Goal: Task Accomplishment & Management: Use online tool/utility

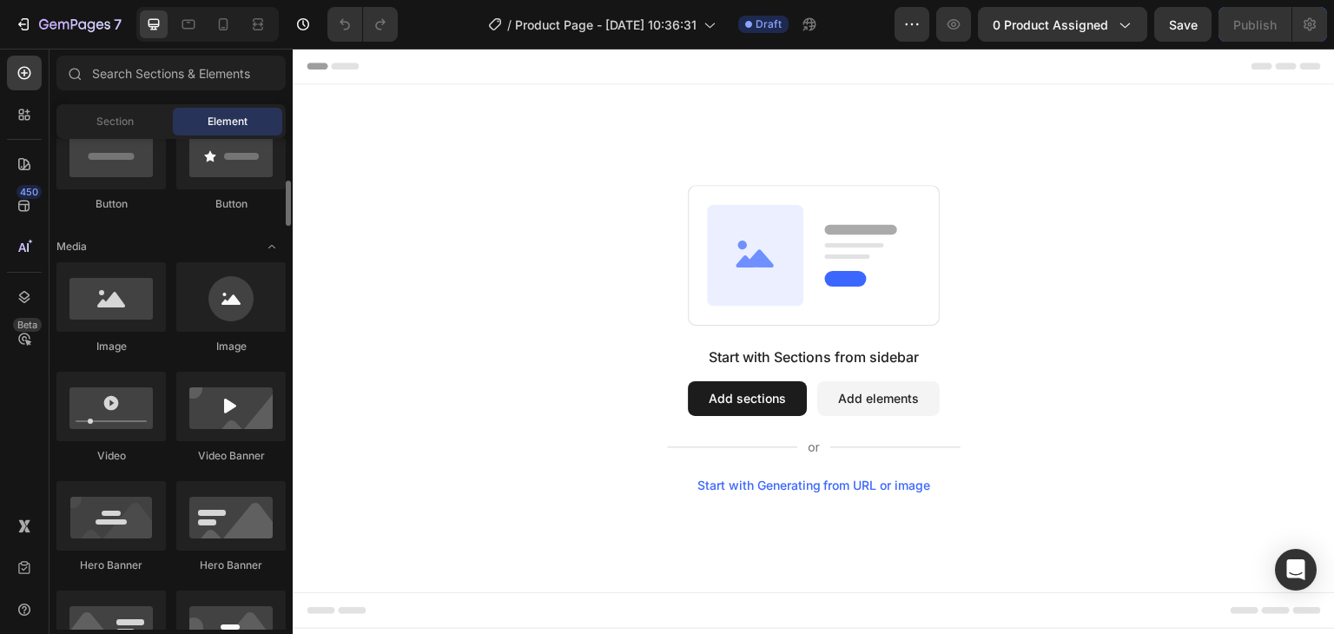
scroll to position [451, 0]
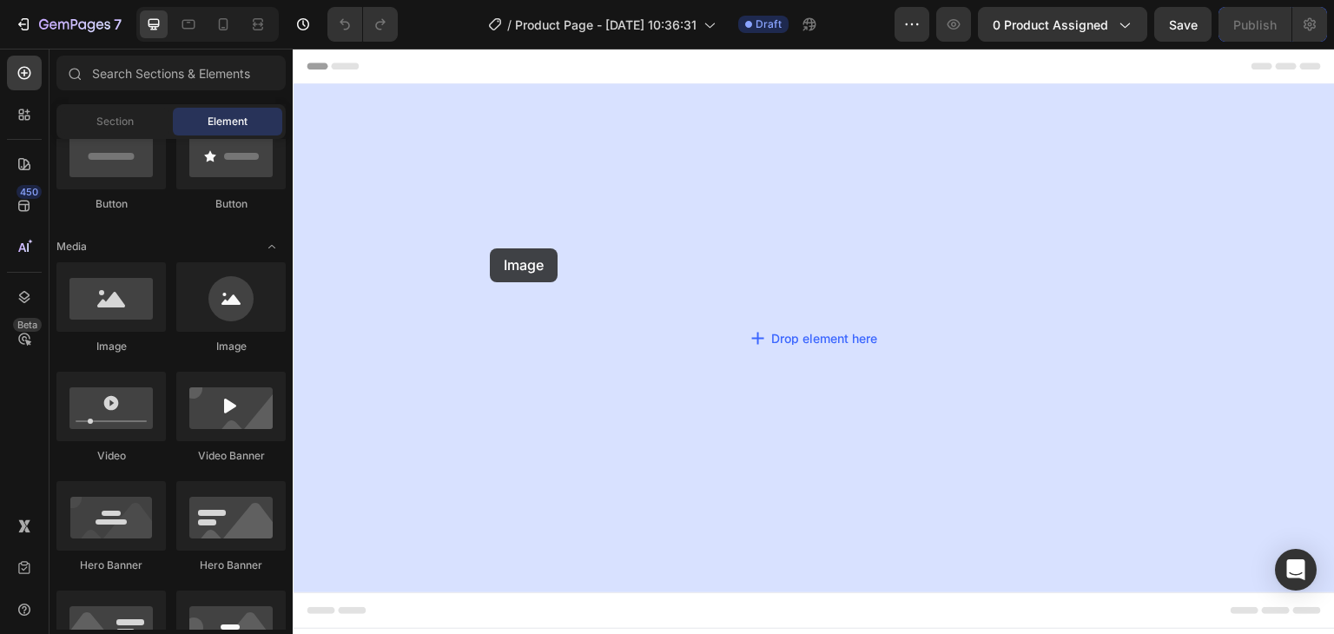
drag, startPoint x: 388, startPoint y: 352, endPoint x: 519, endPoint y: 261, distance: 159.2
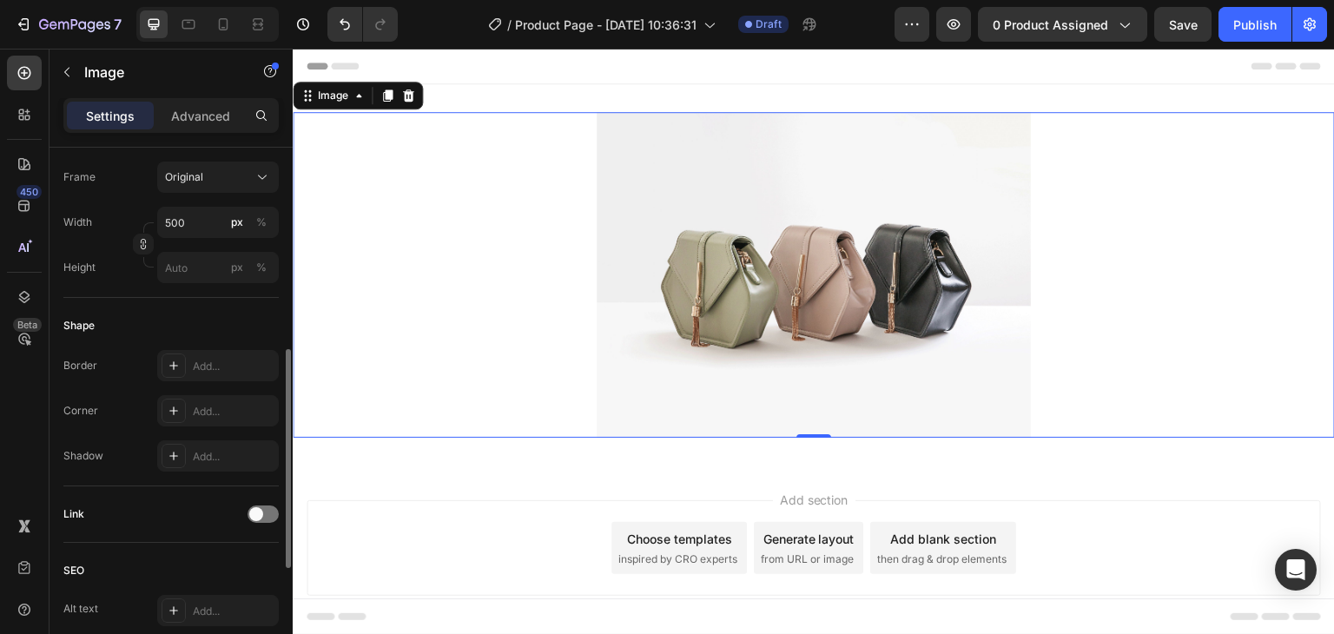
scroll to position [464, 0]
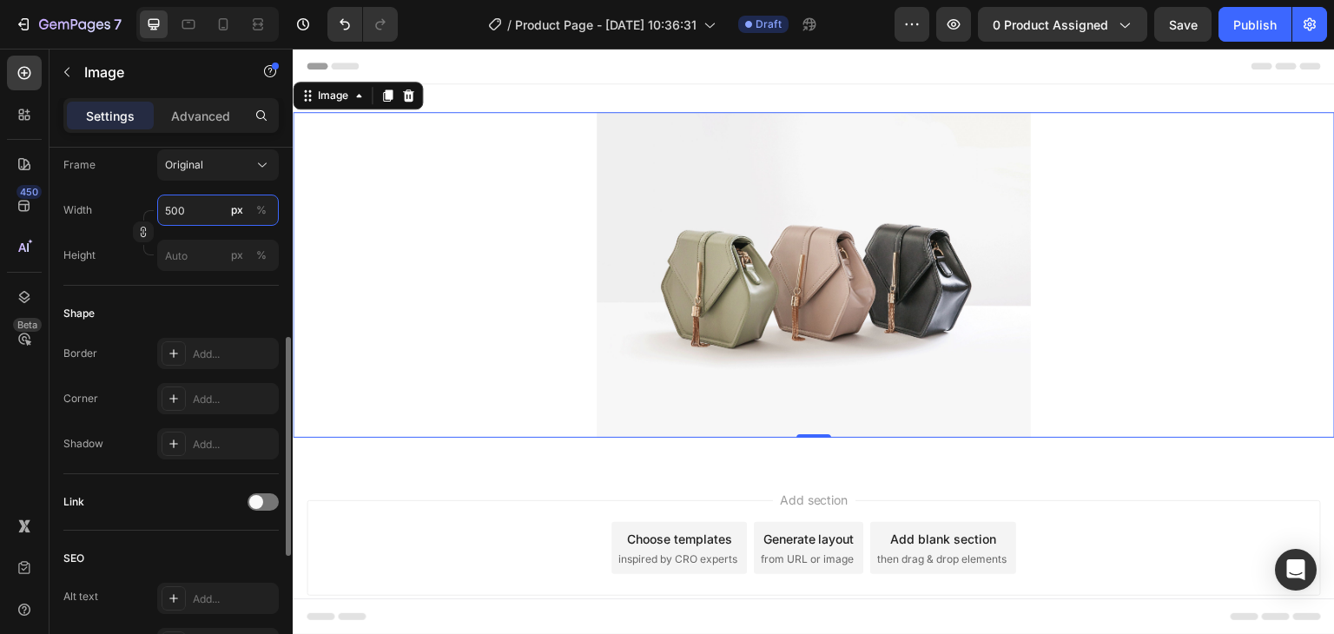
click at [185, 210] on input "500" at bounding box center [218, 209] width 122 height 31
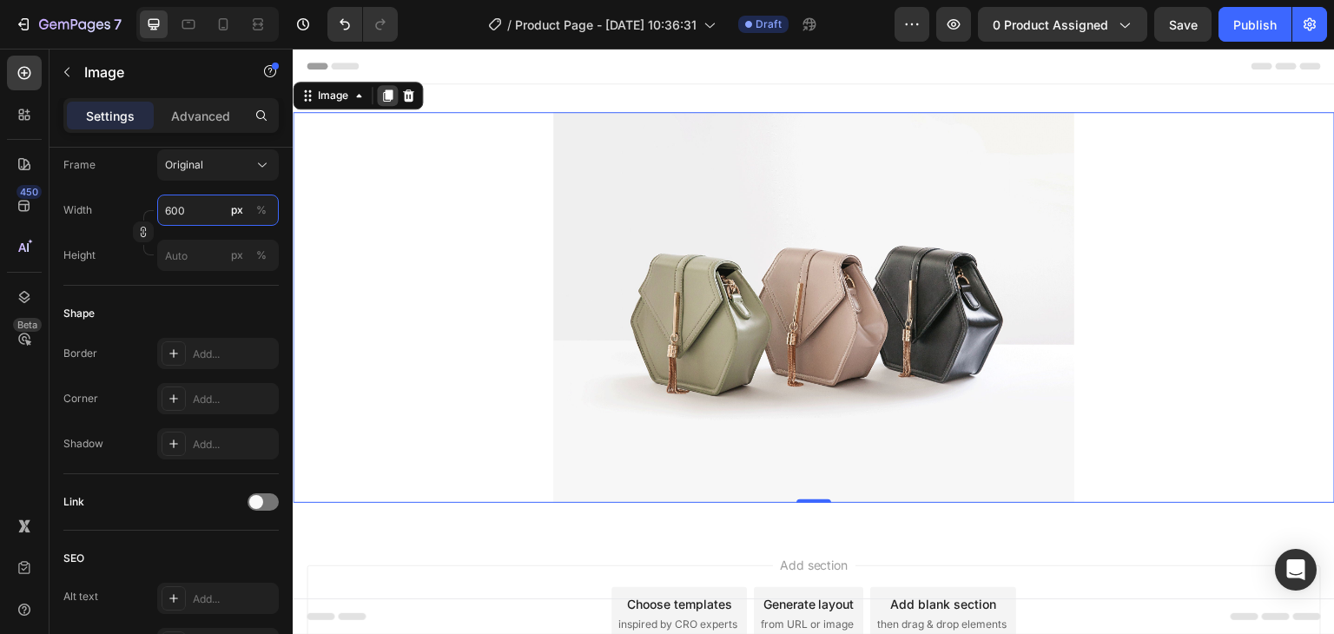
type input "600"
click at [383, 98] on icon at bounding box center [388, 95] width 10 height 12
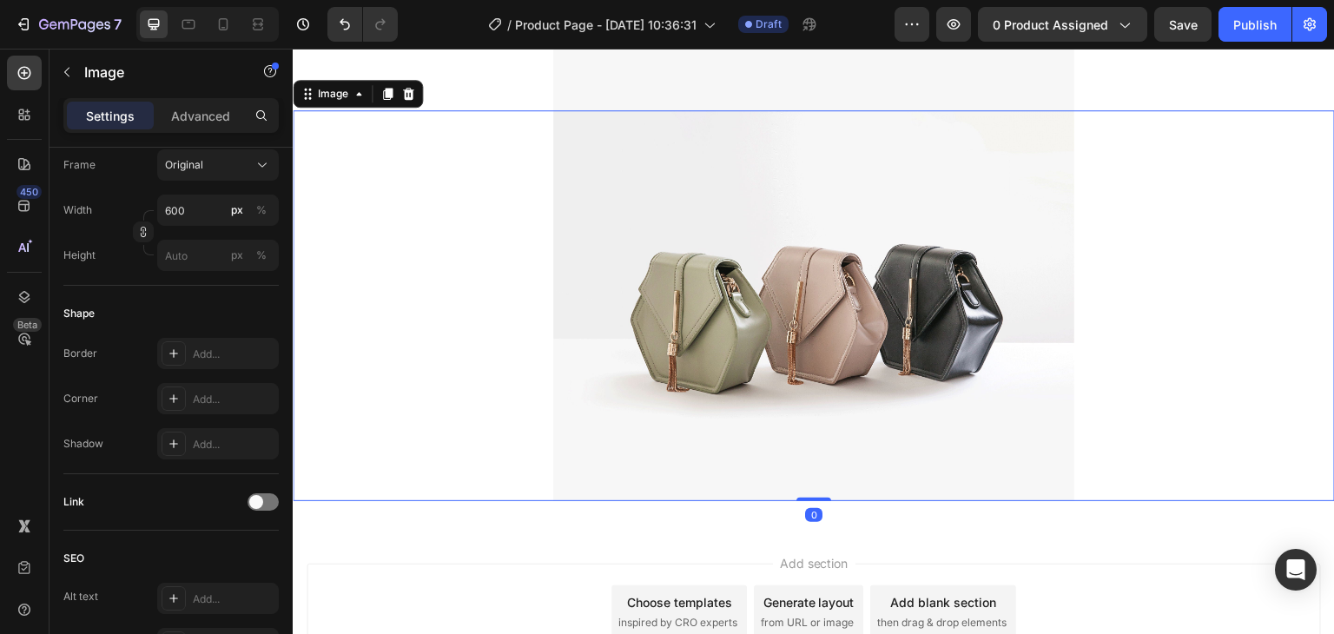
click at [383, 98] on icon at bounding box center [387, 94] width 14 height 14
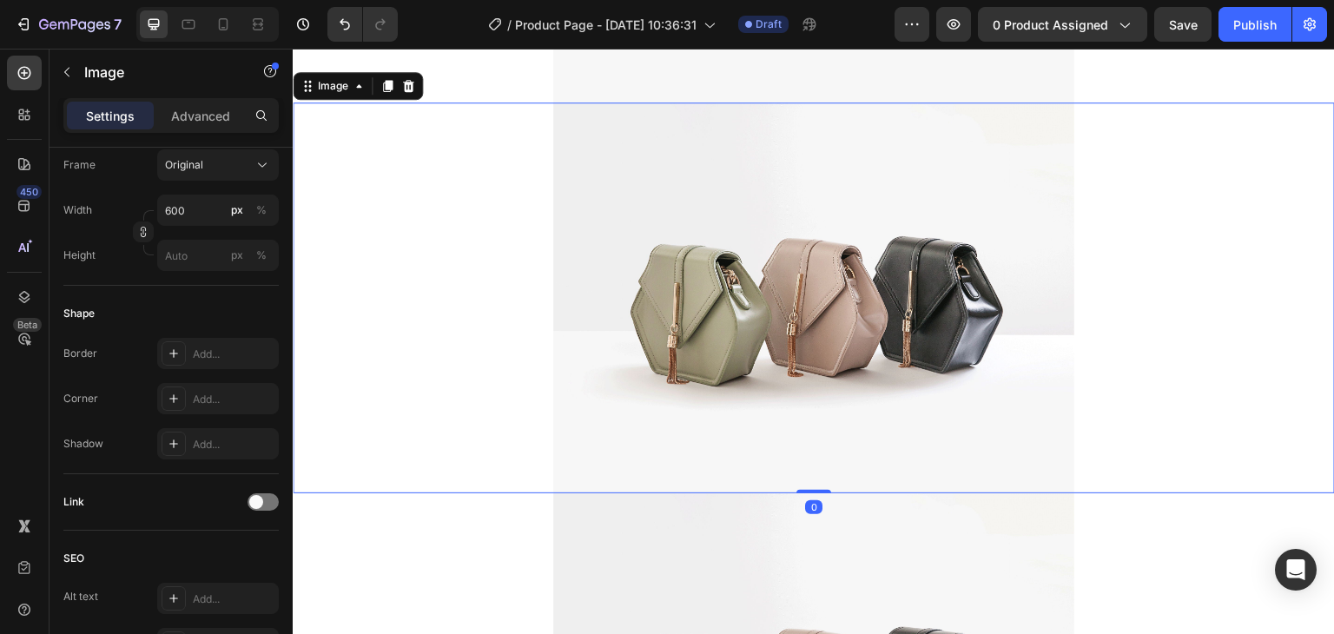
scroll to position [502, 0]
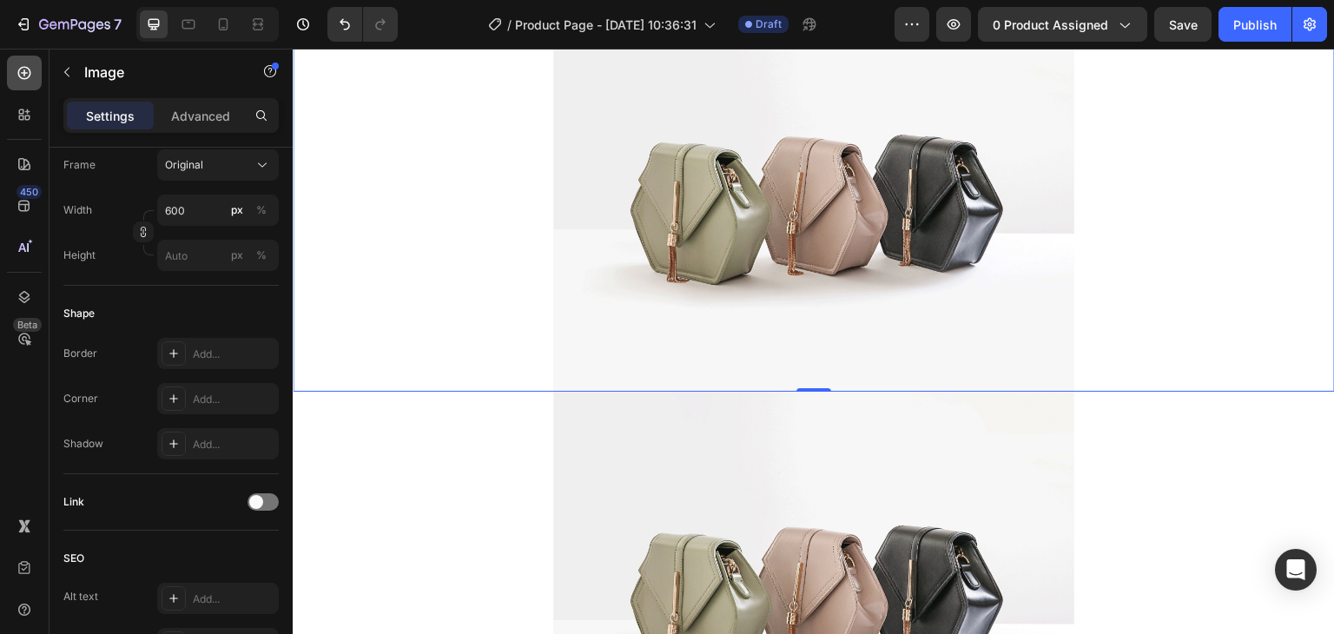
click at [22, 77] on icon at bounding box center [24, 72] width 17 height 17
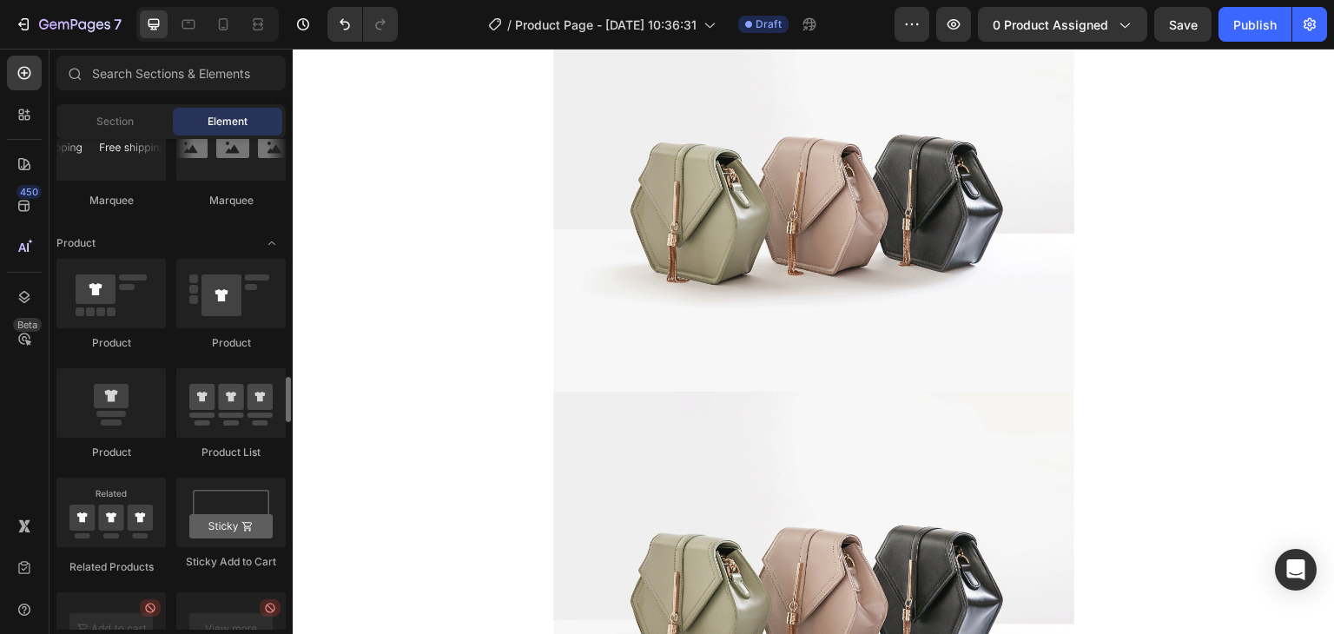
scroll to position [2207, 0]
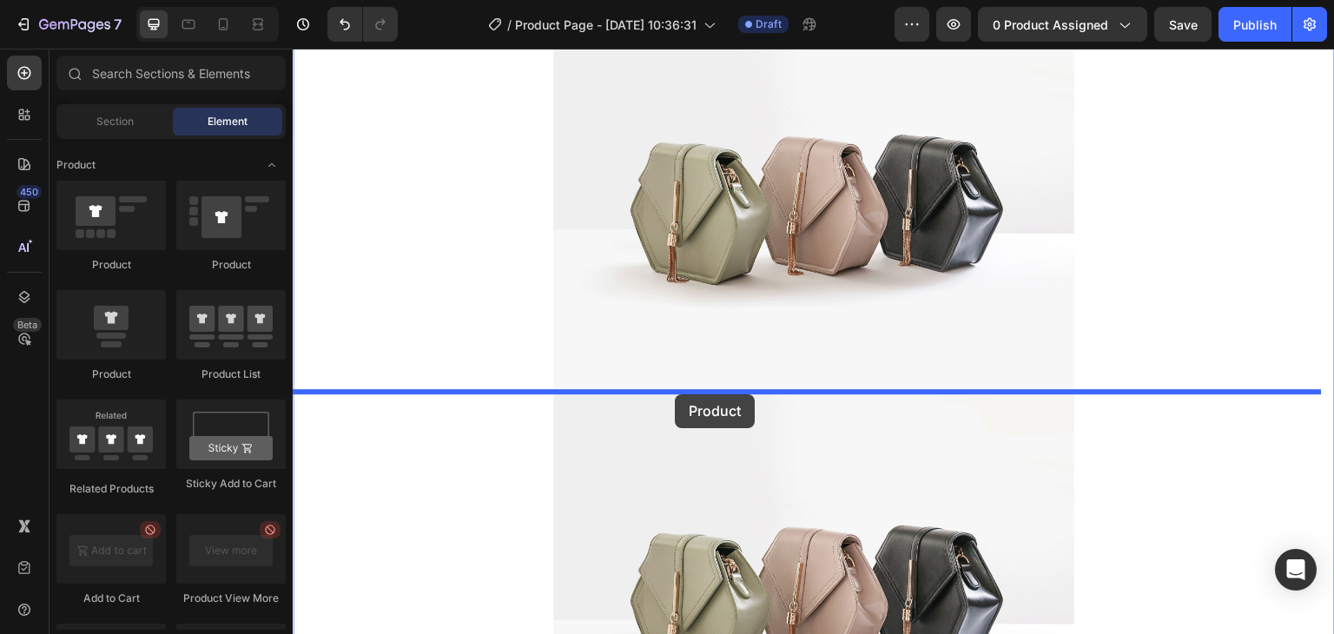
drag, startPoint x: 402, startPoint y: 368, endPoint x: 675, endPoint y: 394, distance: 274.7
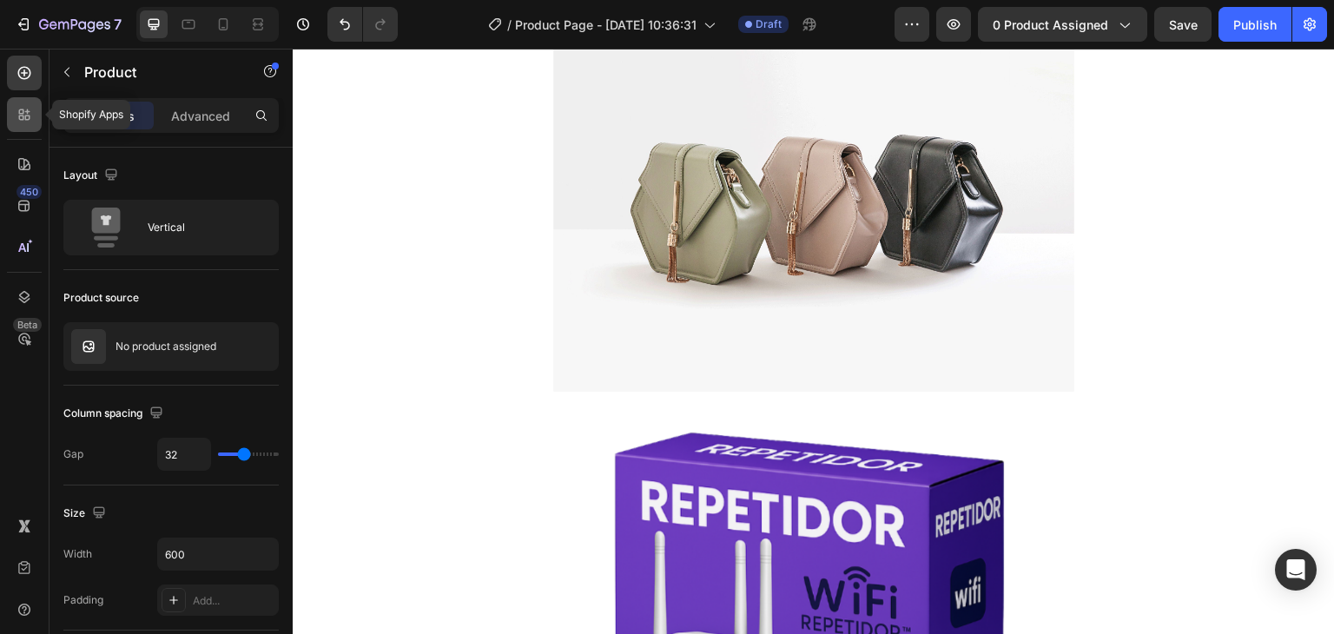
click at [24, 120] on icon at bounding box center [24, 114] width 17 height 17
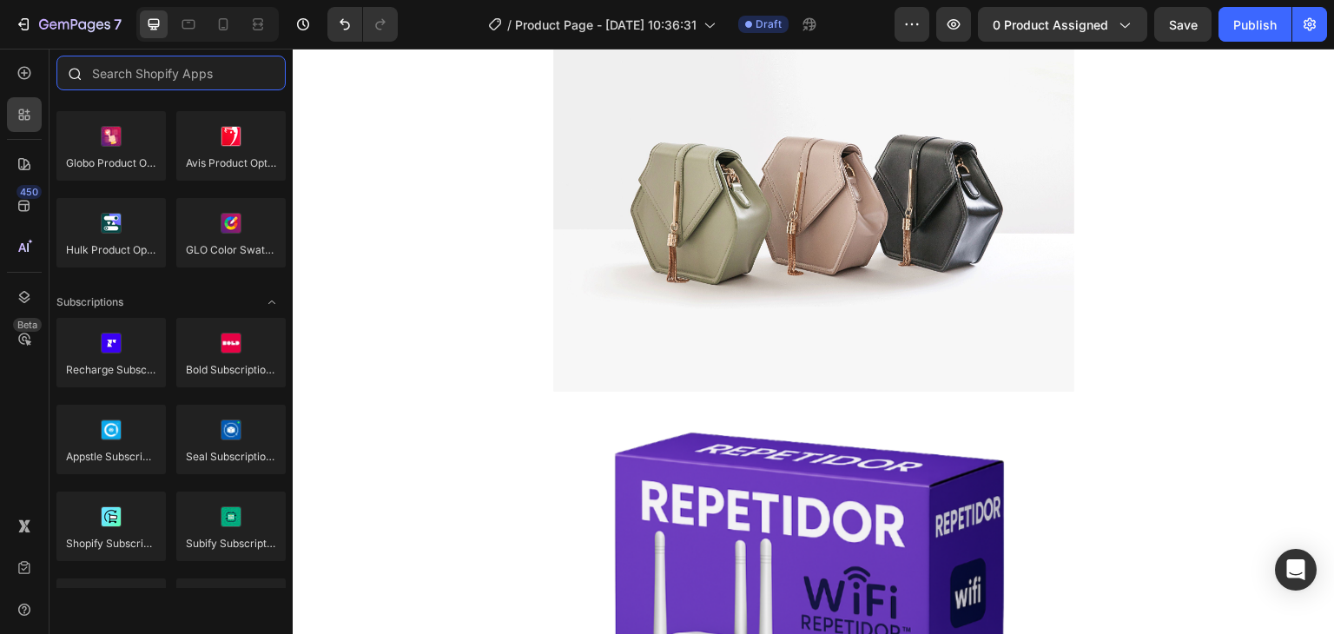
click at [112, 87] on input "text" at bounding box center [170, 73] width 229 height 35
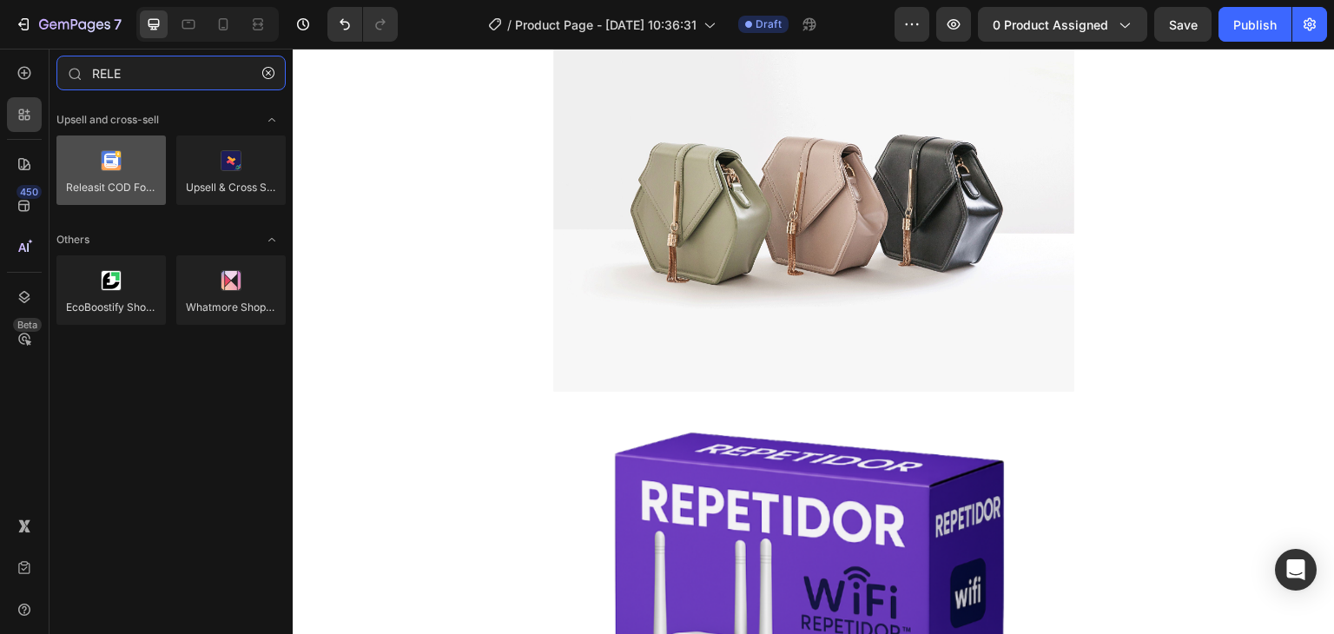
type input "RELE"
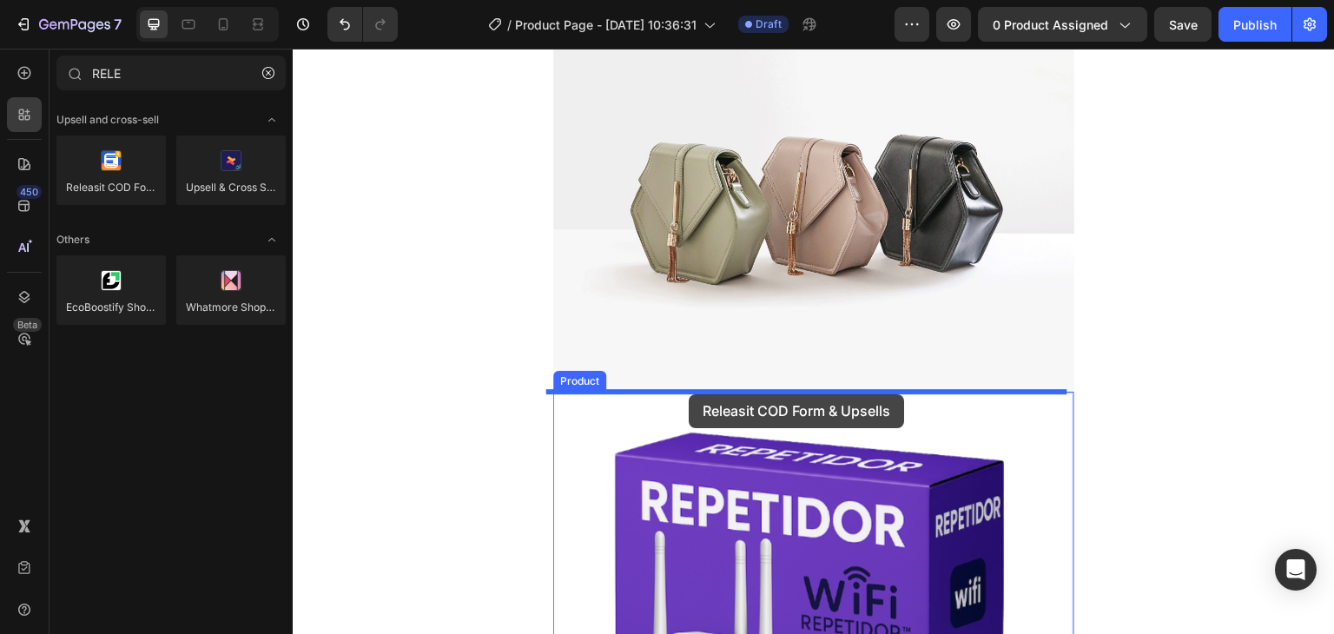
drag, startPoint x: 393, startPoint y: 227, endPoint x: 690, endPoint y: 395, distance: 341.4
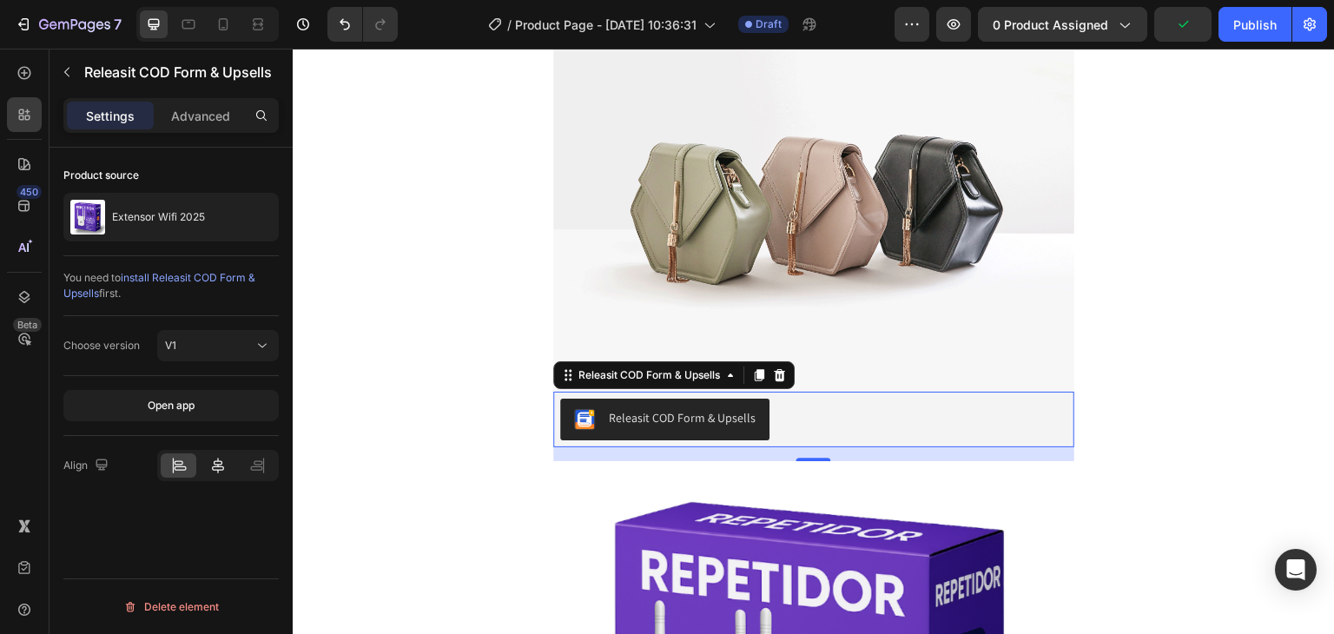
click at [218, 464] on icon at bounding box center [218, 466] width 12 height 16
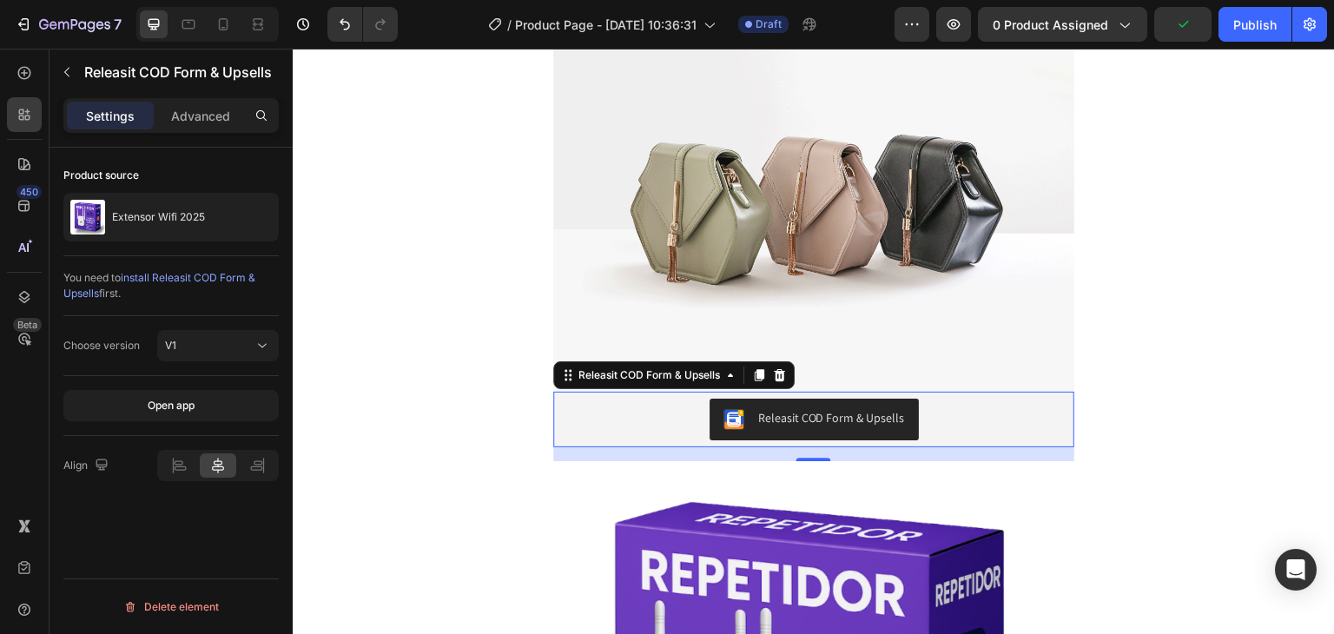
click at [201, 129] on div "Settings Advanced" at bounding box center [170, 115] width 215 height 35
click at [200, 122] on p "Advanced" at bounding box center [200, 116] width 59 height 18
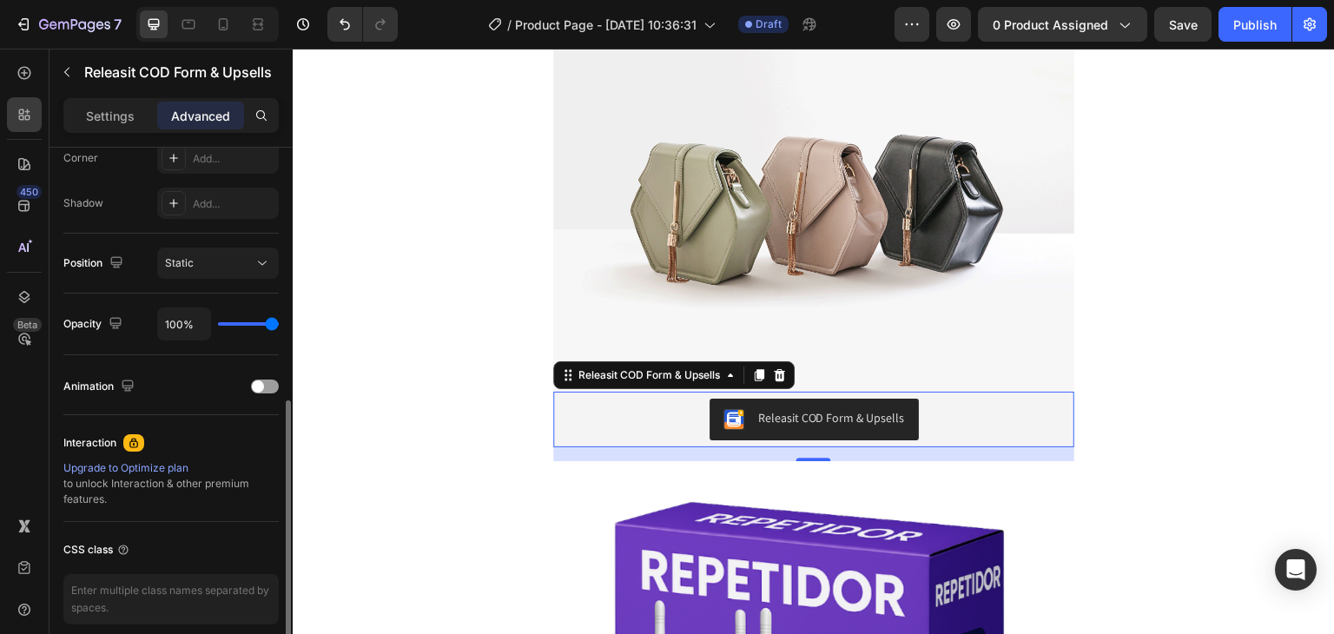
scroll to position [555, 0]
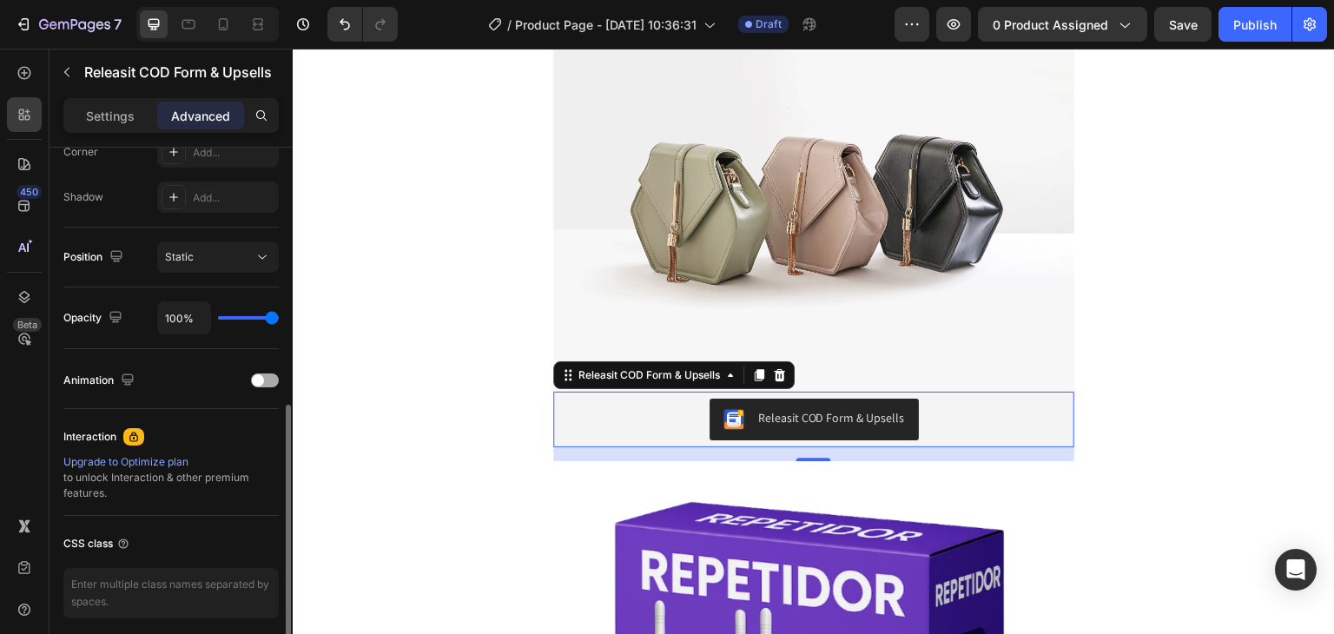
click at [267, 379] on div at bounding box center [265, 380] width 28 height 14
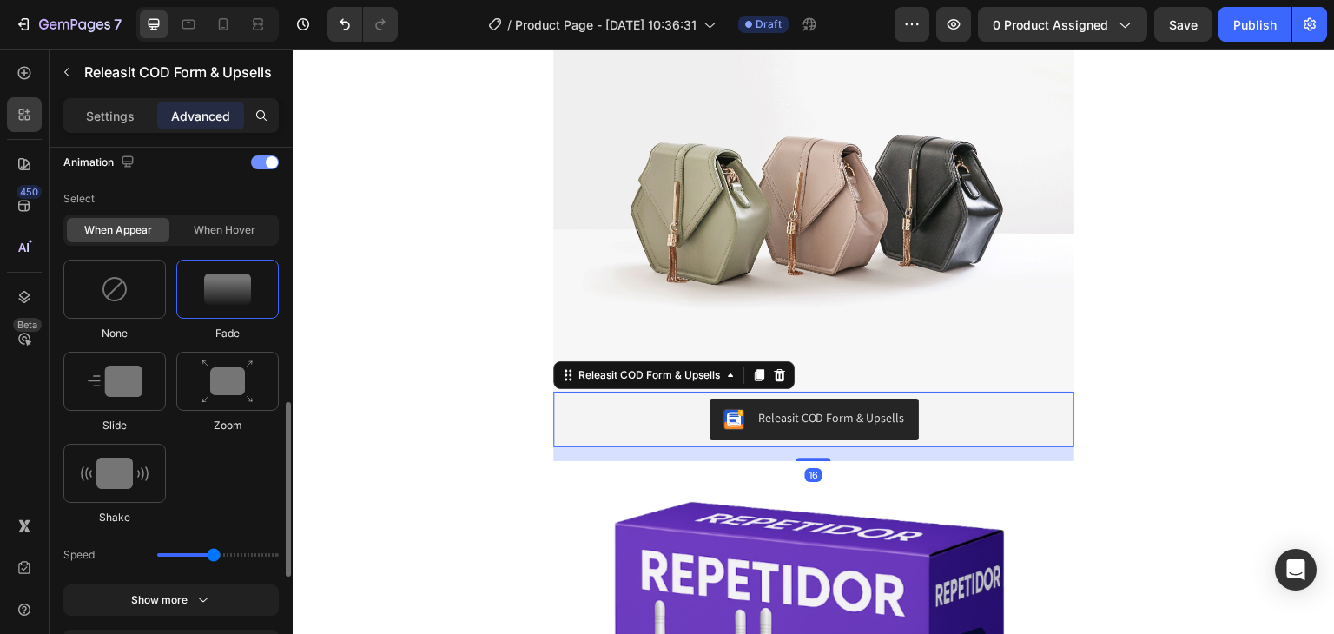
scroll to position [776, 0]
click at [136, 386] on img at bounding box center [115, 377] width 55 height 31
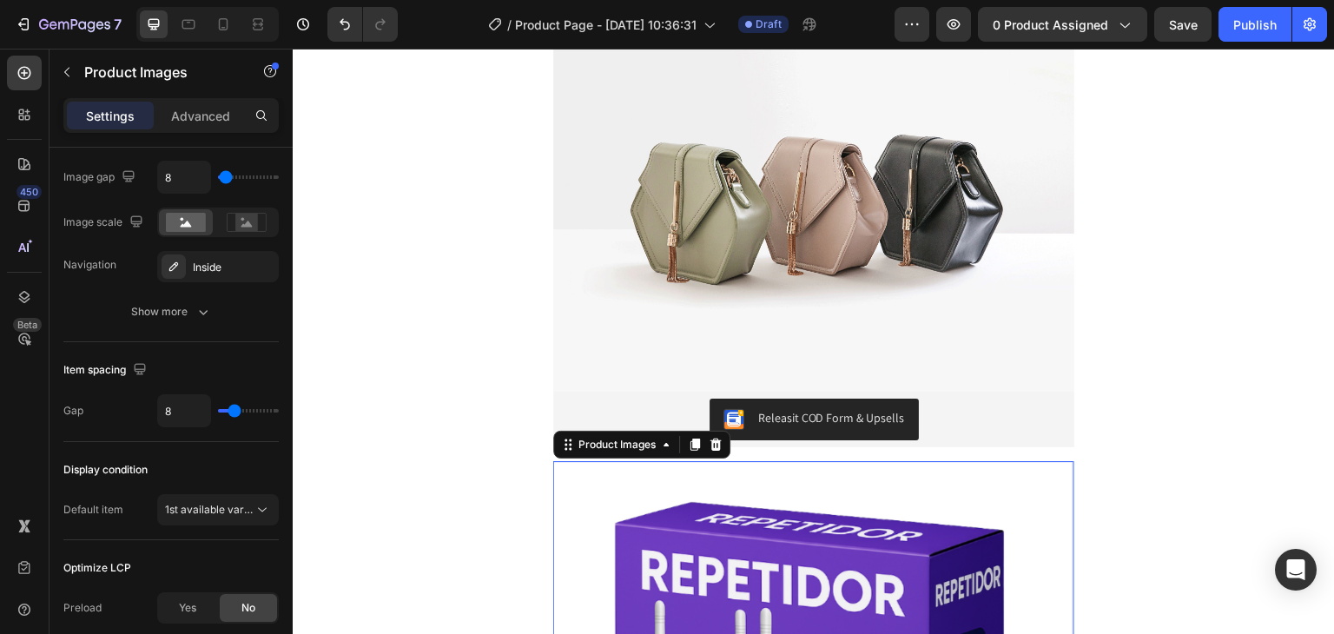
scroll to position [0, 0]
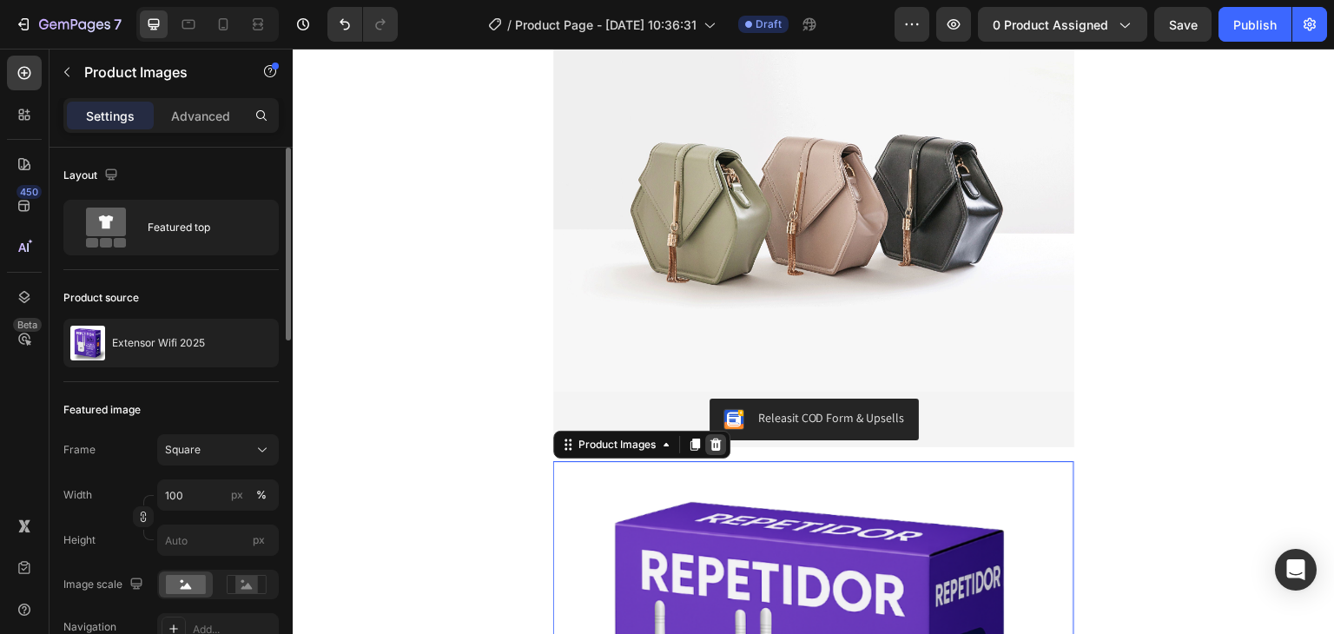
click at [714, 439] on icon at bounding box center [715, 445] width 14 height 14
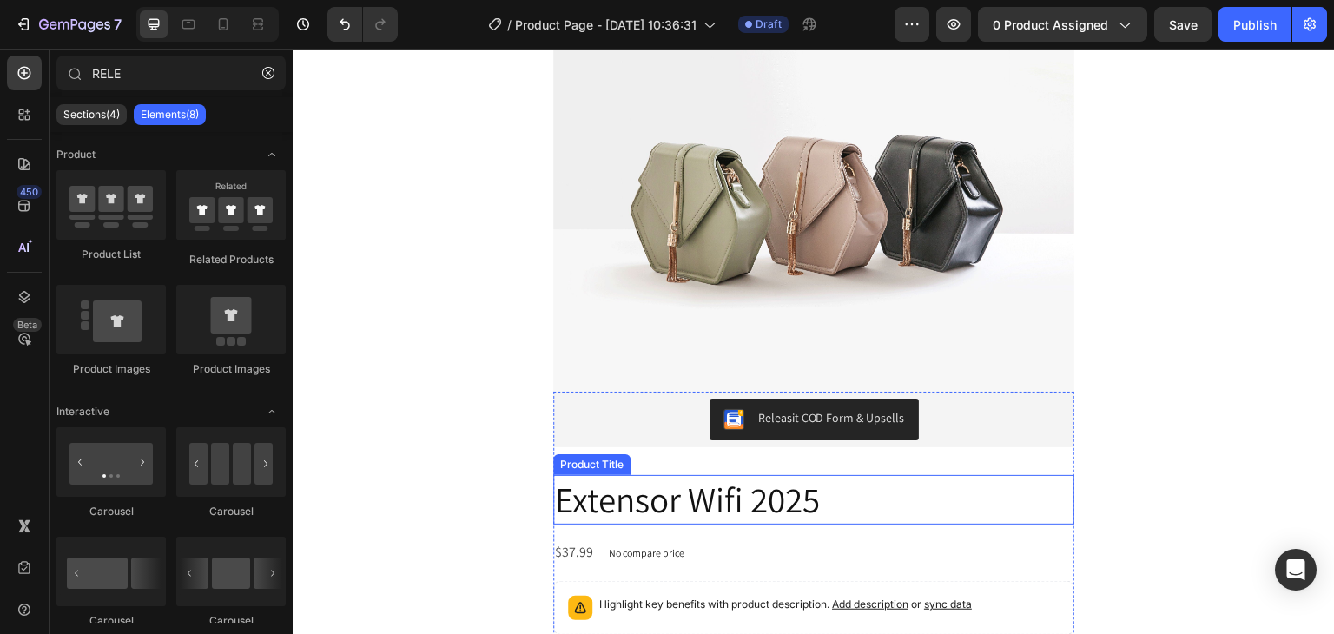
click at [703, 496] on h2 "Extensor Wifi 2025" at bounding box center [813, 499] width 521 height 49
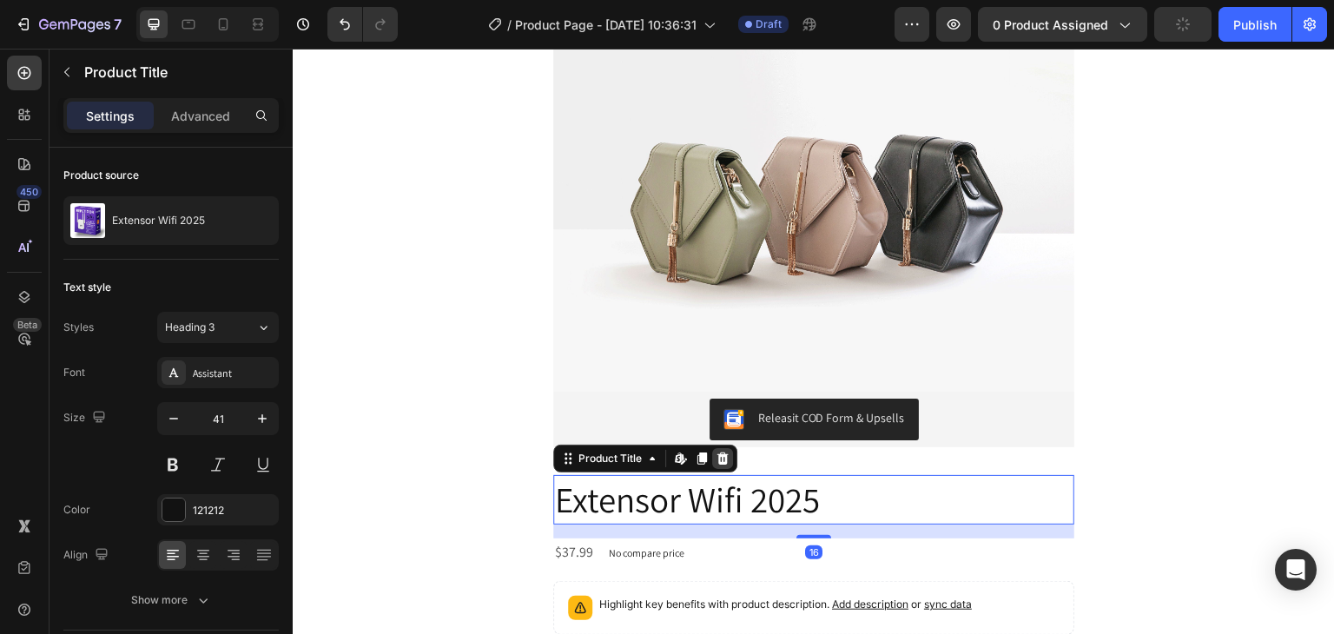
click at [720, 461] on icon at bounding box center [722, 458] width 11 height 12
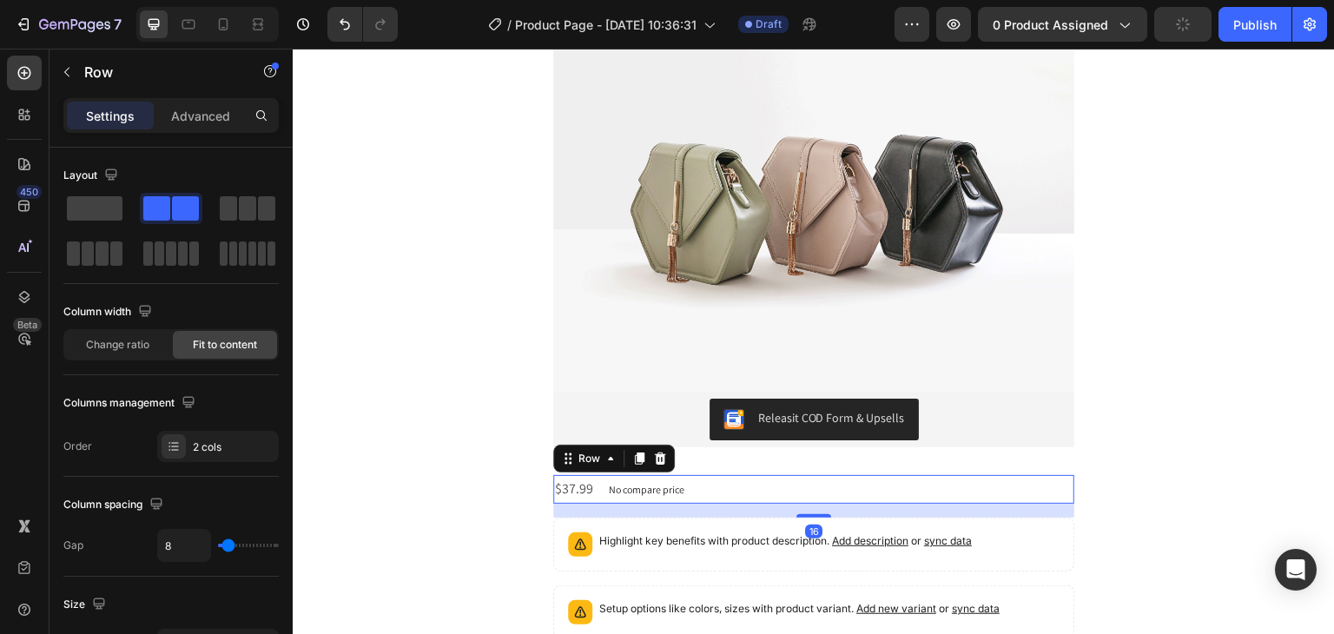
click at [712, 492] on div "$37.99 Product Price Product Price No compare price Product Price Row 16" at bounding box center [813, 489] width 521 height 29
click at [653, 452] on icon at bounding box center [660, 458] width 14 height 14
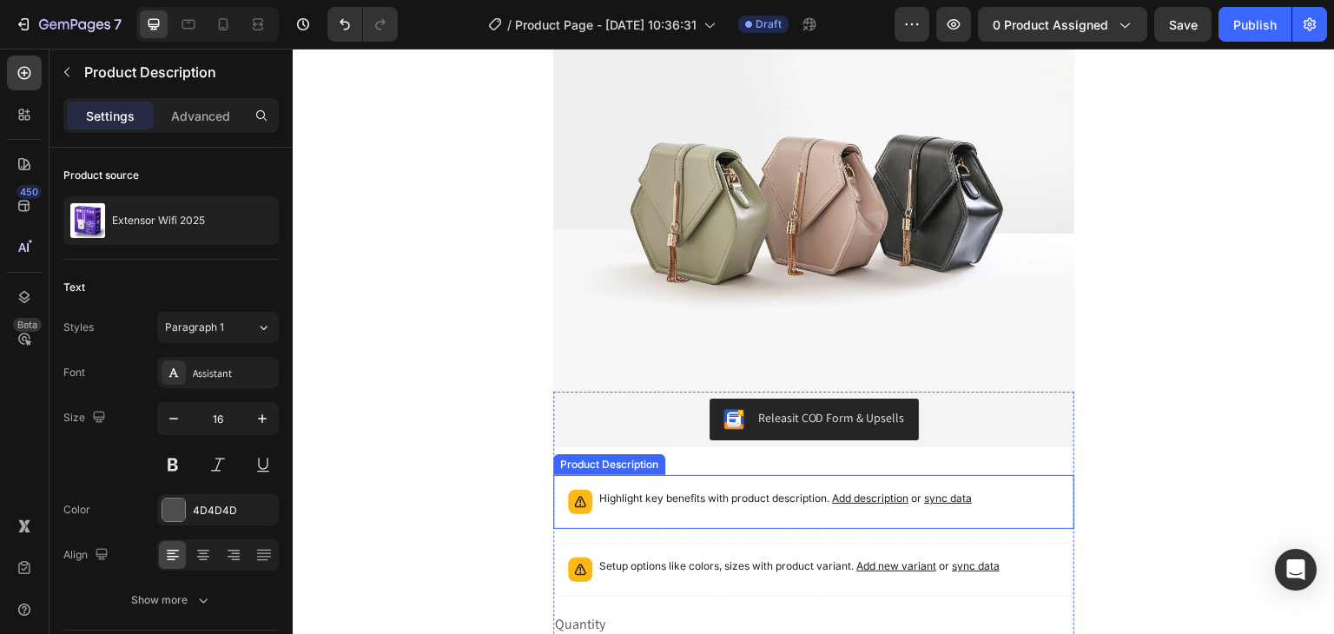
click at [668, 485] on div "Highlight key benefits with product description. Add description or sync data" at bounding box center [813, 502] width 505 height 38
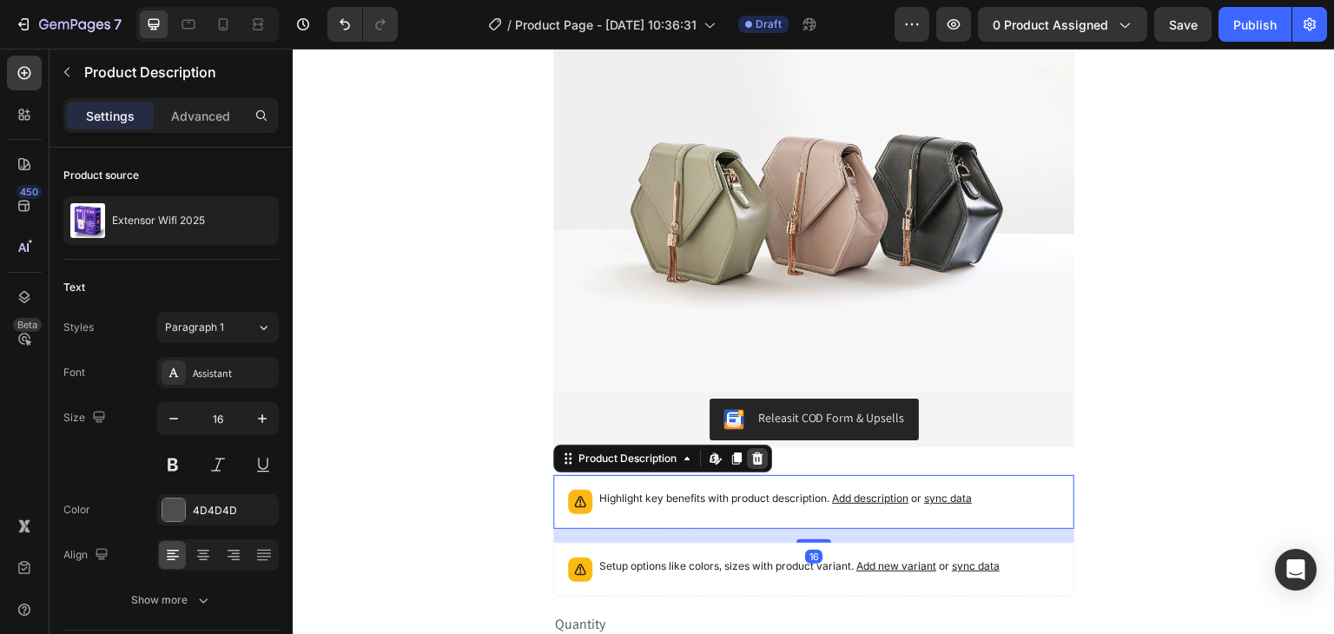
click at [752, 461] on icon at bounding box center [757, 458] width 11 height 12
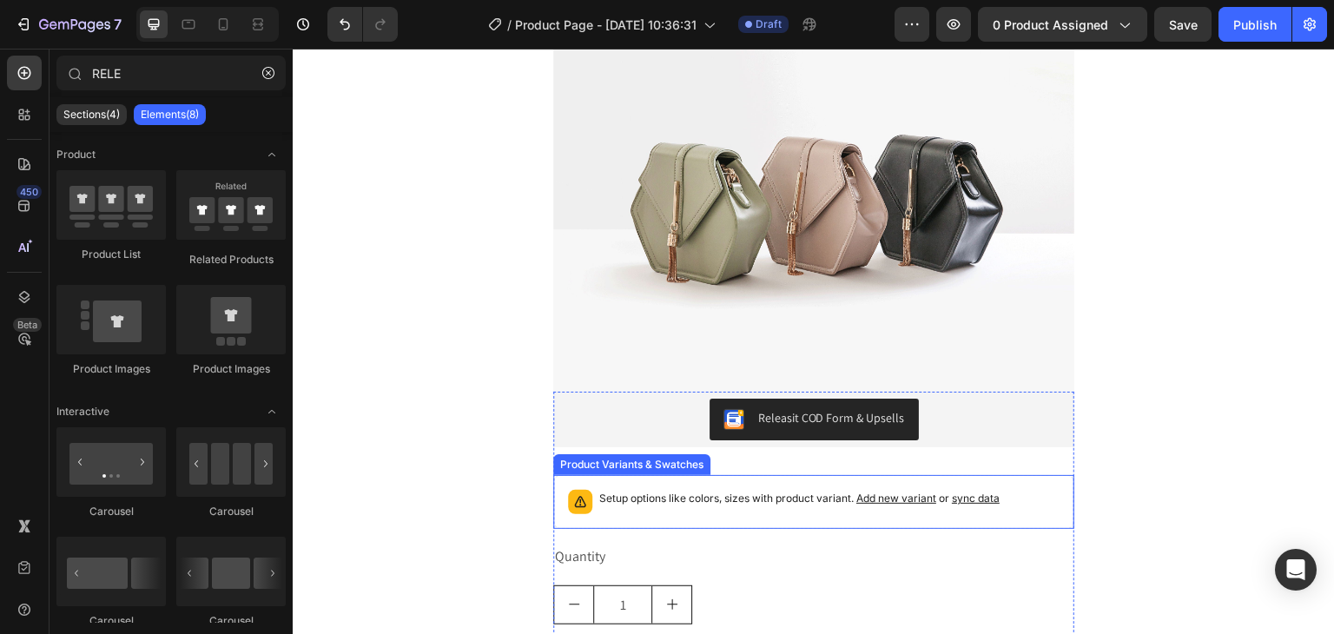
click at [737, 503] on p "Setup options like colors, sizes with product variant. Add new variant or sync …" at bounding box center [799, 498] width 400 height 17
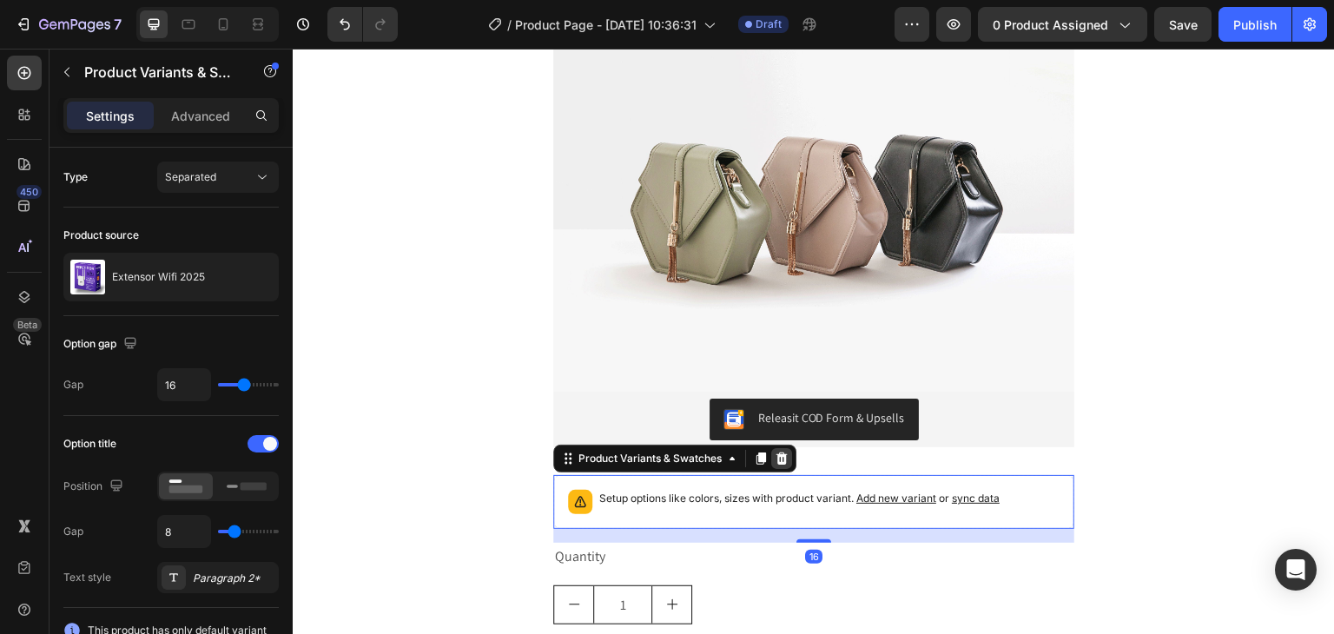
click at [776, 462] on icon at bounding box center [781, 458] width 11 height 12
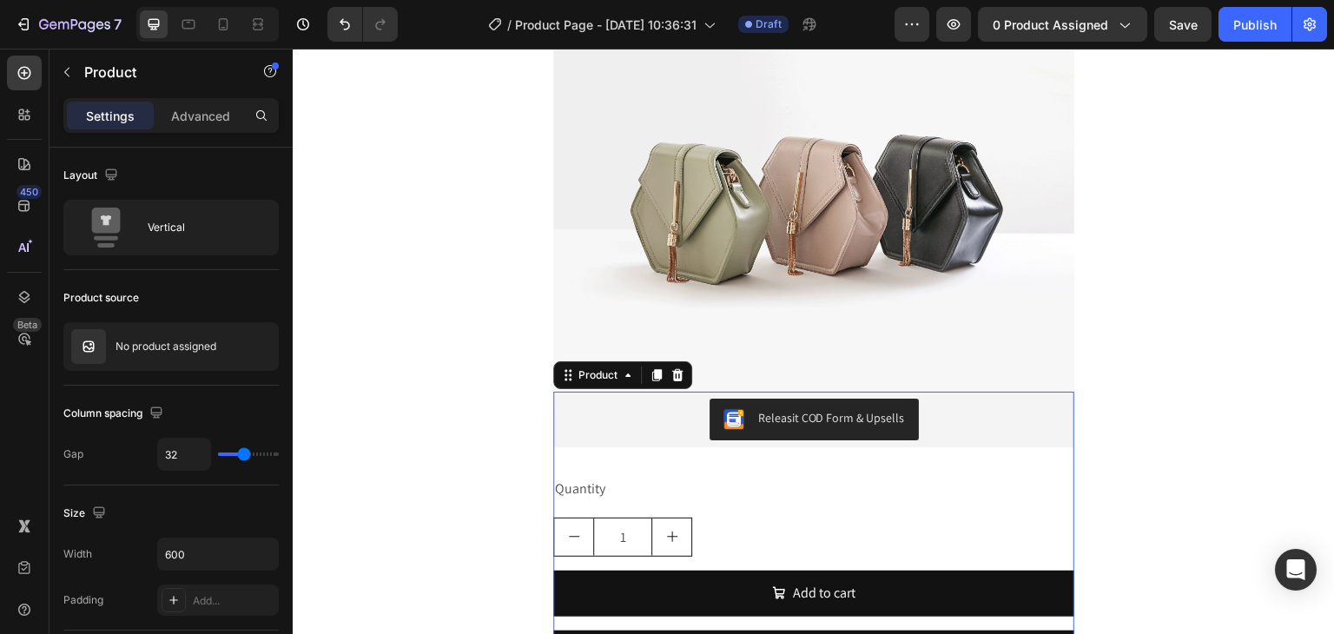
click at [727, 510] on div "Quantity Text Block 1 Product Quantity Add to cart Add to Cart Buy it now Dynam…" at bounding box center [813, 582] width 521 height 214
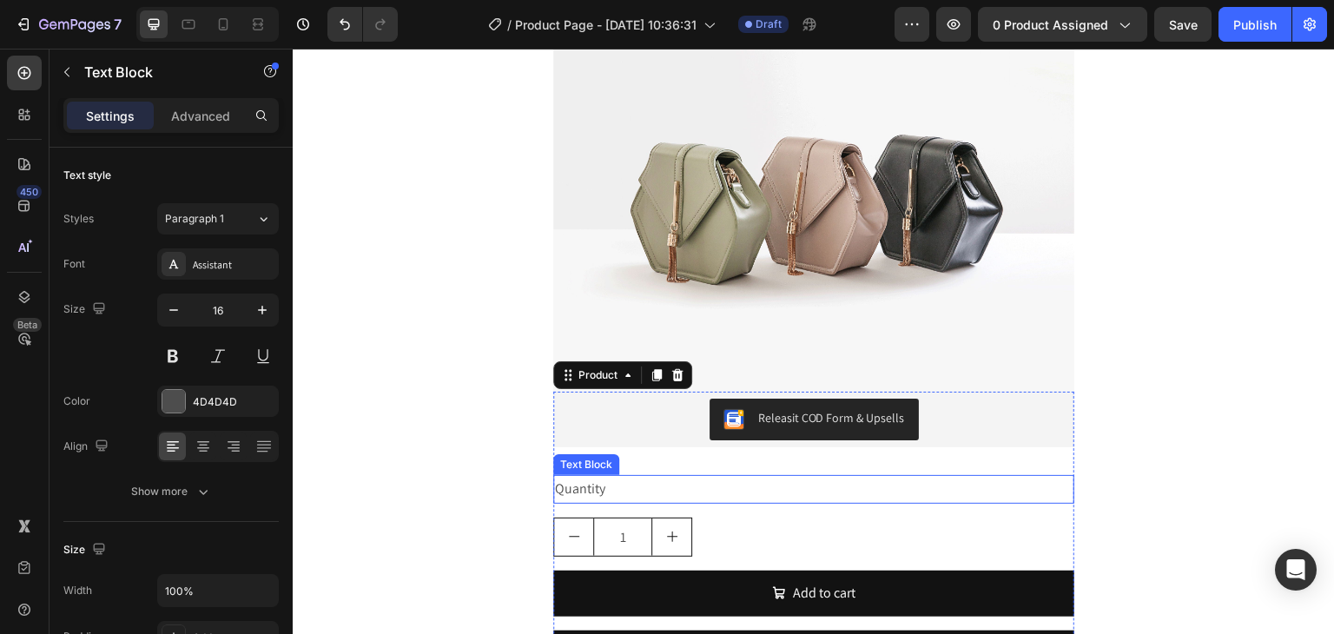
click at [640, 492] on div "Quantity" at bounding box center [813, 489] width 521 height 29
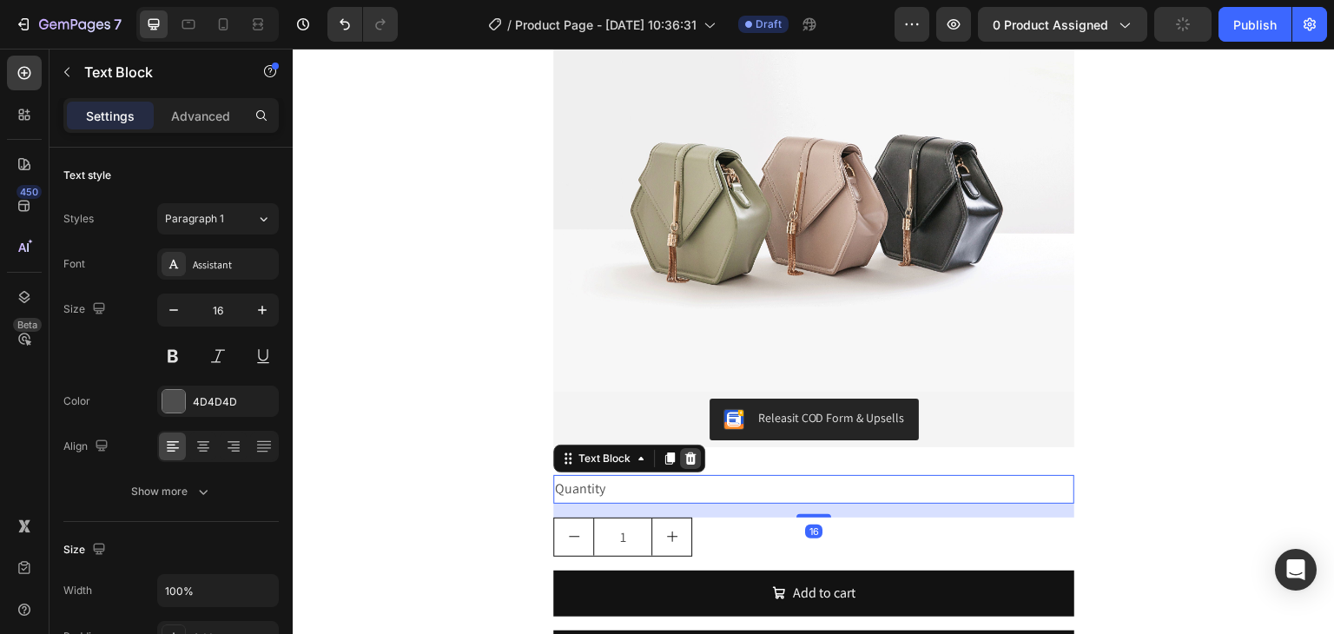
click at [685, 458] on icon at bounding box center [690, 458] width 11 height 12
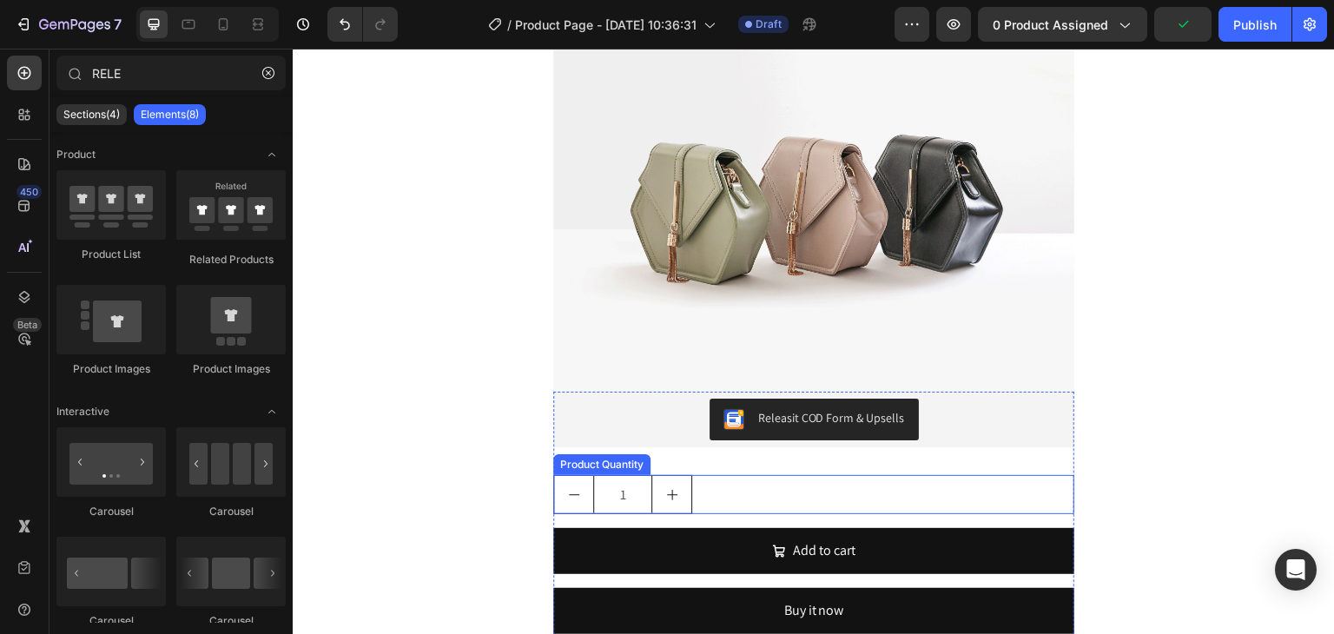
click at [706, 492] on div "1" at bounding box center [813, 494] width 521 height 39
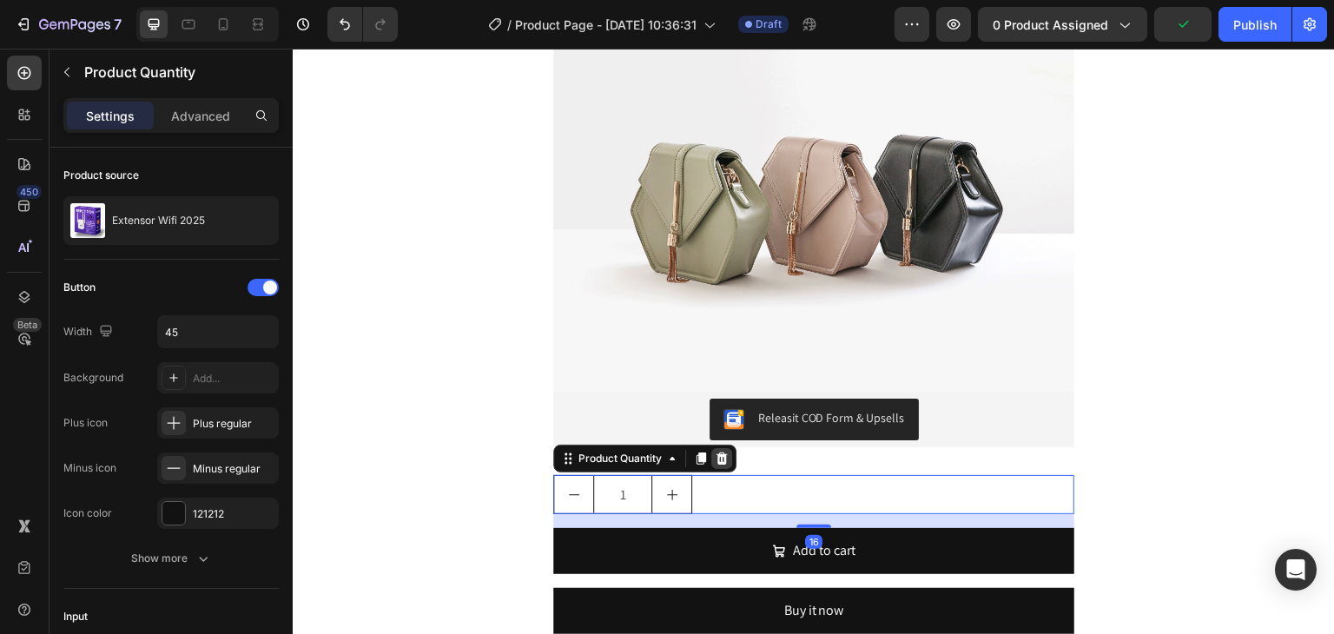
click at [715, 458] on icon at bounding box center [722, 458] width 14 height 14
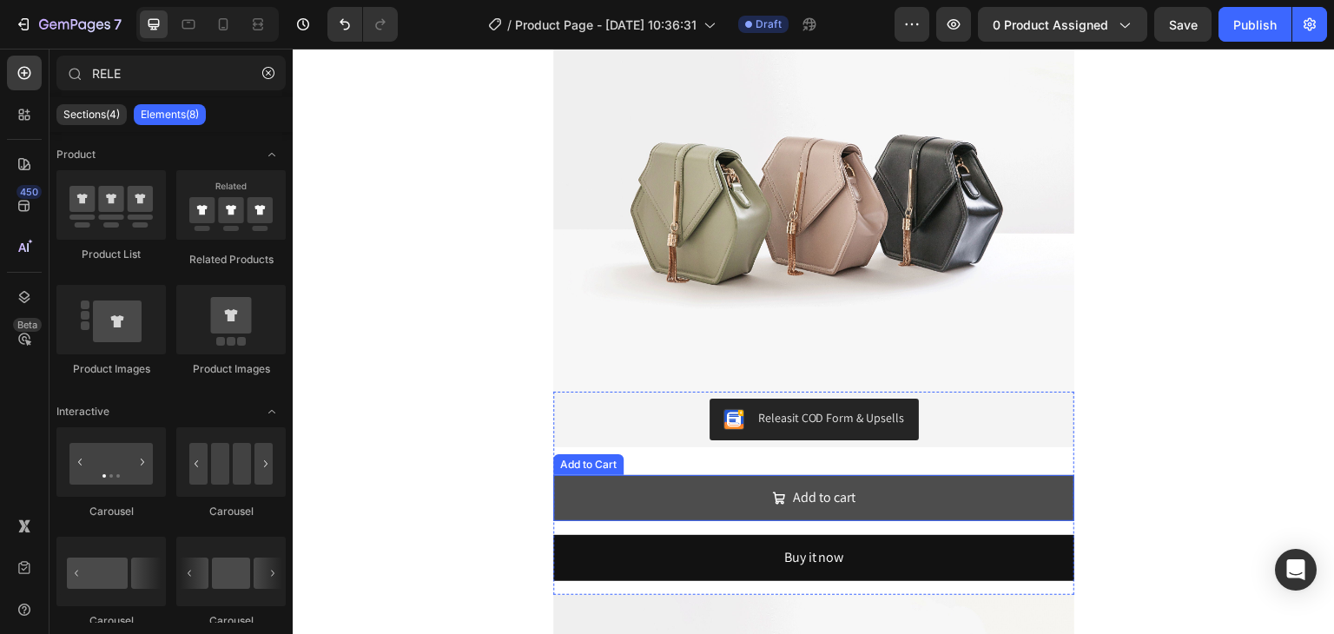
click at [718, 510] on button "Add to cart" at bounding box center [813, 498] width 521 height 46
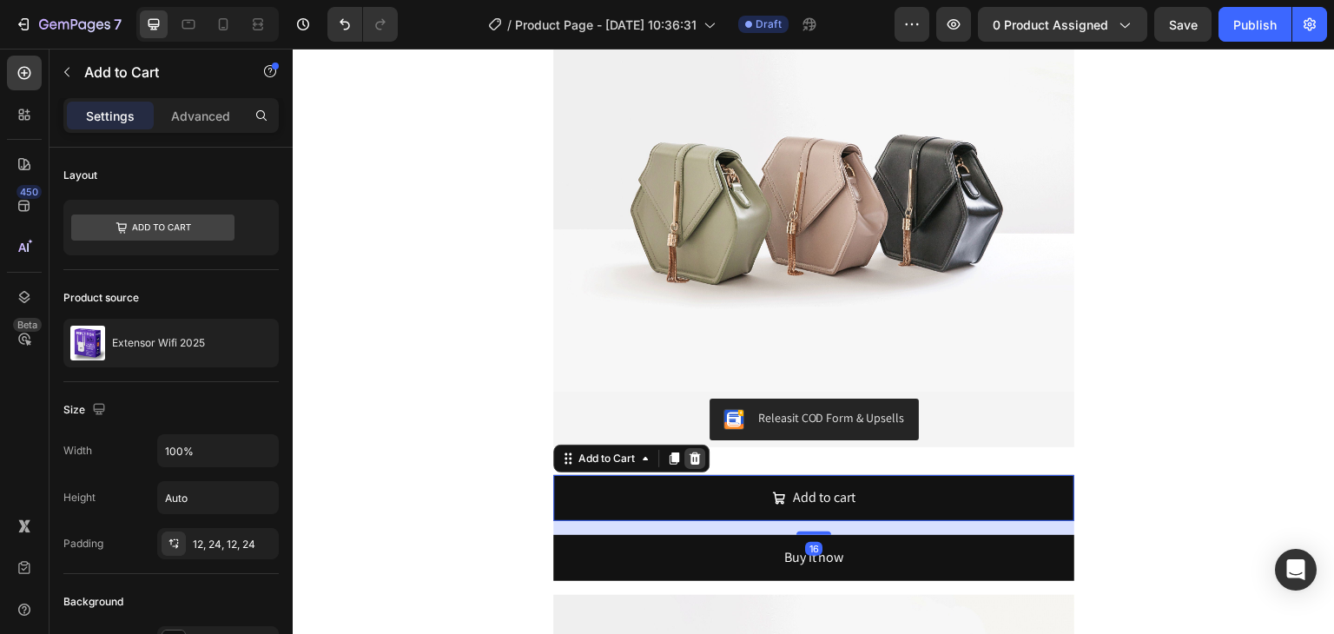
click at [691, 461] on icon at bounding box center [694, 458] width 11 height 12
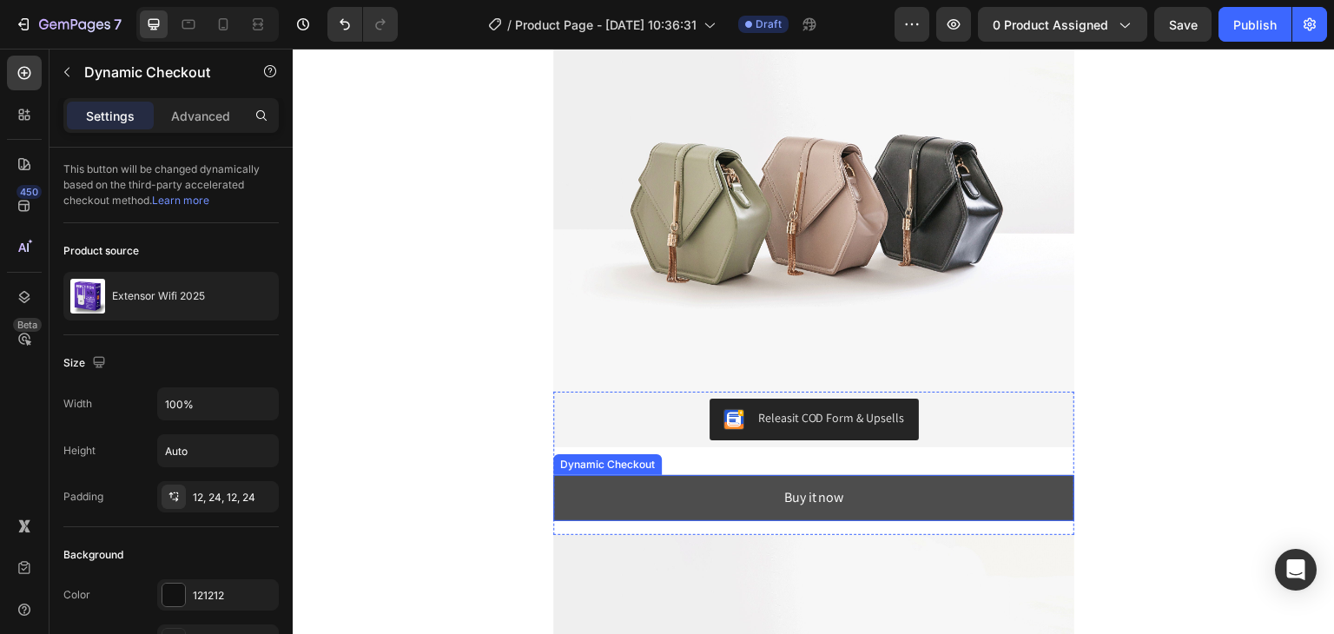
click at [695, 506] on button "Buy it now" at bounding box center [813, 498] width 521 height 46
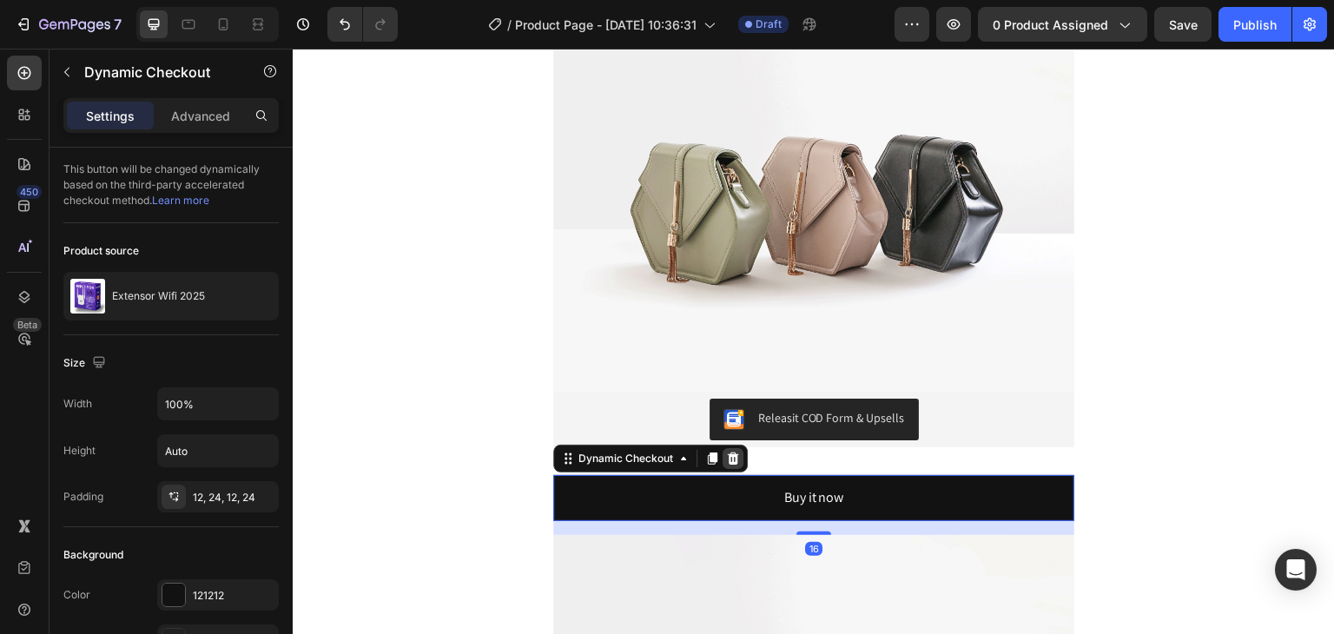
click at [728, 458] on icon at bounding box center [733, 458] width 11 height 12
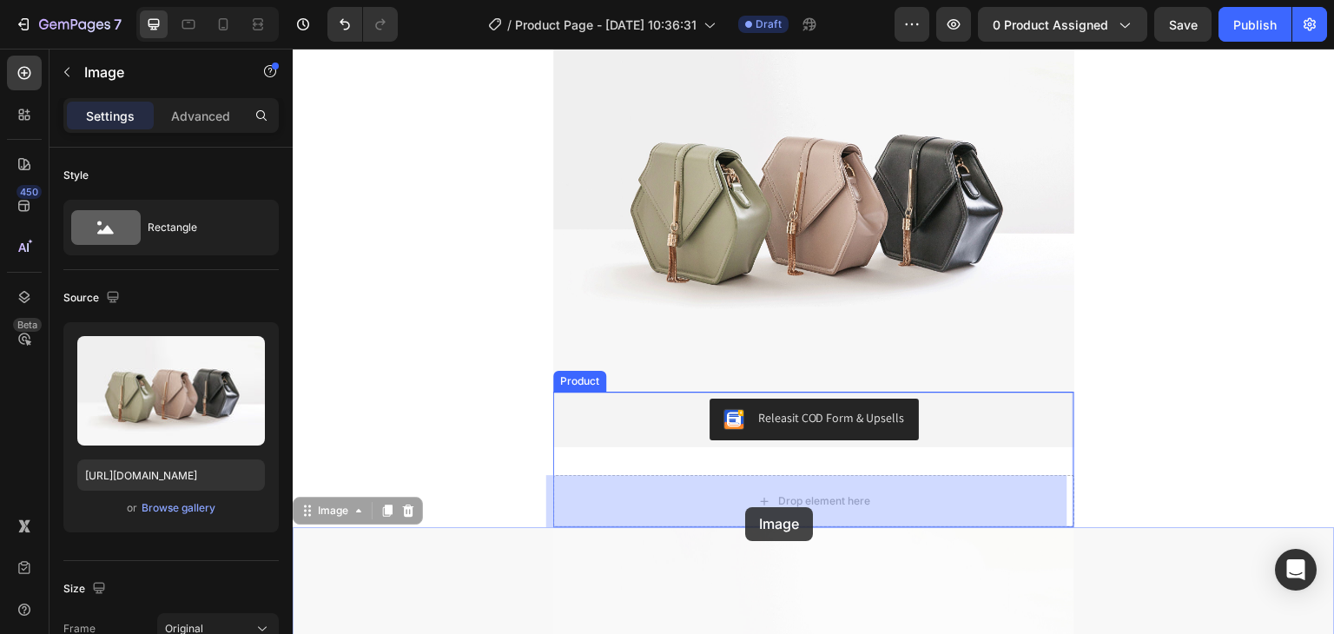
drag, startPoint x: 741, startPoint y: 541, endPoint x: 745, endPoint y: 508, distance: 33.2
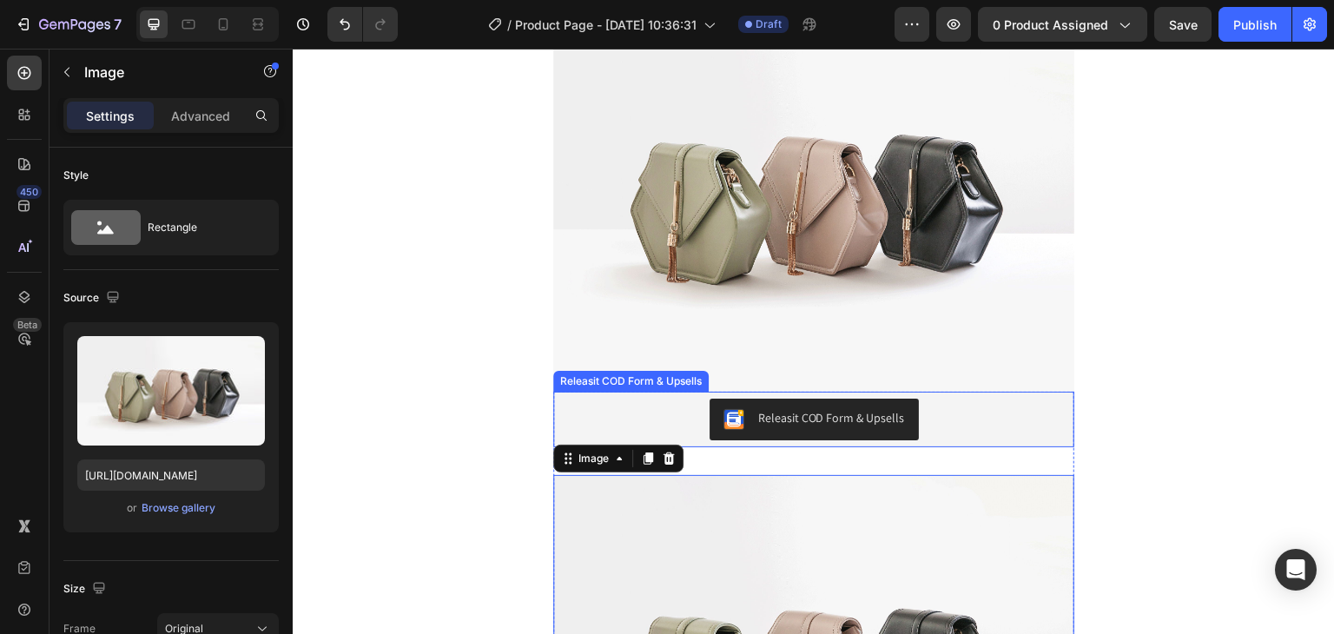
click at [795, 415] on div "Releasit COD Form & Upsells" at bounding box center [831, 418] width 147 height 18
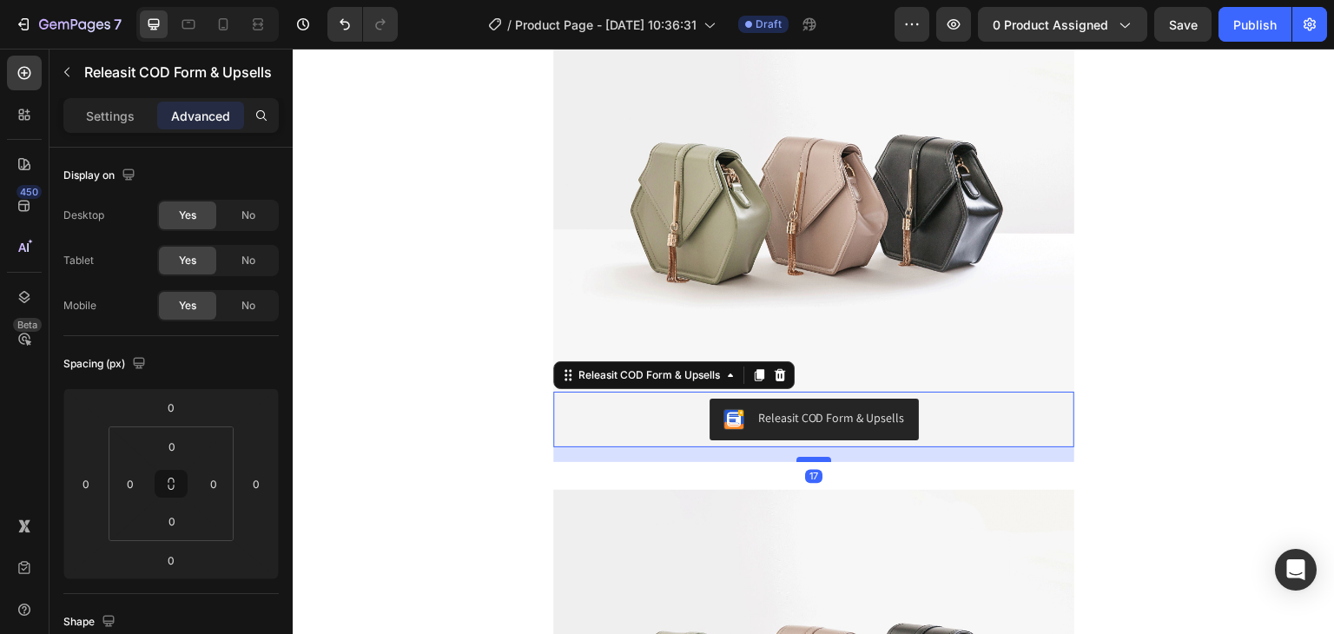
drag, startPoint x: 810, startPoint y: 443, endPoint x: 808, endPoint y: 458, distance: 14.9
click at [808, 458] on div at bounding box center [813, 459] width 35 height 5
type input "17"
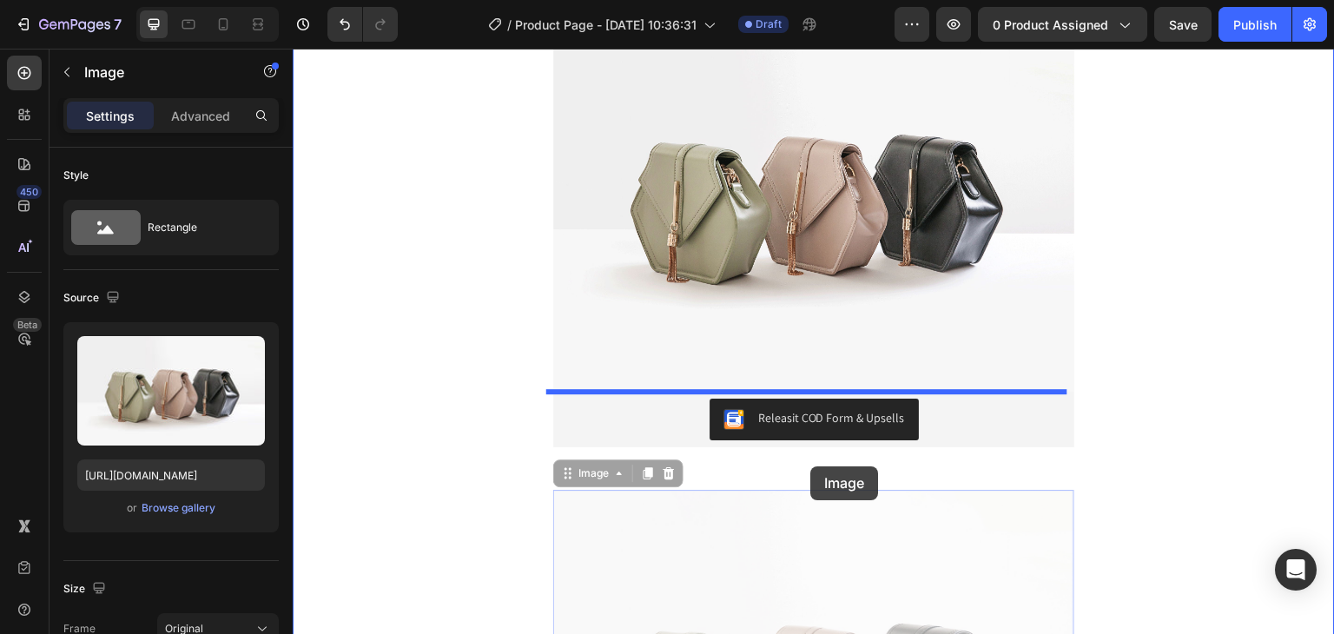
drag, startPoint x: 807, startPoint y: 500, endPoint x: 809, endPoint y: 467, distance: 33.0
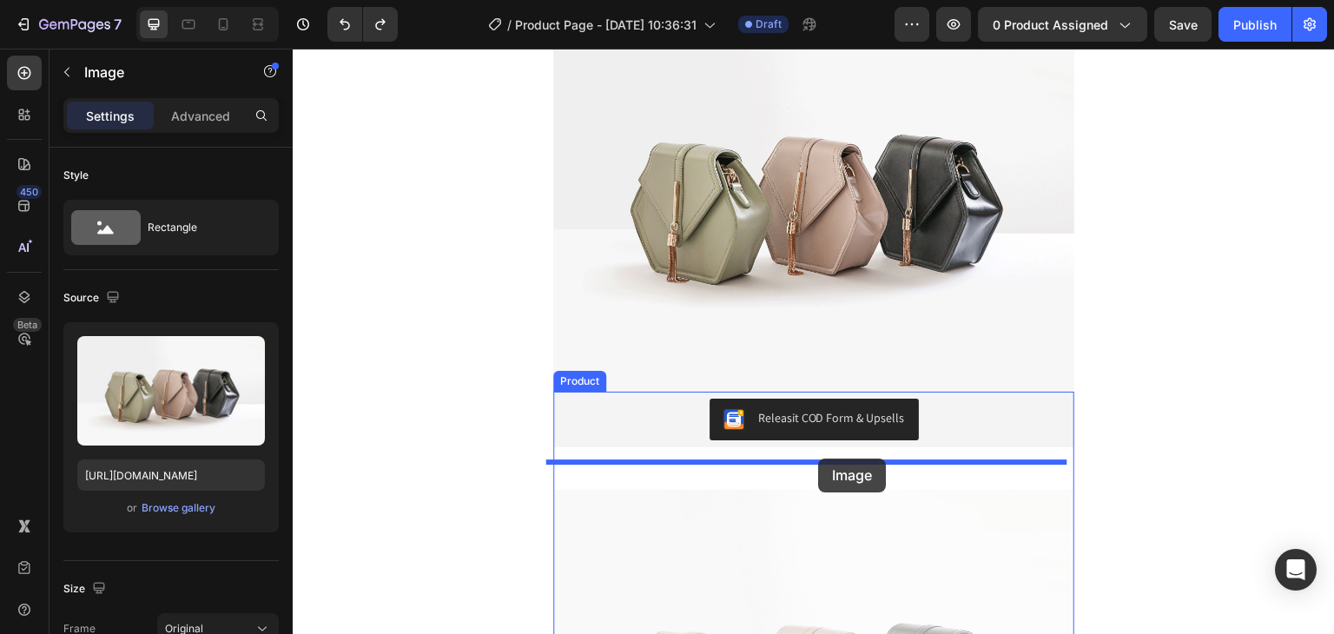
drag, startPoint x: 814, startPoint y: 511, endPoint x: 819, endPoint y: 458, distance: 53.2
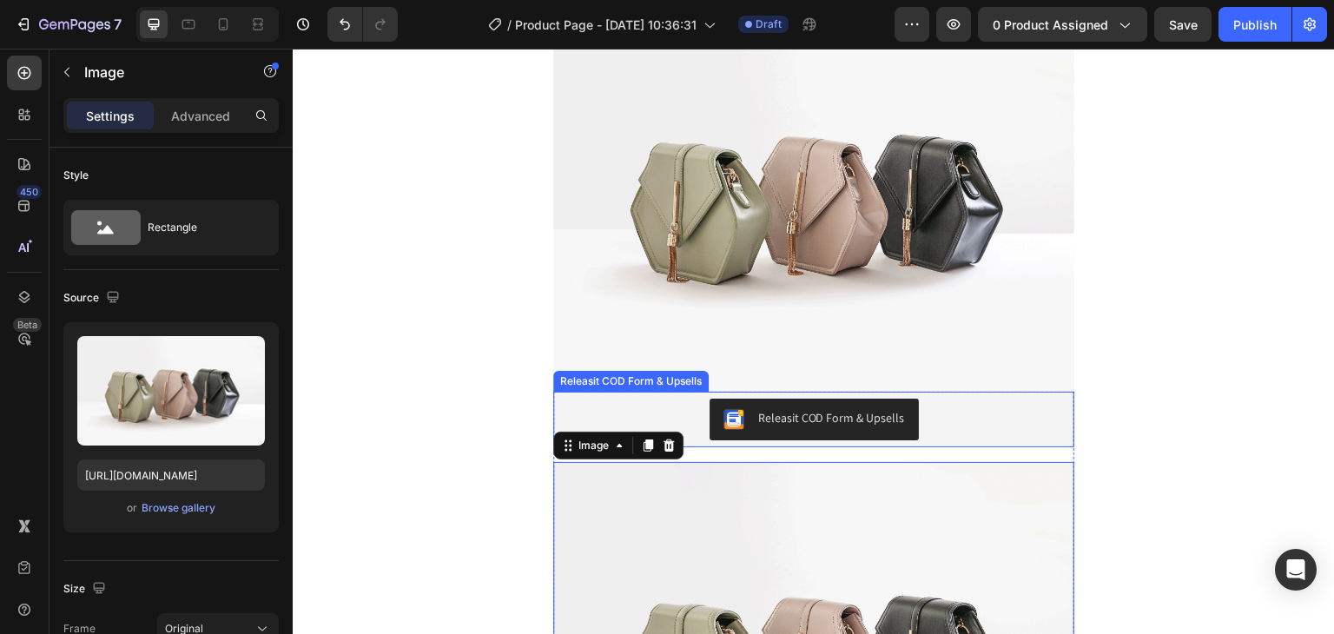
click at [819, 428] on div "Releasit COD Form & Upsells" at bounding box center [813, 419] width 181 height 21
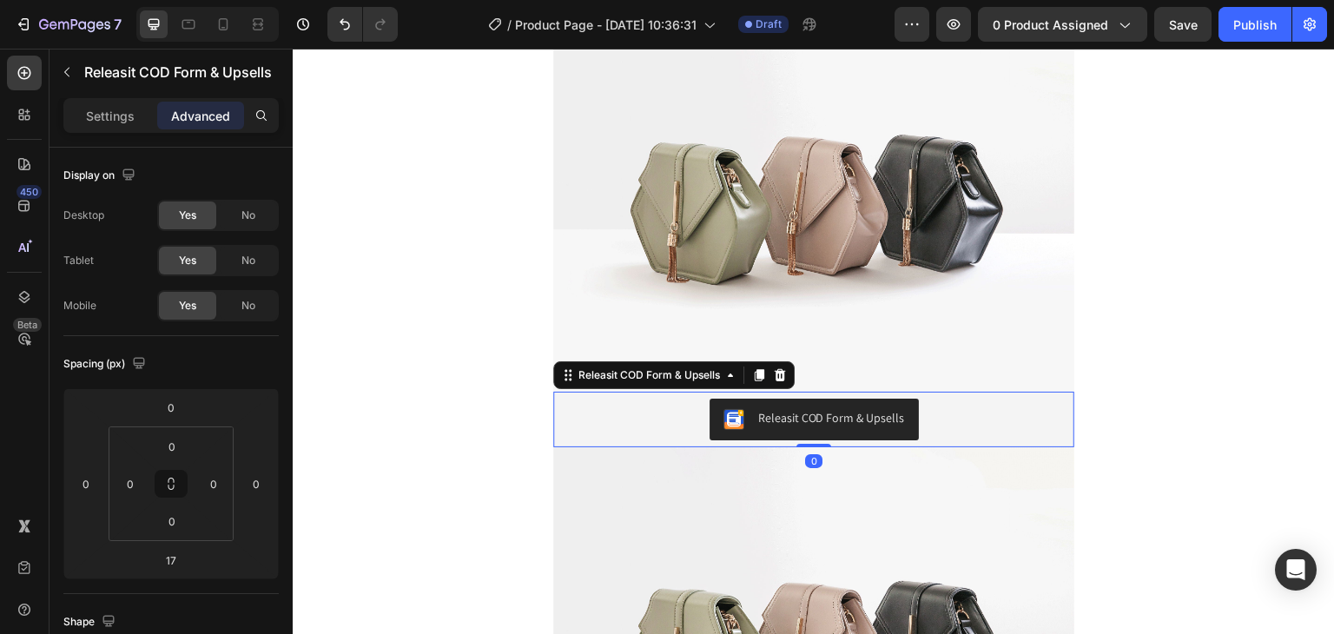
drag, startPoint x: 817, startPoint y: 460, endPoint x: 813, endPoint y: 386, distance: 73.9
click at [813, 386] on div "Image Image Releasit COD Form & Upsells Releasit COD Form & Upsells 0 Image Dro…" at bounding box center [814, 264] width 1042 height 1308
type input "0"
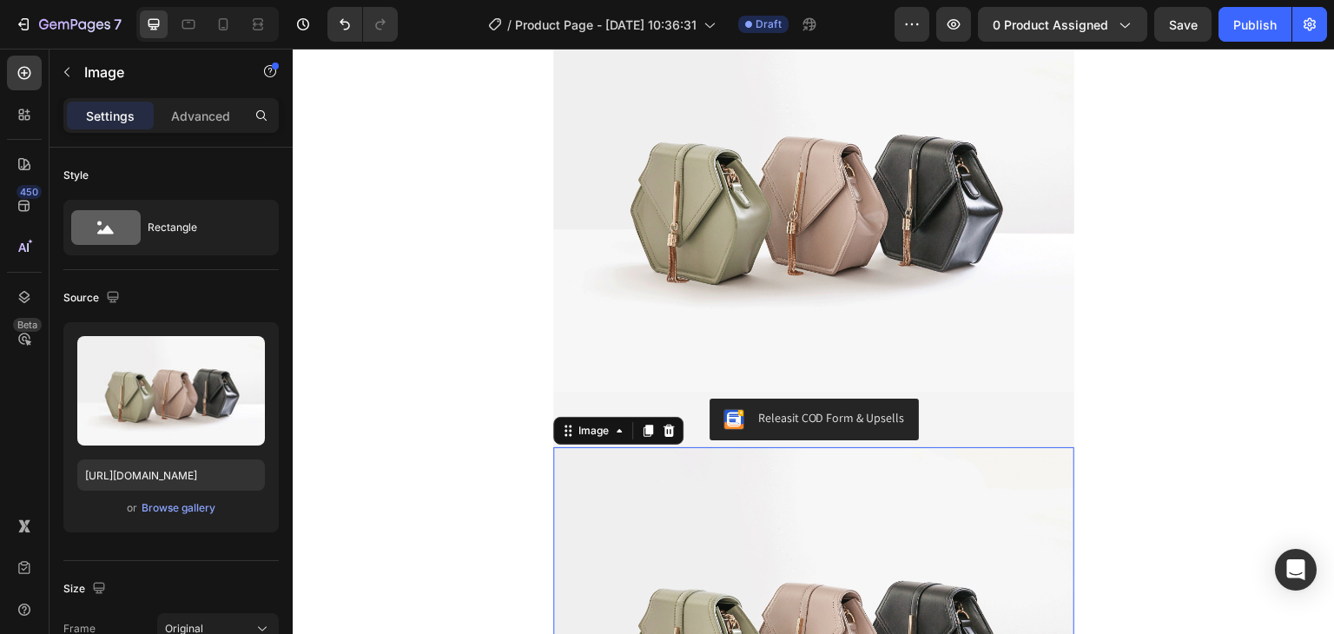
click at [893, 599] on img at bounding box center [813, 642] width 521 height 391
click at [641, 431] on icon at bounding box center [648, 431] width 14 height 14
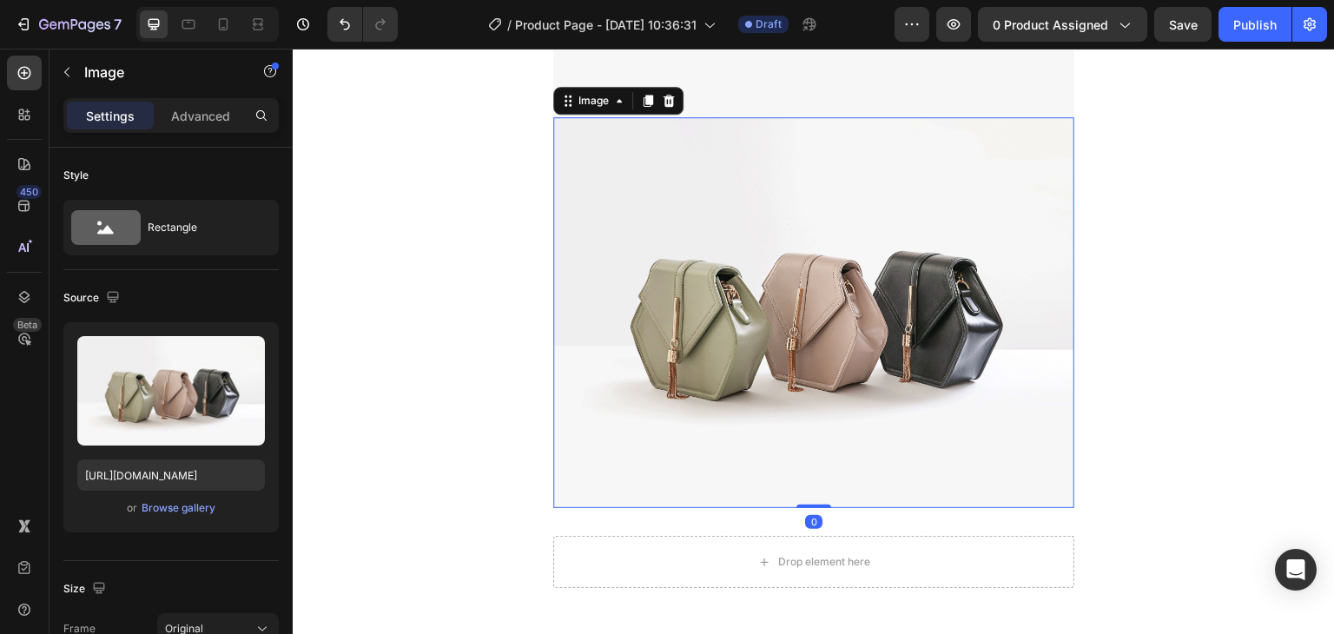
scroll to position [1229, 0]
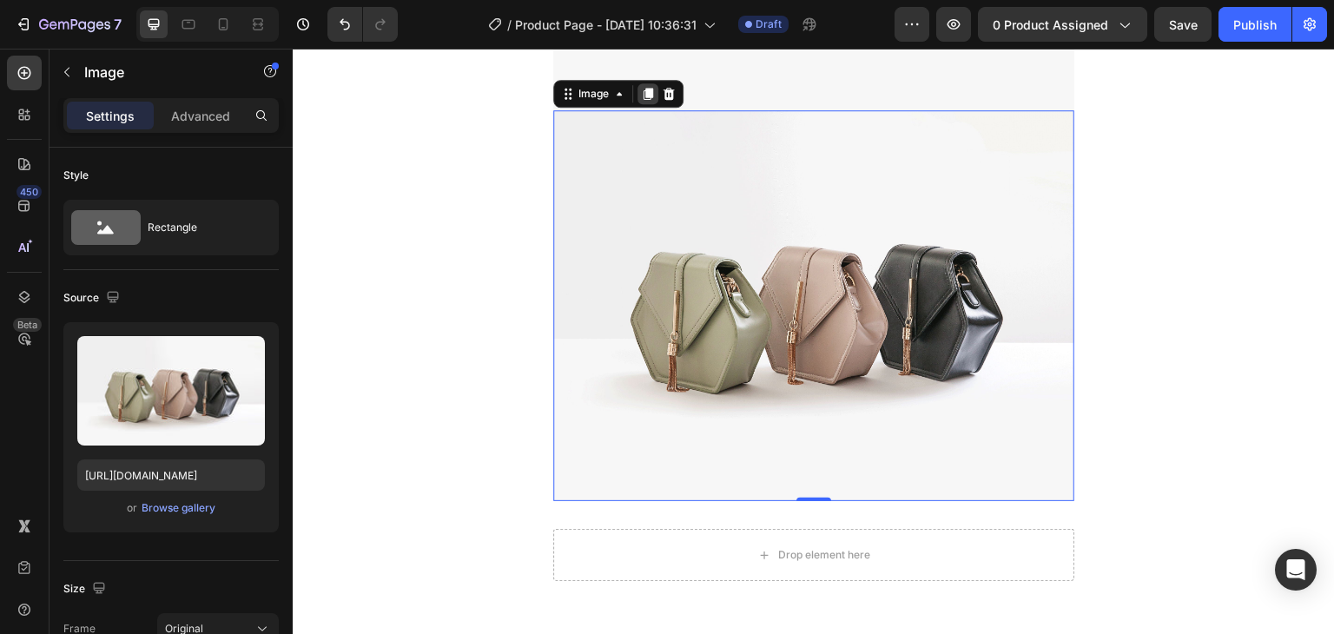
click at [643, 88] on icon at bounding box center [648, 94] width 10 height 12
click at [643, 88] on icon at bounding box center [648, 93] width 10 height 12
click at [643, 89] on icon at bounding box center [648, 95] width 10 height 12
click at [643, 88] on icon at bounding box center [648, 94] width 10 height 12
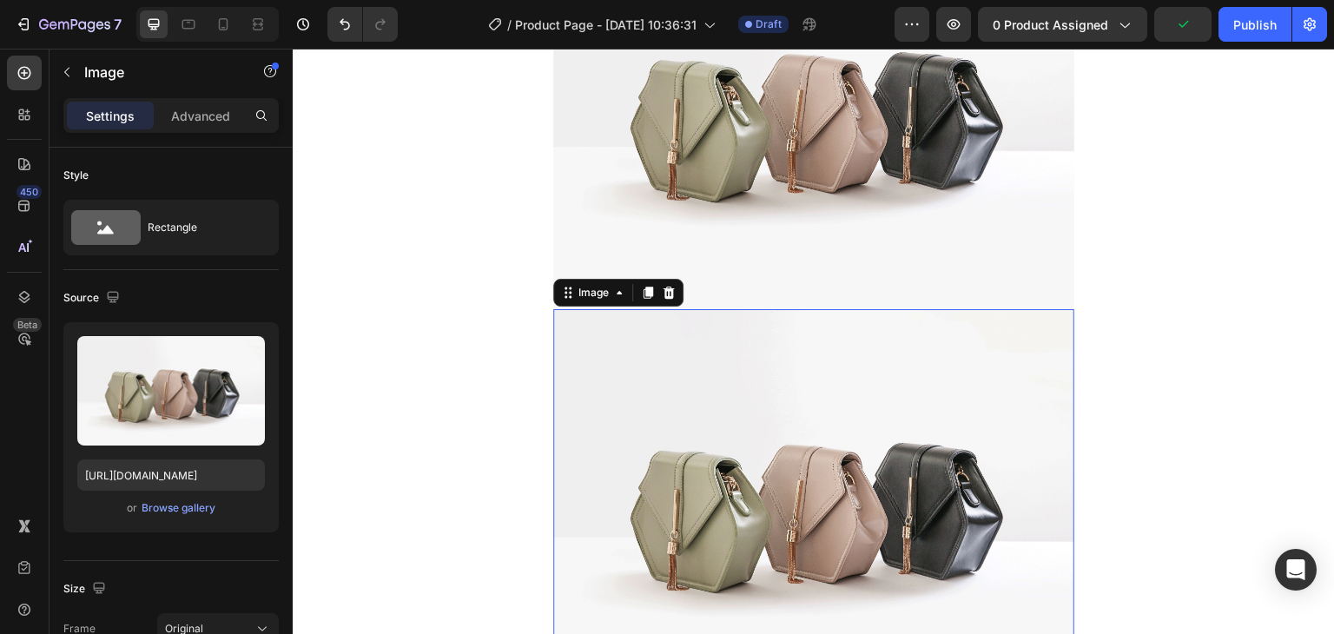
scroll to position [1659, 0]
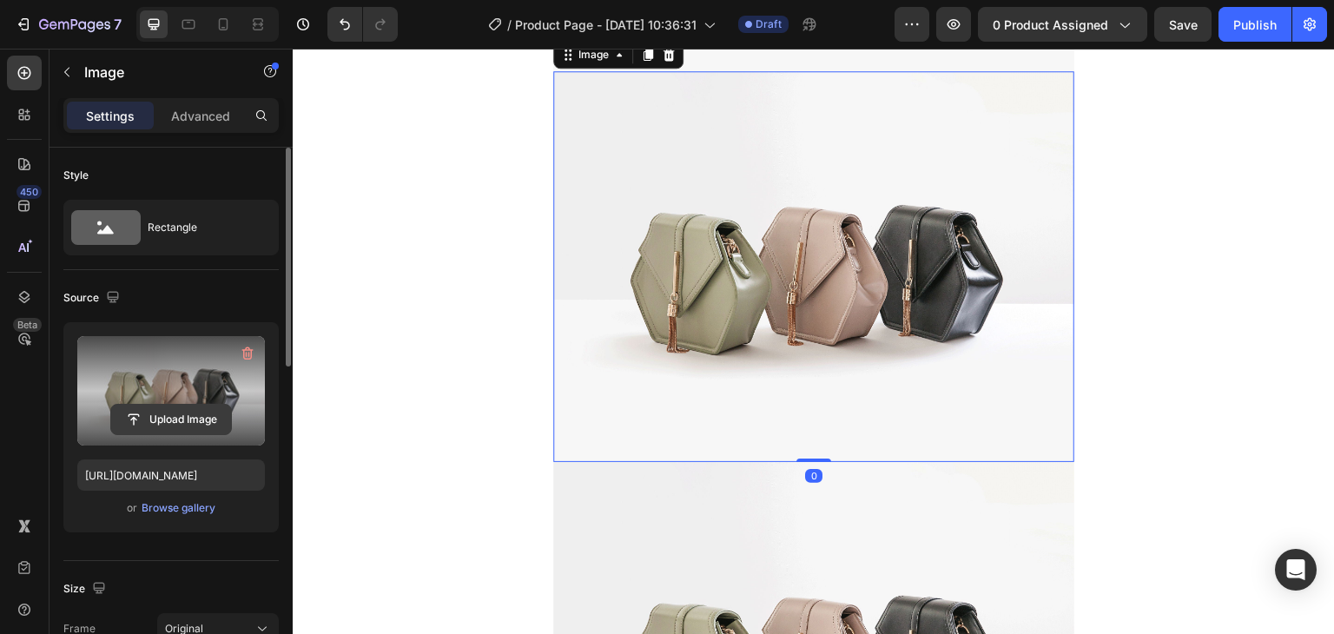
click at [168, 410] on input "file" at bounding box center [171, 420] width 120 height 30
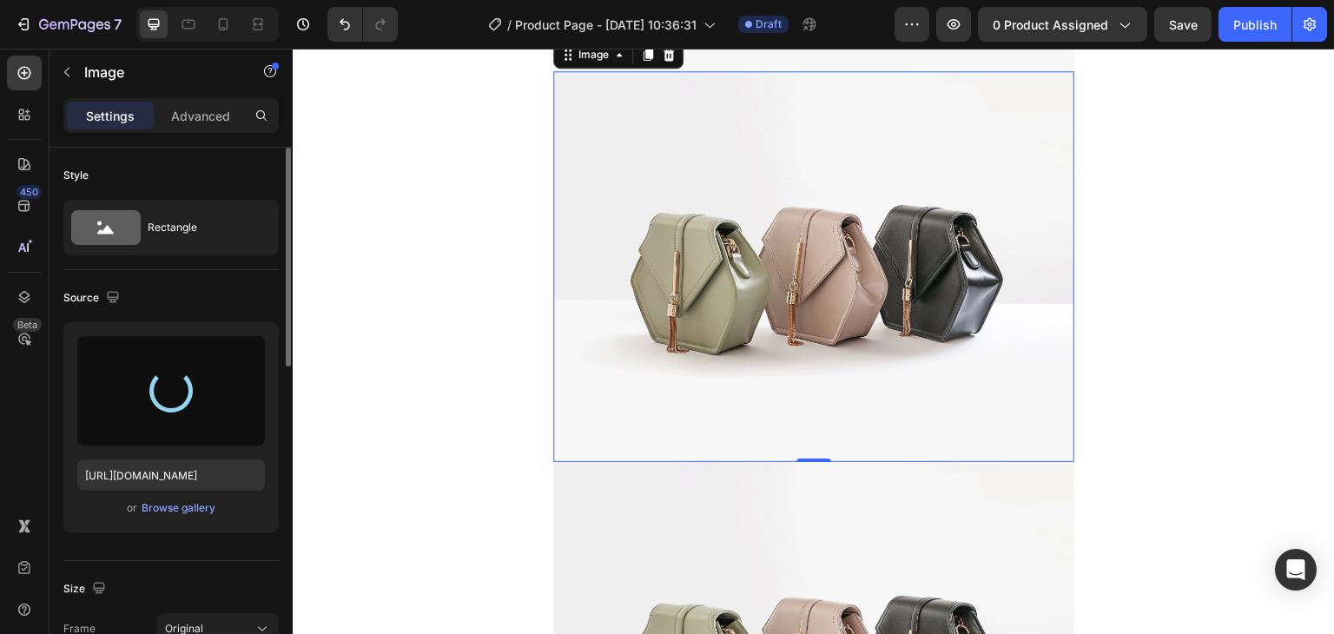
type input "[URL][DOMAIN_NAME]"
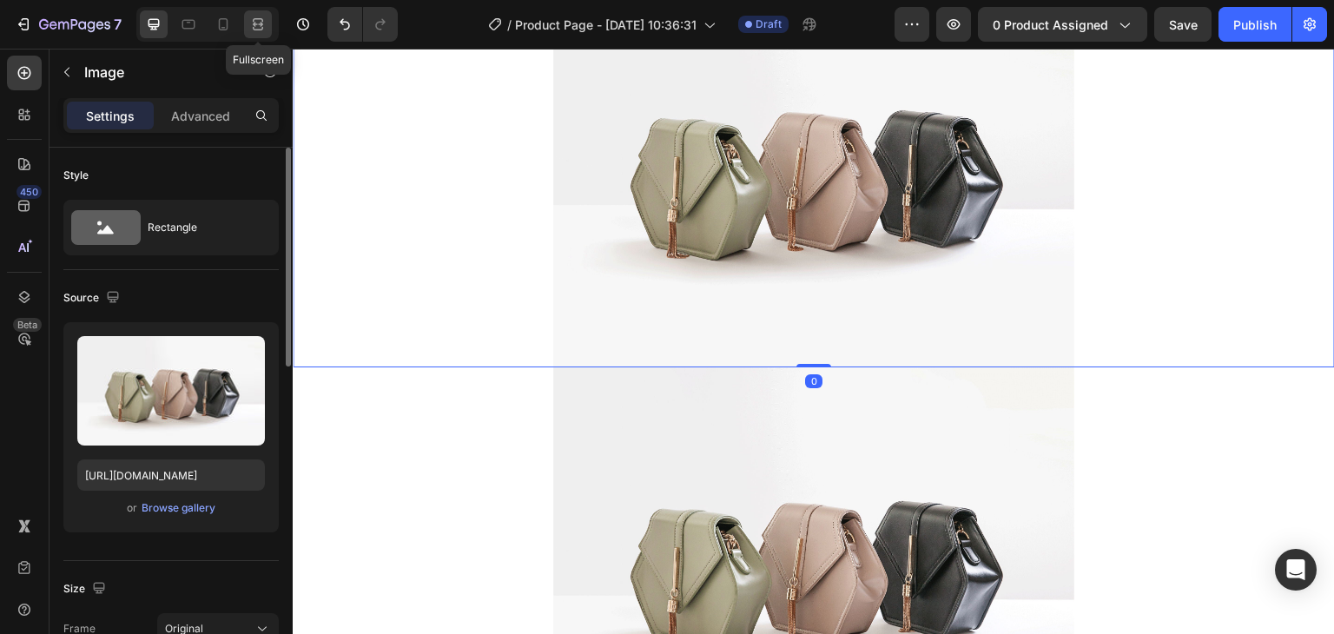
scroll to position [0, 0]
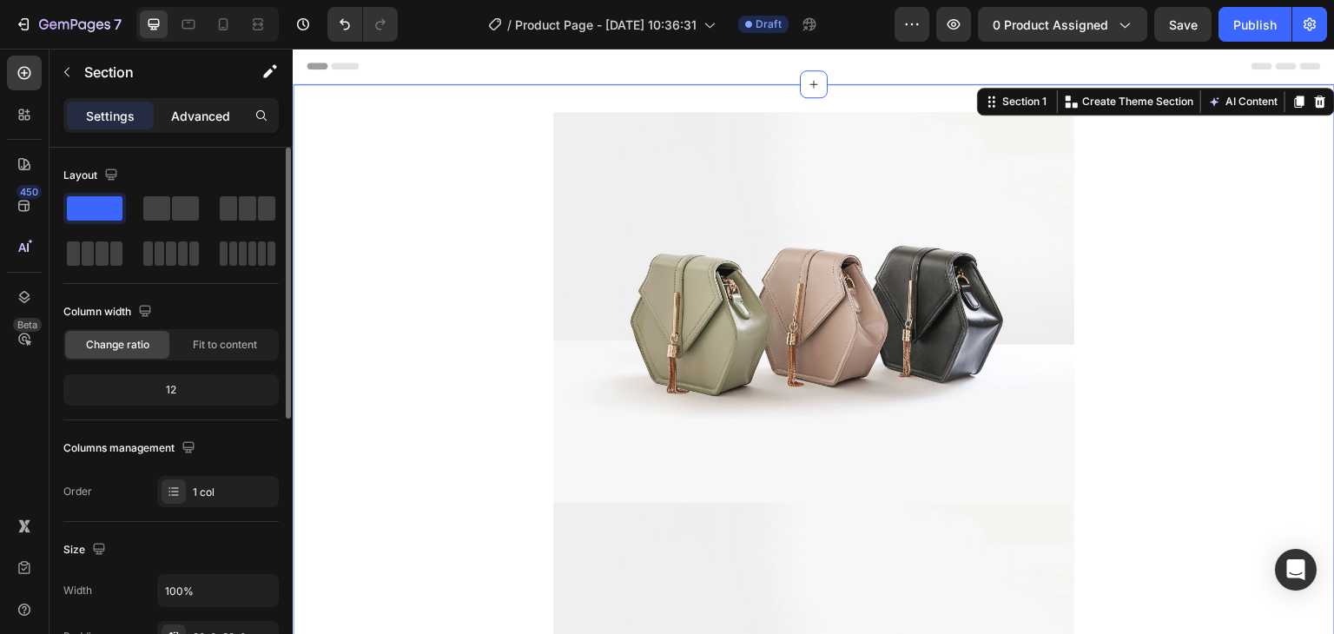
click at [201, 128] on div "Advanced" at bounding box center [200, 116] width 87 height 28
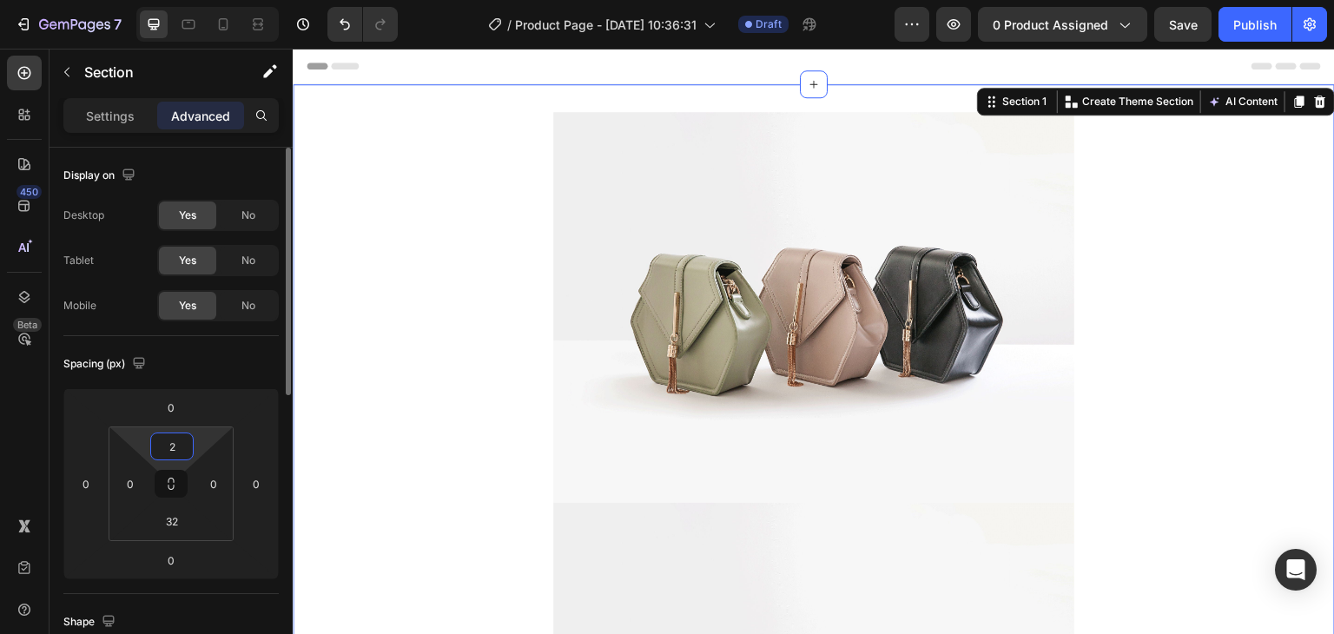
click at [194, 0] on html "7 Version history / Product Page - [DATE] 10:36:31 Draft Preview 0 product assi…" at bounding box center [667, 0] width 1334 height 0
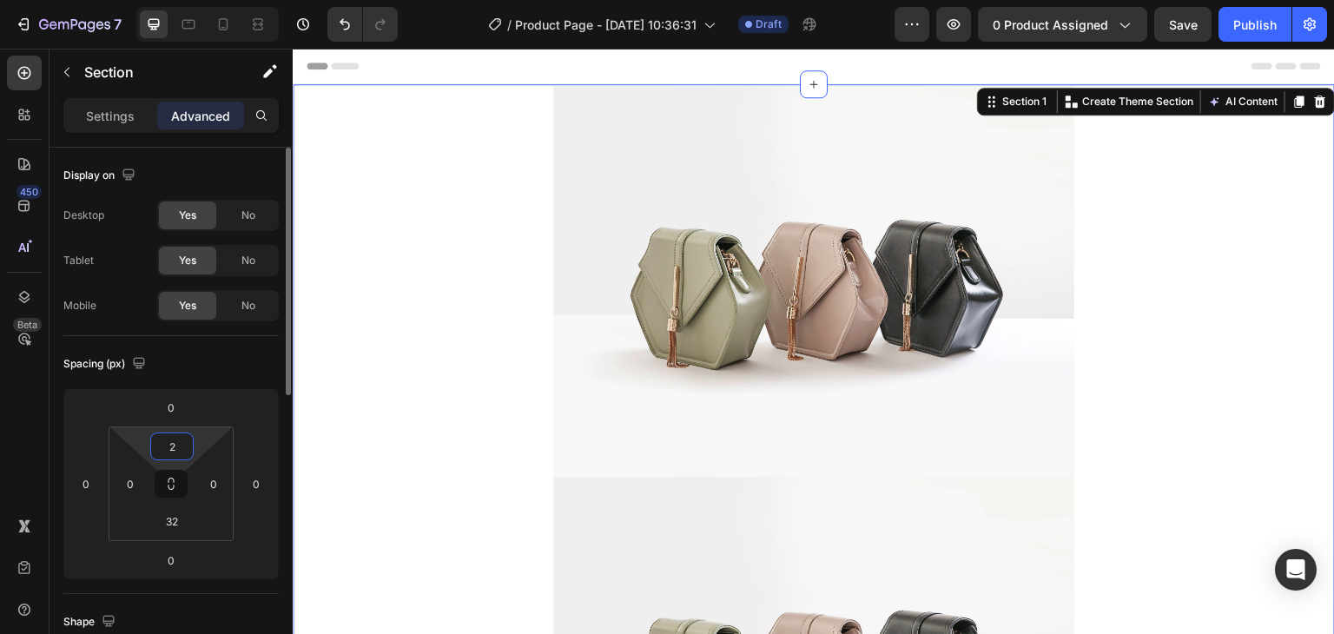
click at [174, 440] on input "2" at bounding box center [172, 446] width 35 height 26
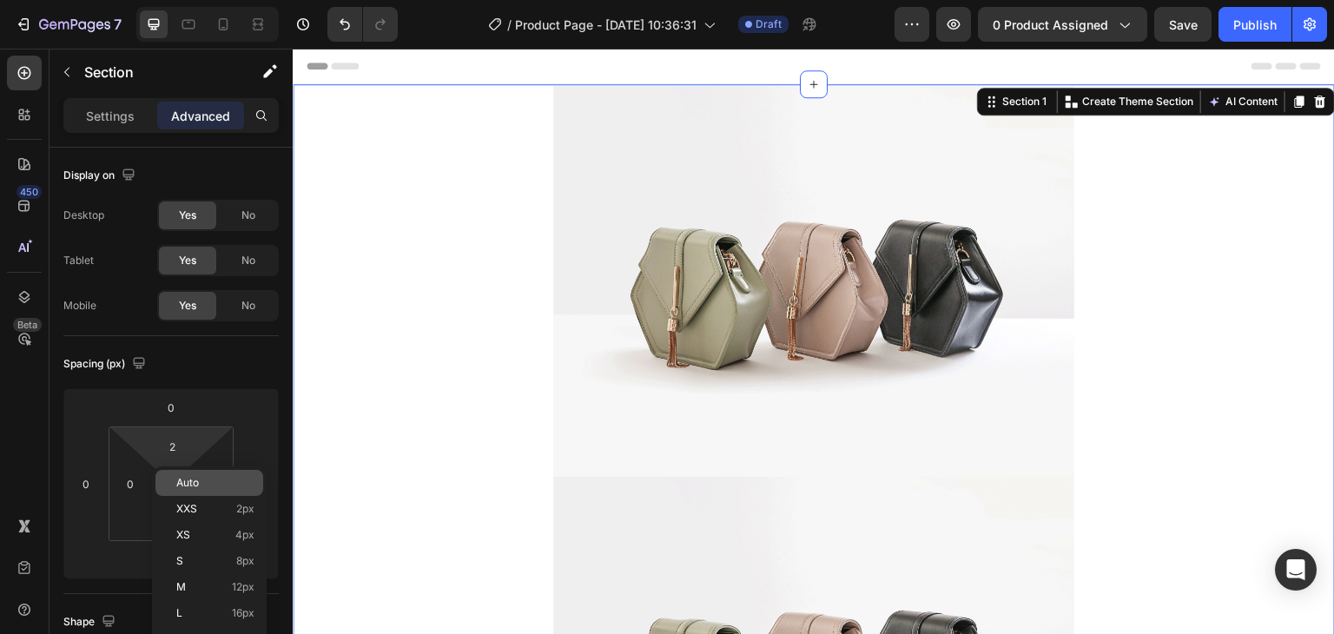
click at [184, 472] on div "Auto" at bounding box center [209, 483] width 108 height 26
type input "Auto"
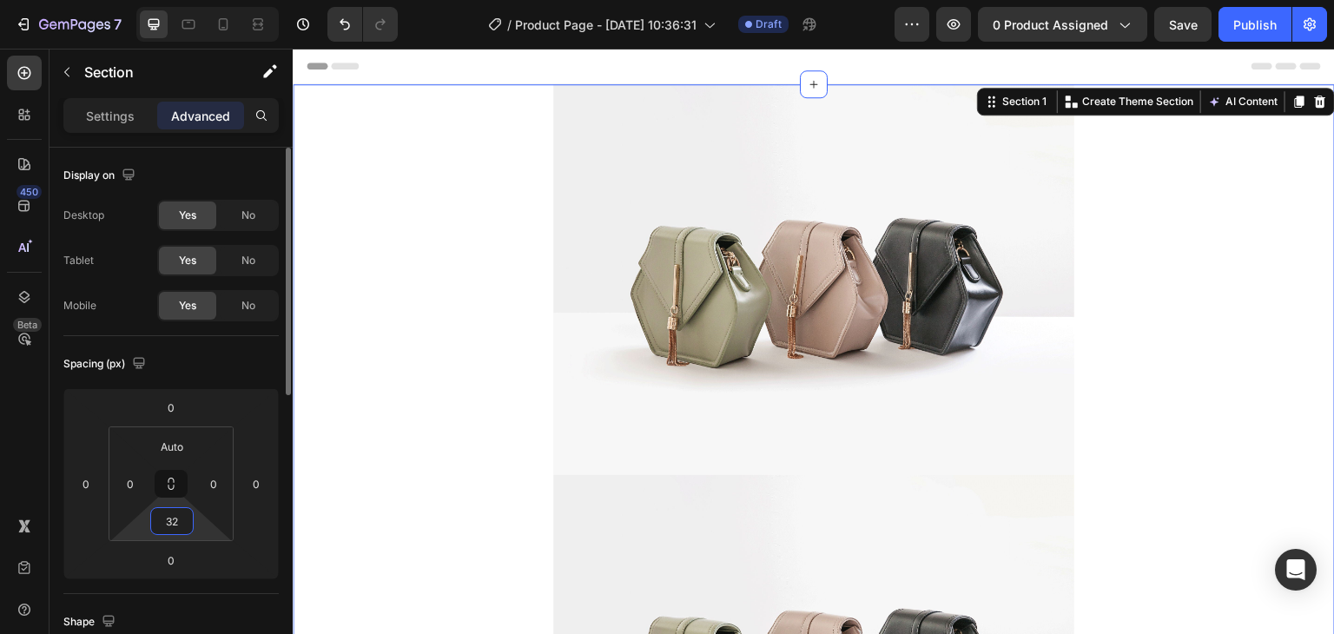
click at [168, 515] on input "32" at bounding box center [172, 521] width 35 height 26
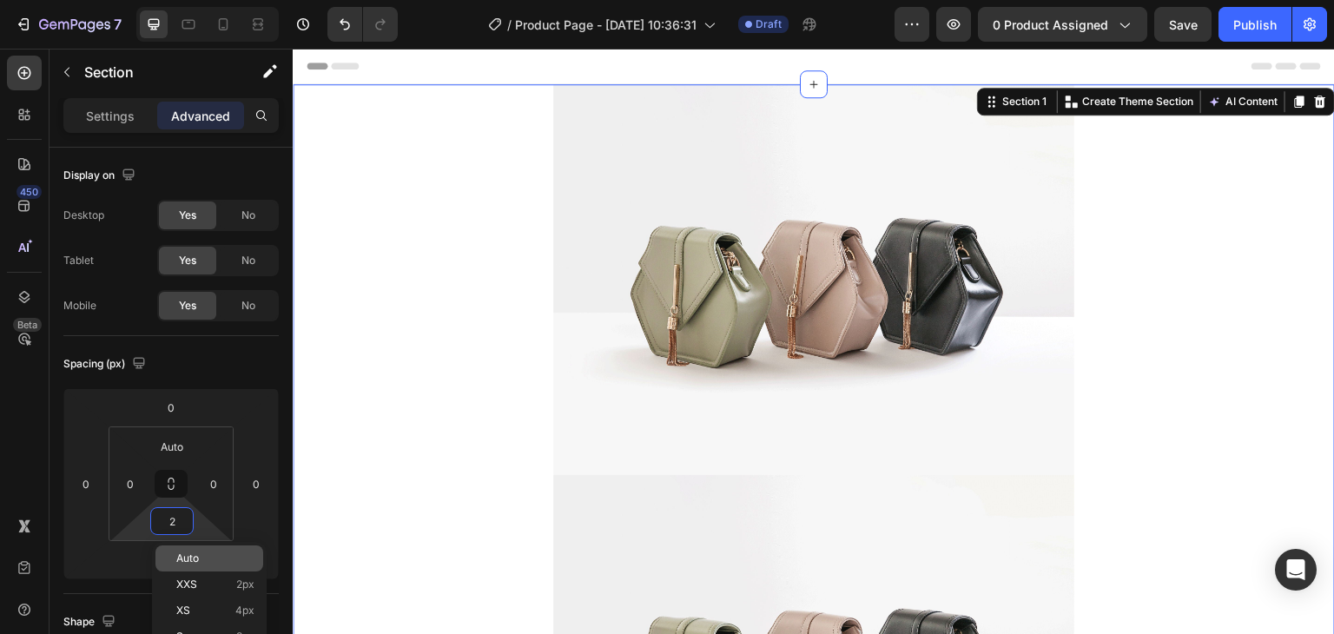
click at [191, 554] on span "Auto" at bounding box center [187, 558] width 23 height 12
type input "Auto"
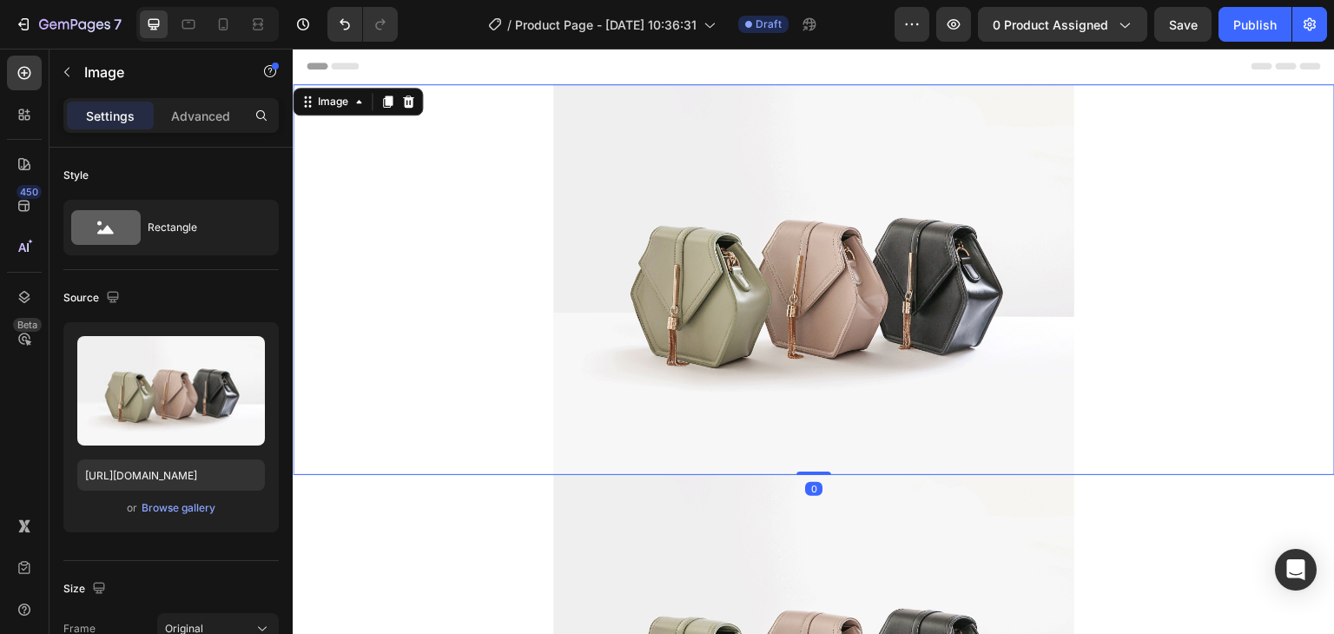
click at [588, 307] on img at bounding box center [813, 279] width 521 height 391
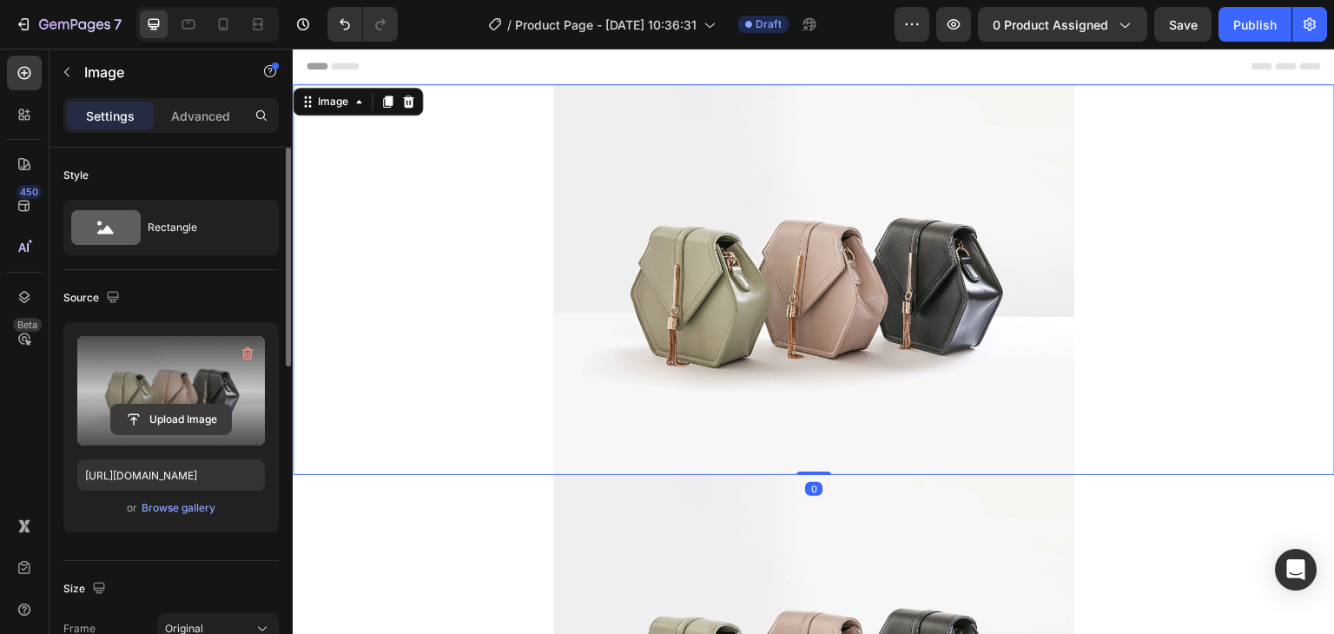
click at [195, 418] on input "file" at bounding box center [171, 420] width 120 height 30
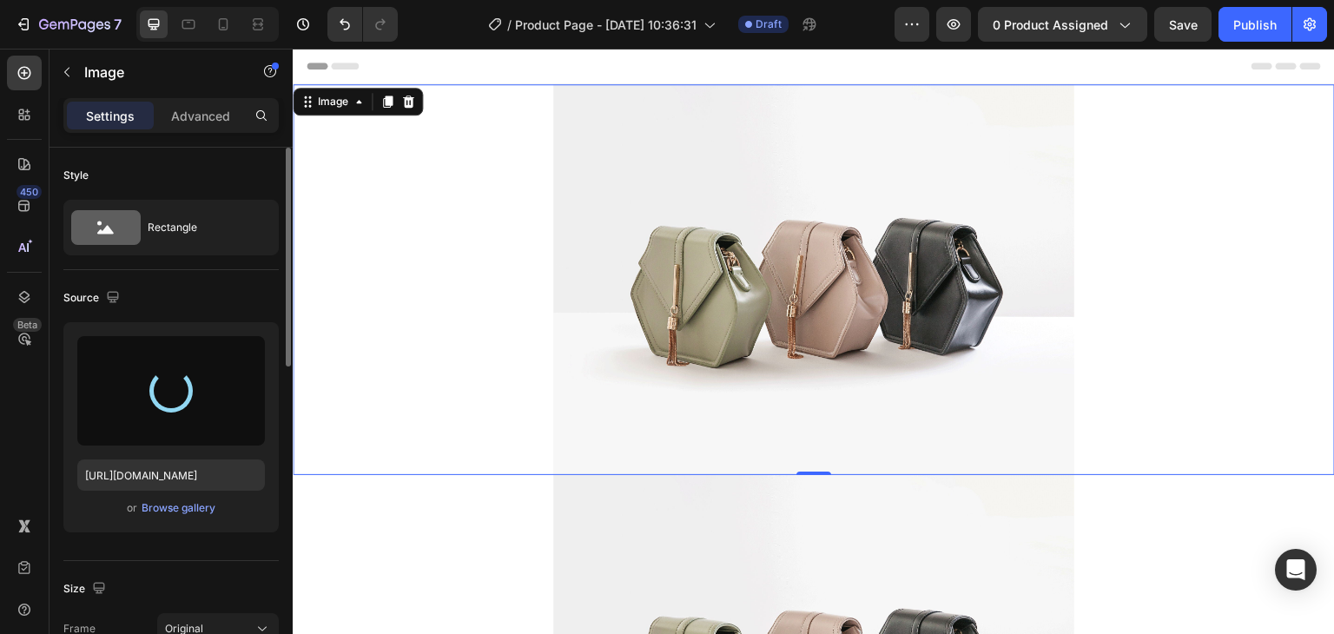
type input "[URL][DOMAIN_NAME]"
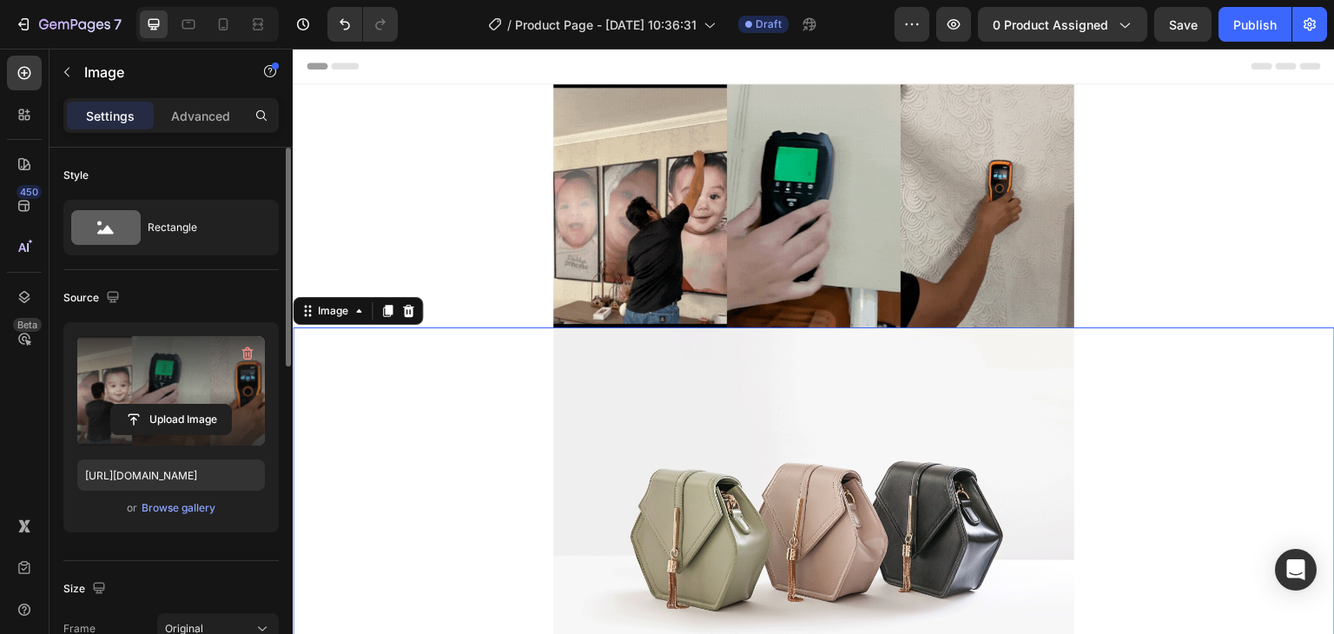
click at [754, 449] on img at bounding box center [813, 522] width 521 height 391
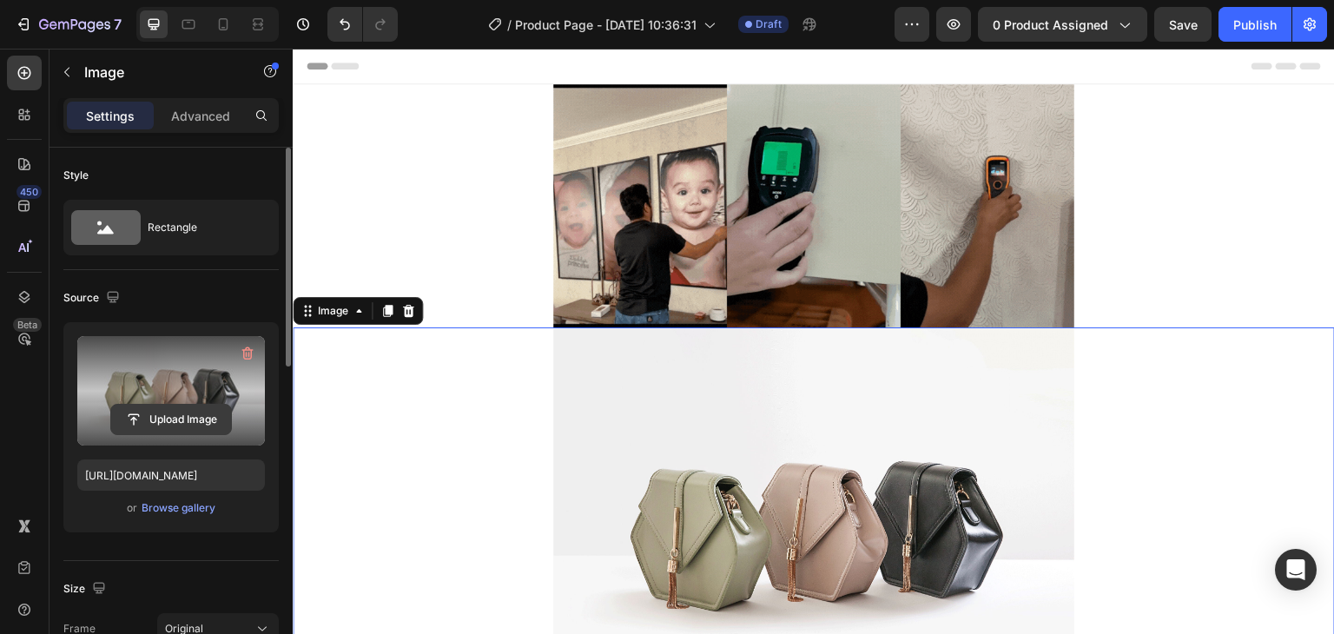
click at [195, 414] on input "file" at bounding box center [171, 420] width 120 height 30
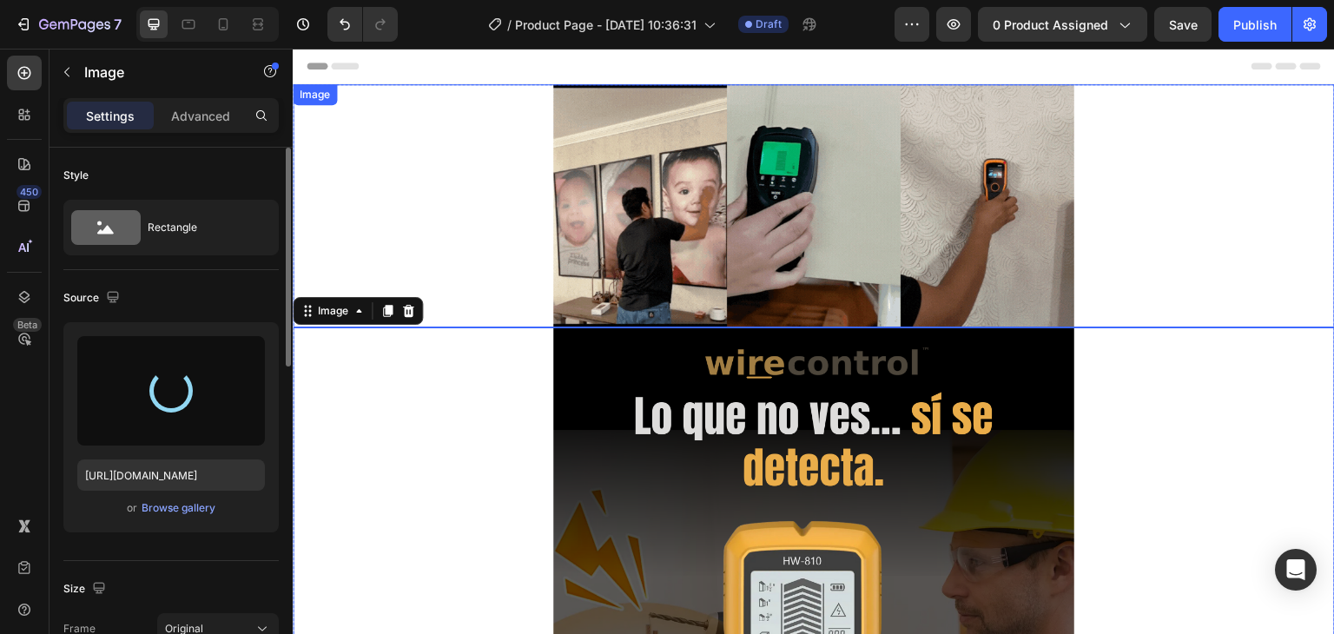
type input "[URL][DOMAIN_NAME]"
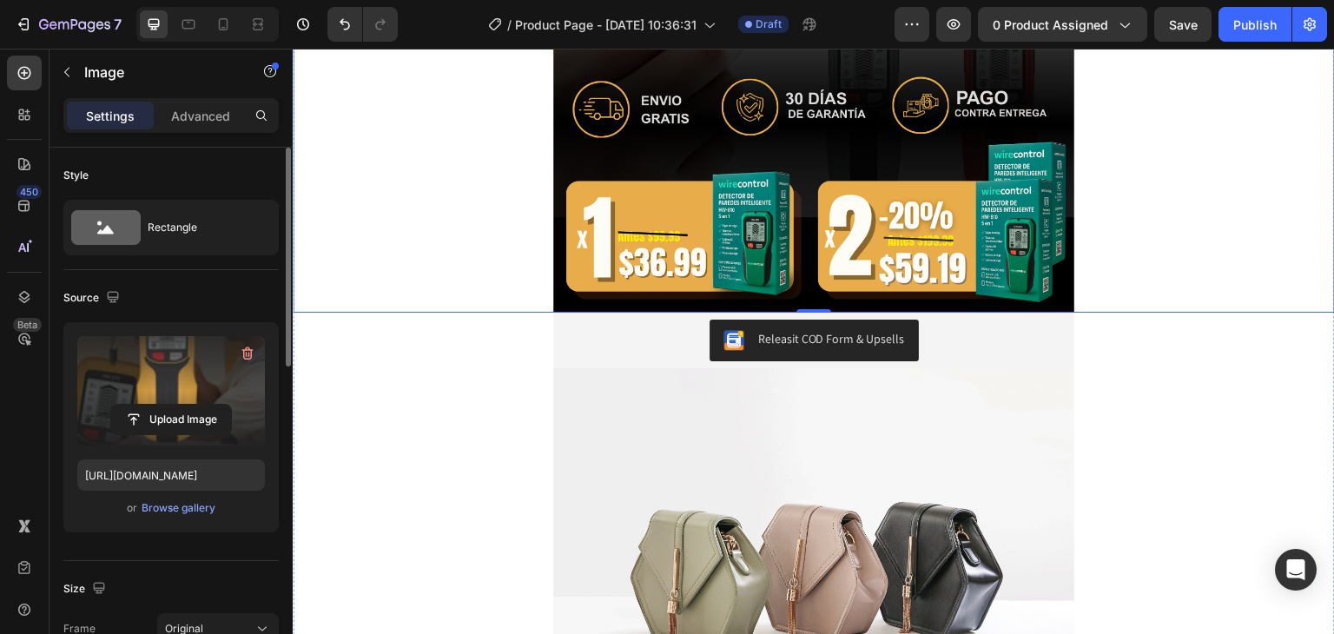
scroll to position [943, 0]
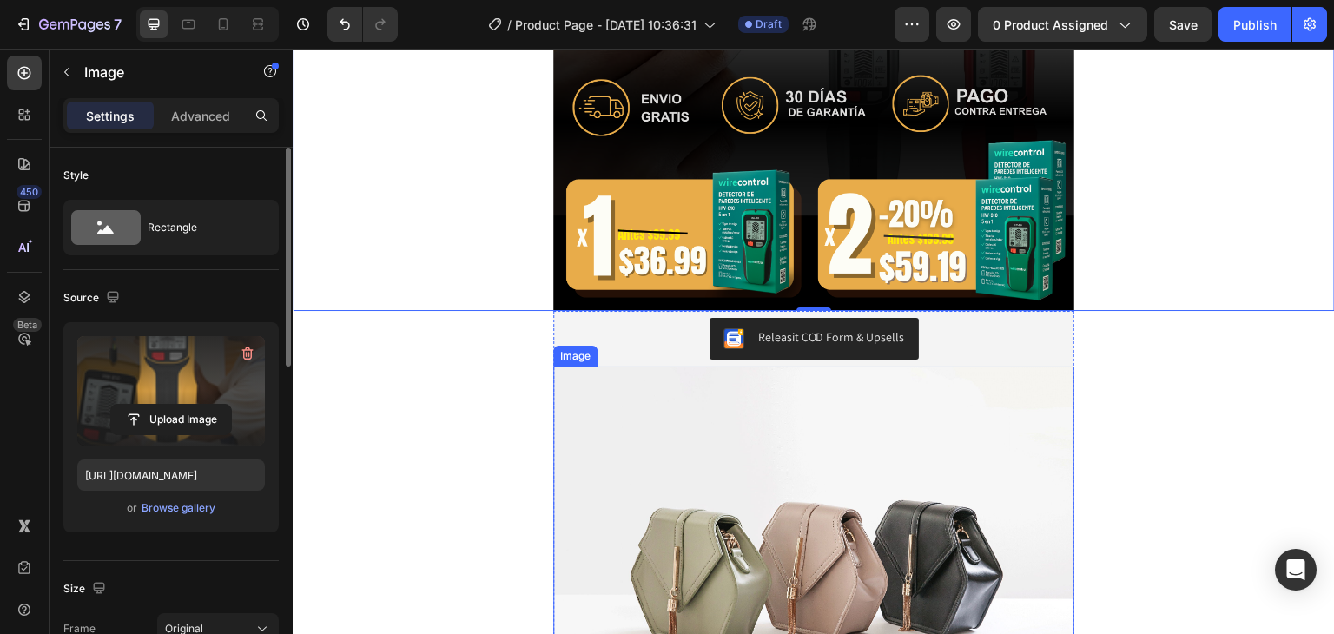
click at [770, 394] on img at bounding box center [813, 561] width 521 height 391
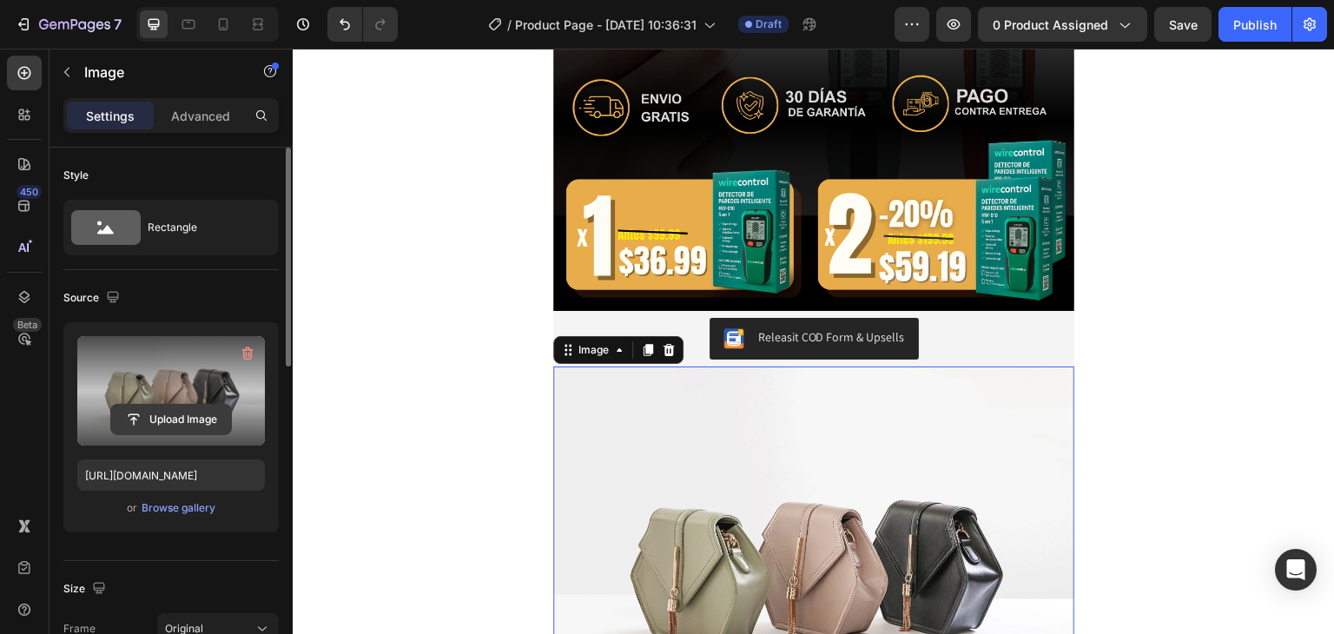
click at [208, 419] on input "file" at bounding box center [171, 420] width 120 height 30
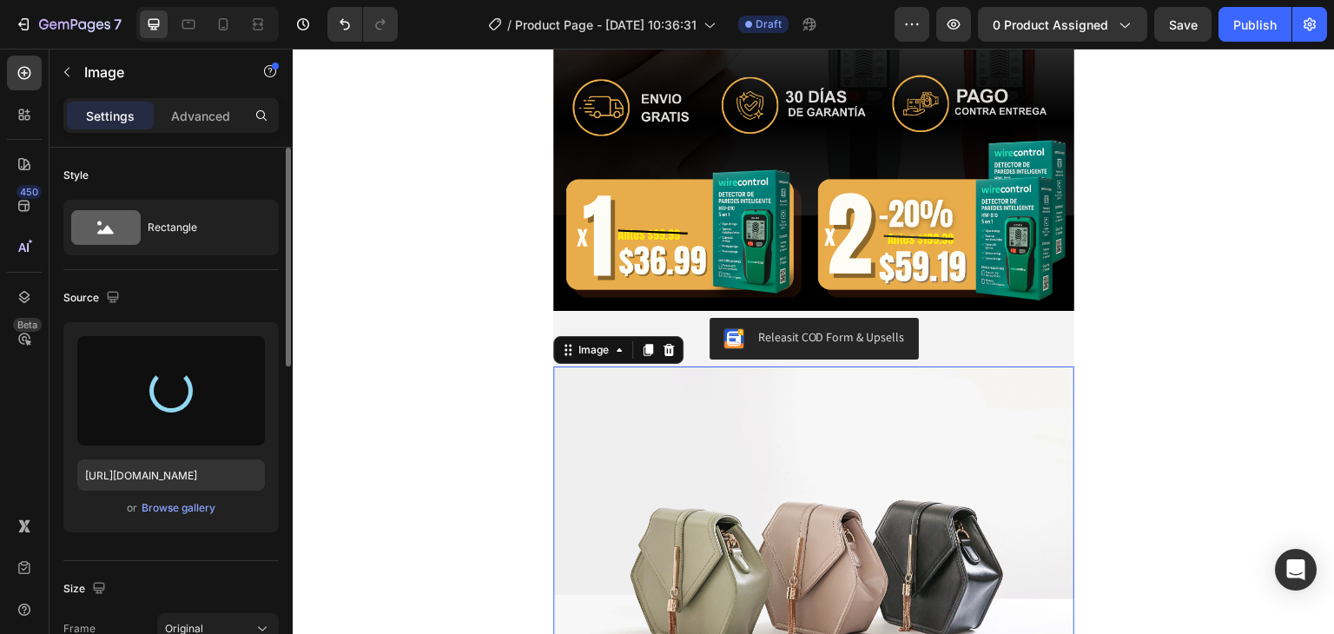
type input "[URL][DOMAIN_NAME]"
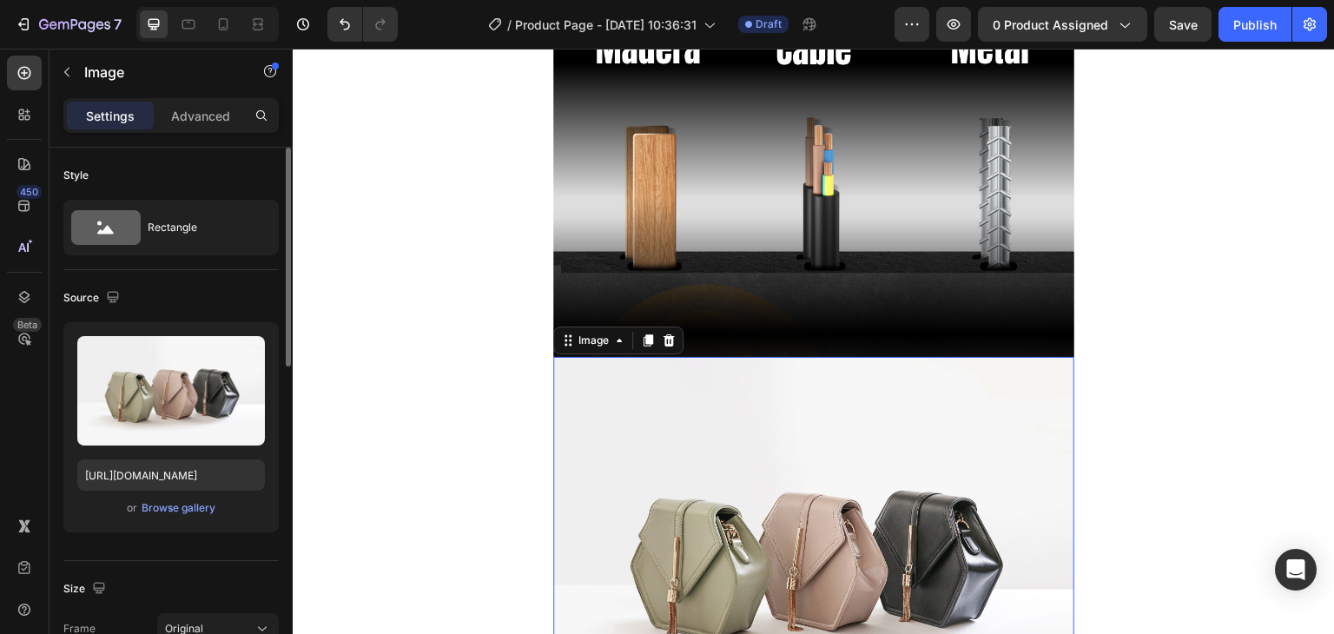
scroll to position [2111, 0]
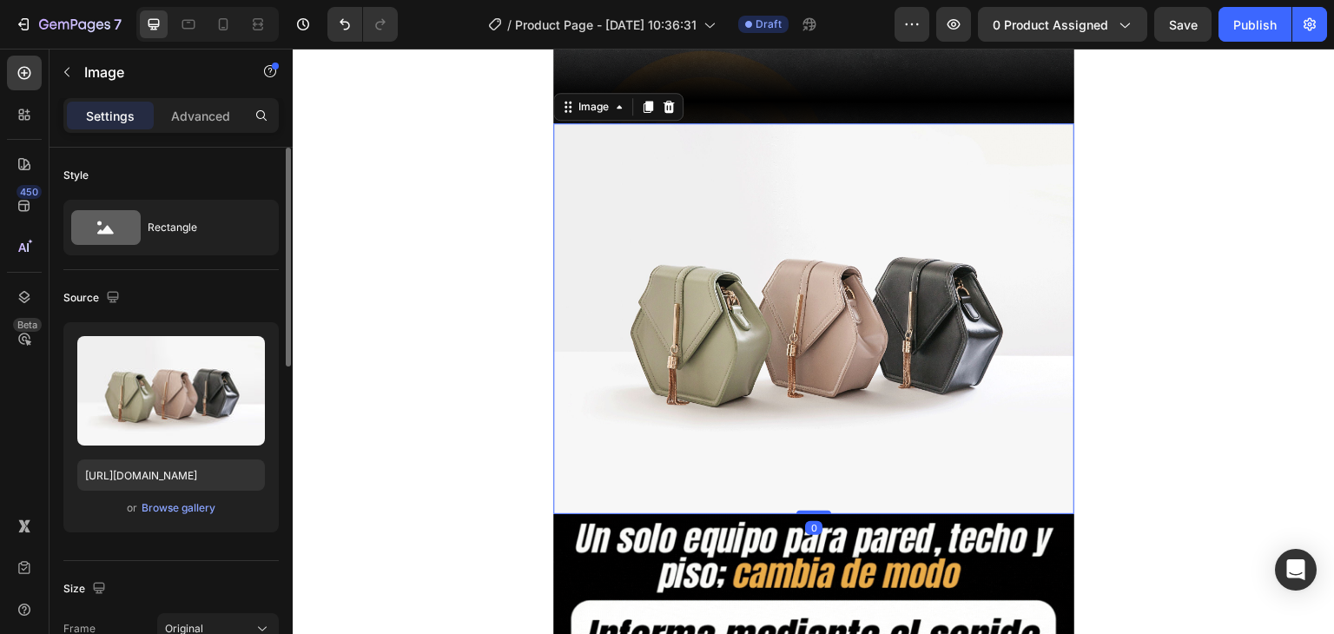
click at [956, 314] on img at bounding box center [813, 318] width 521 height 391
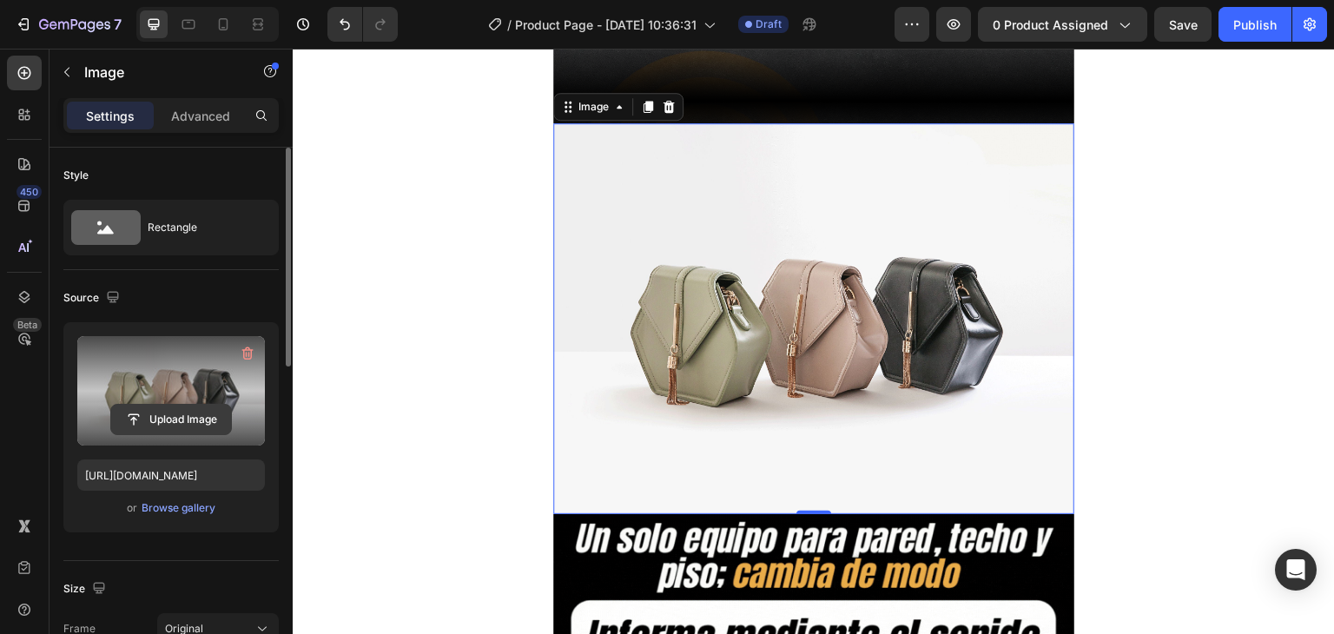
click at [167, 412] on input "file" at bounding box center [171, 420] width 120 height 30
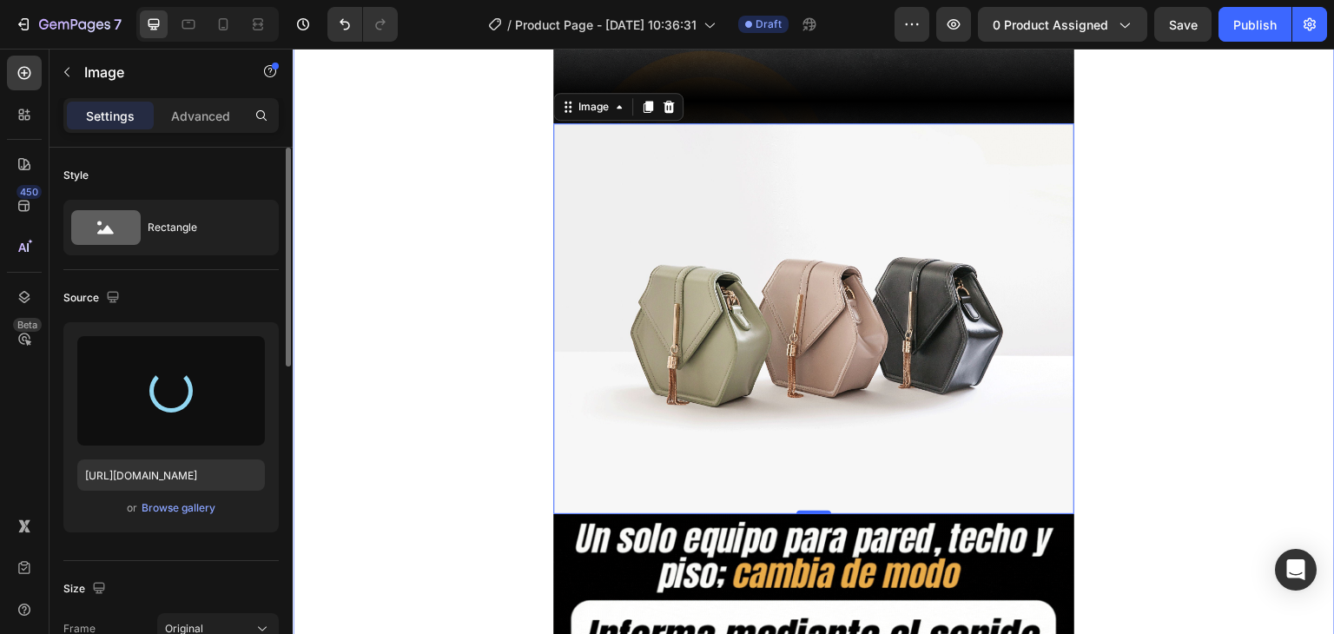
type input "[URL][DOMAIN_NAME]"
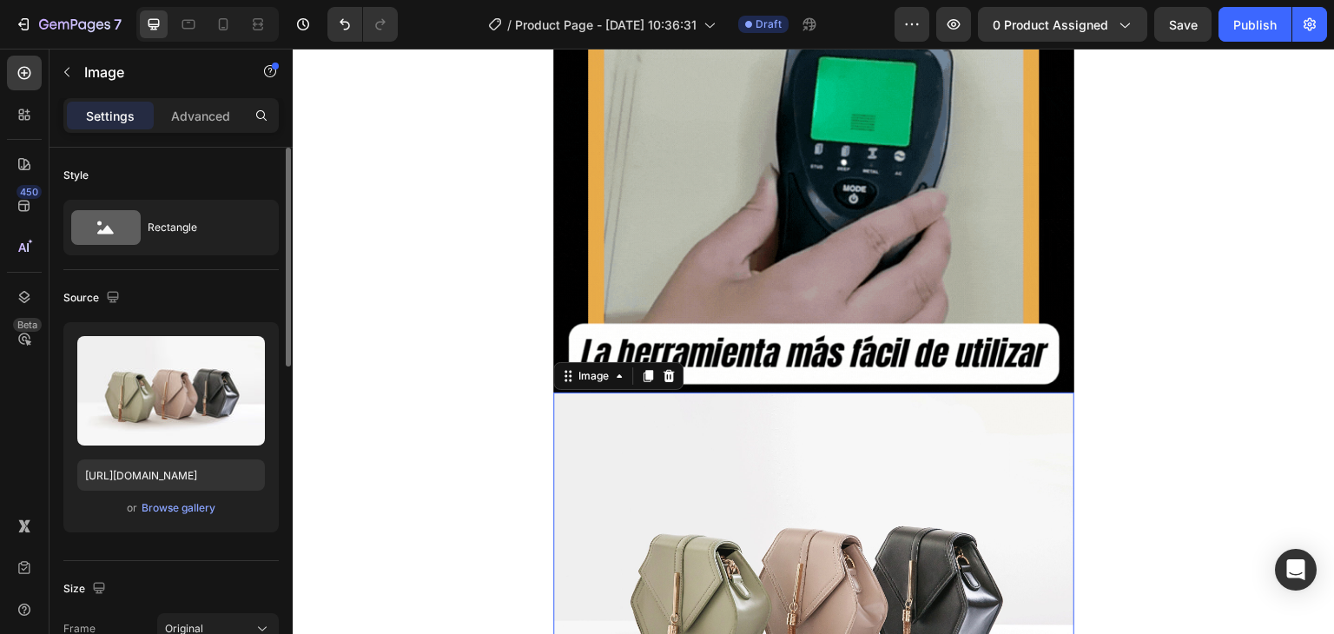
scroll to position [3916, 0]
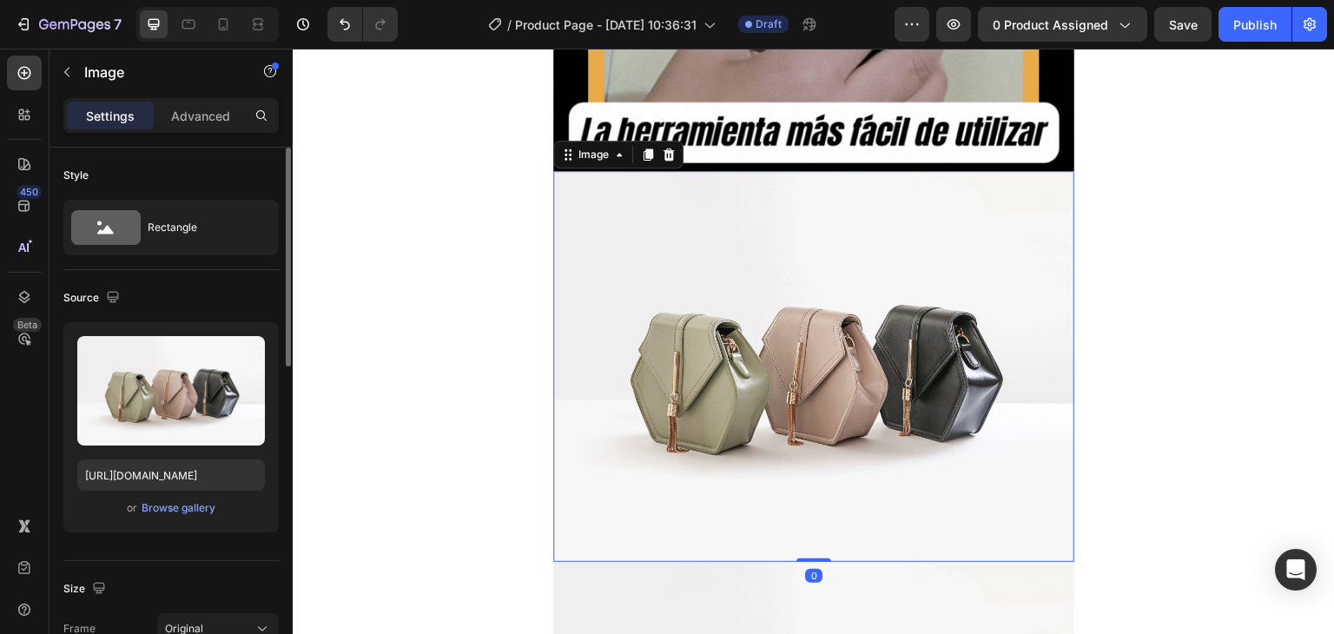
click at [781, 313] on img at bounding box center [813, 366] width 521 height 391
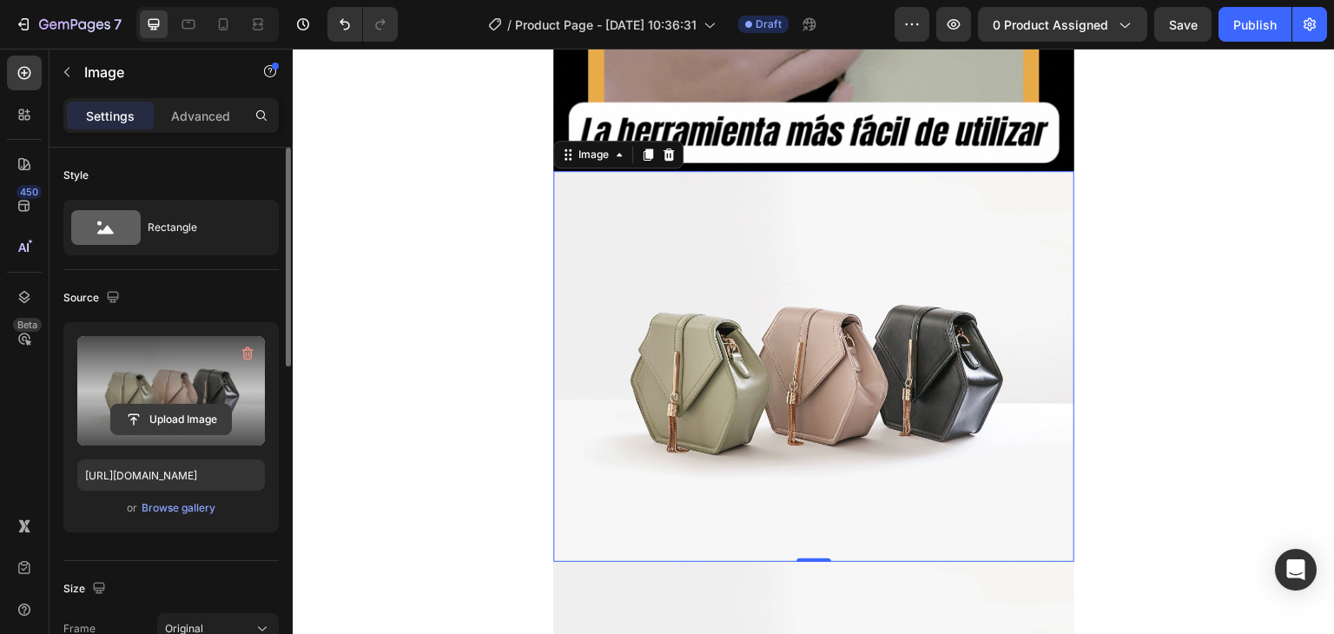
click at [194, 416] on input "file" at bounding box center [171, 420] width 120 height 30
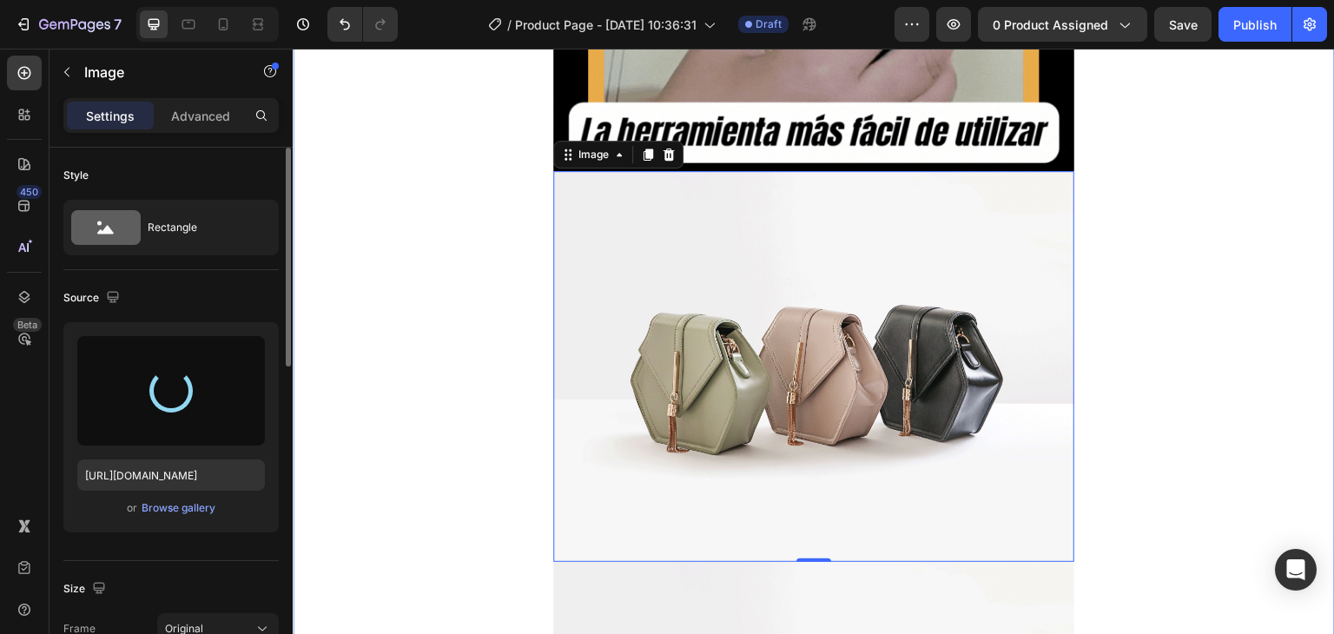
type input "[URL][DOMAIN_NAME]"
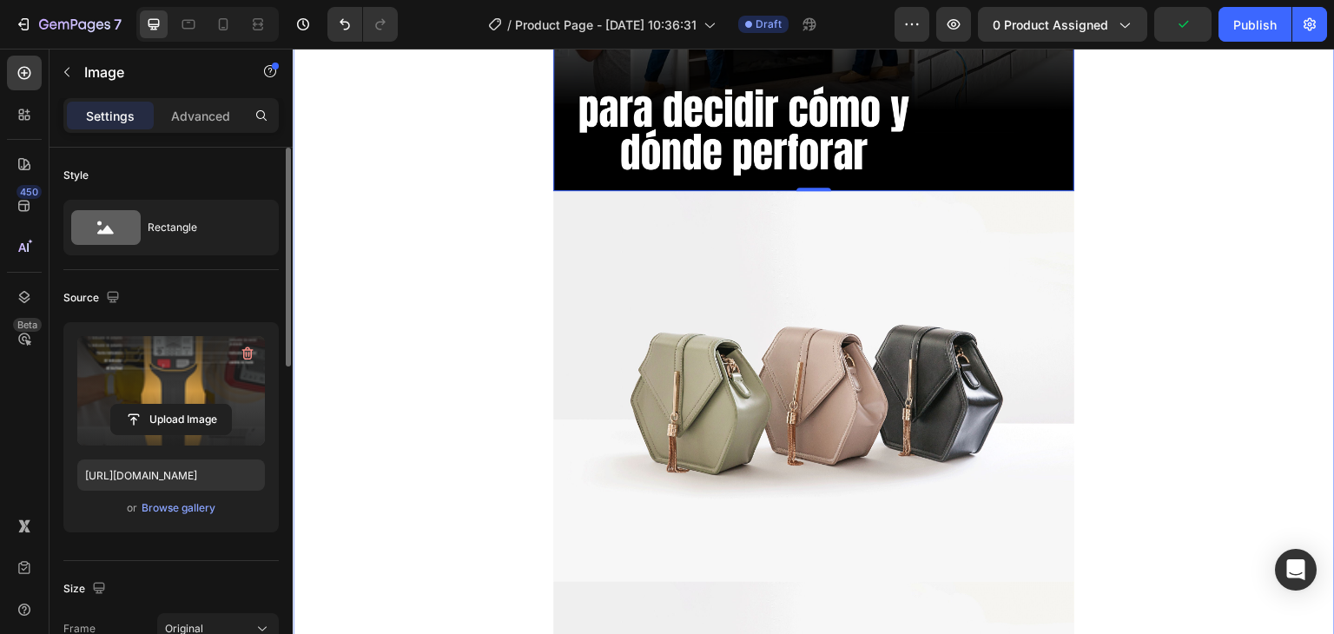
scroll to position [4852, 0]
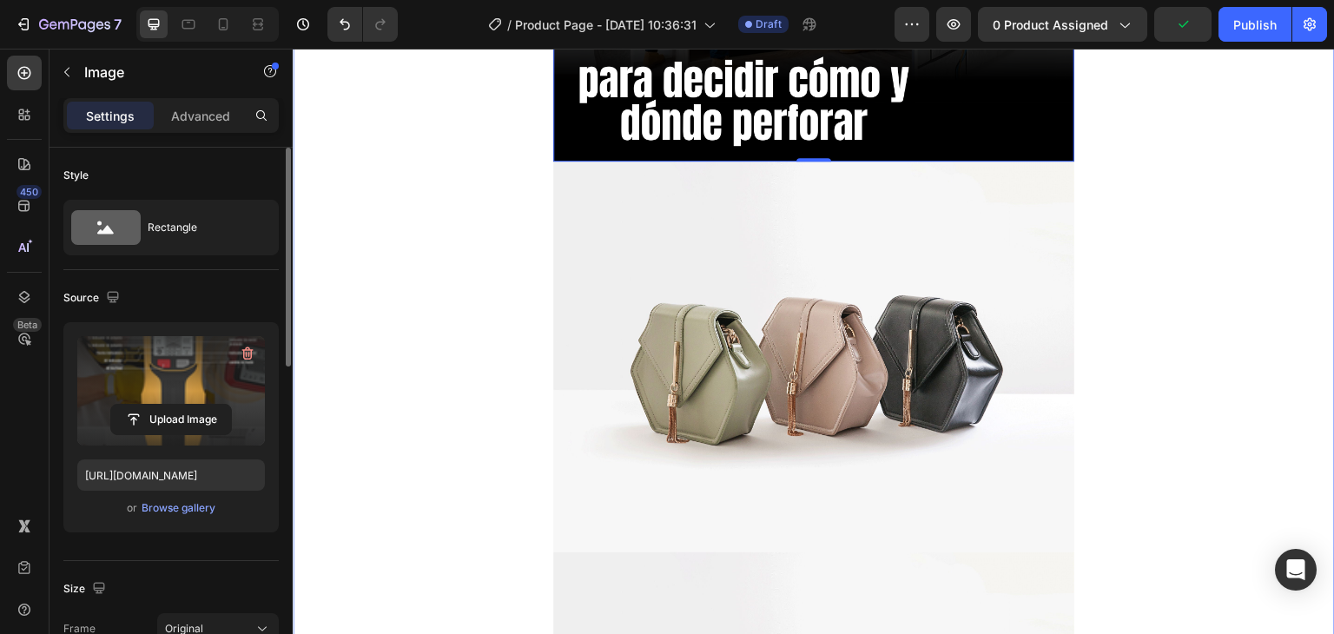
click at [884, 337] on img at bounding box center [813, 356] width 521 height 391
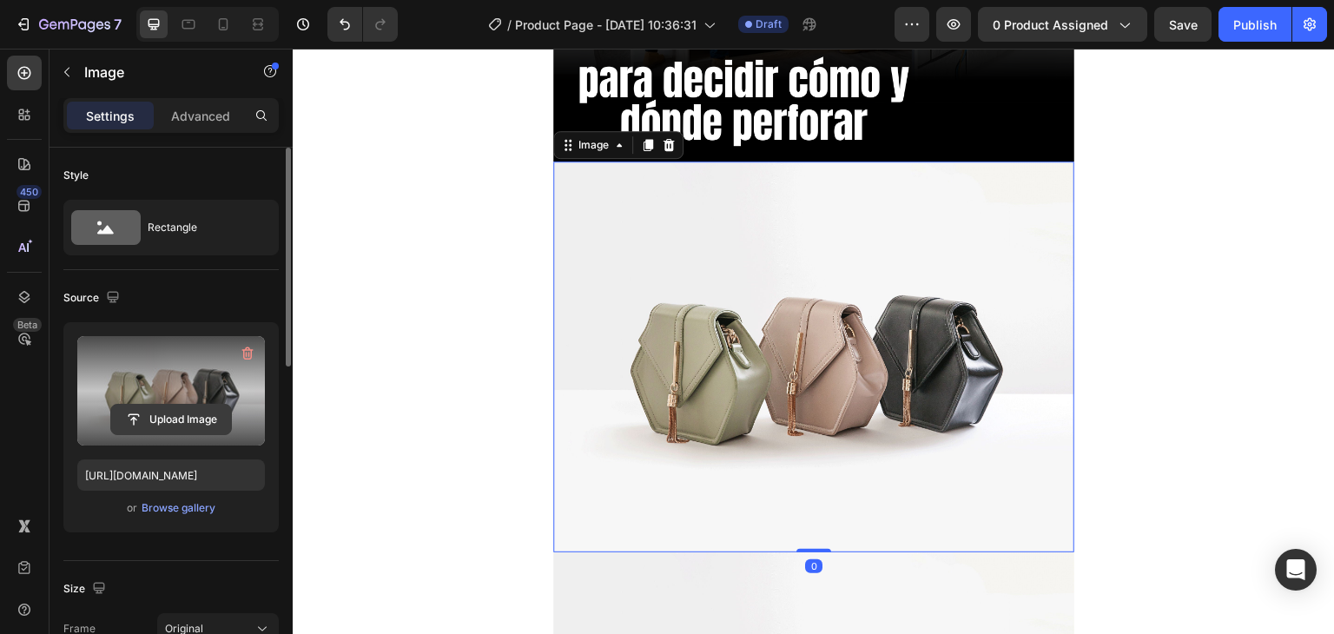
click at [205, 424] on input "file" at bounding box center [171, 420] width 120 height 30
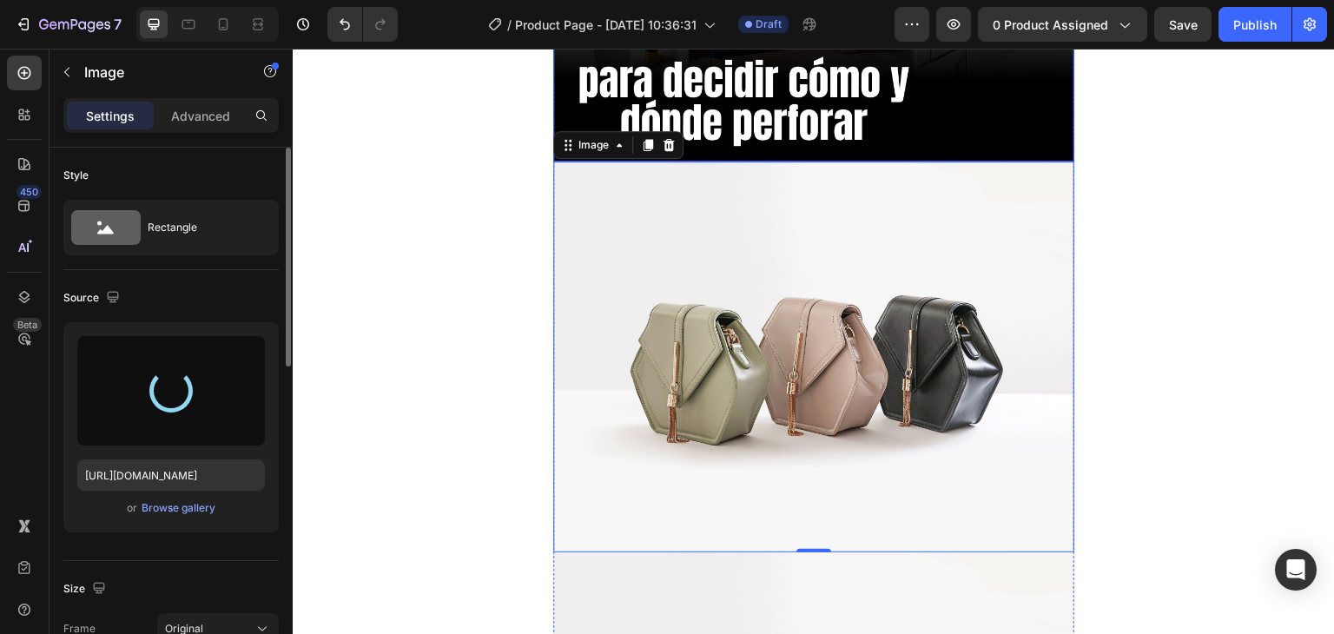
type input "[URL][DOMAIN_NAME]"
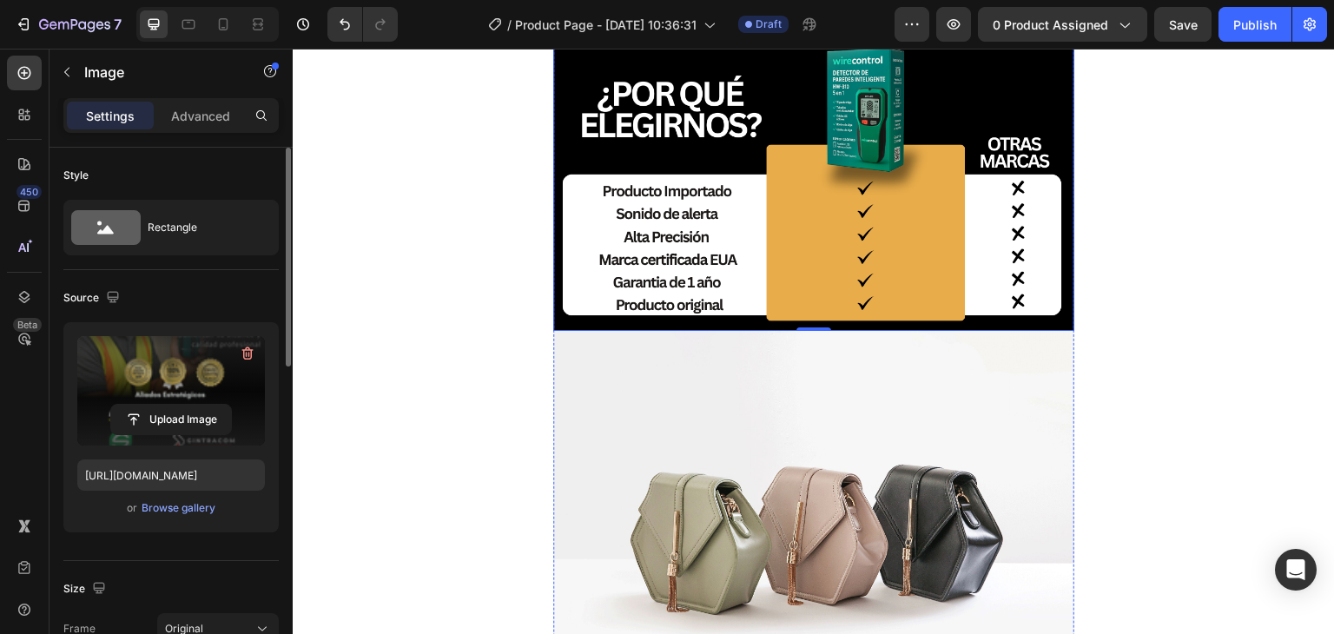
scroll to position [5677, 0]
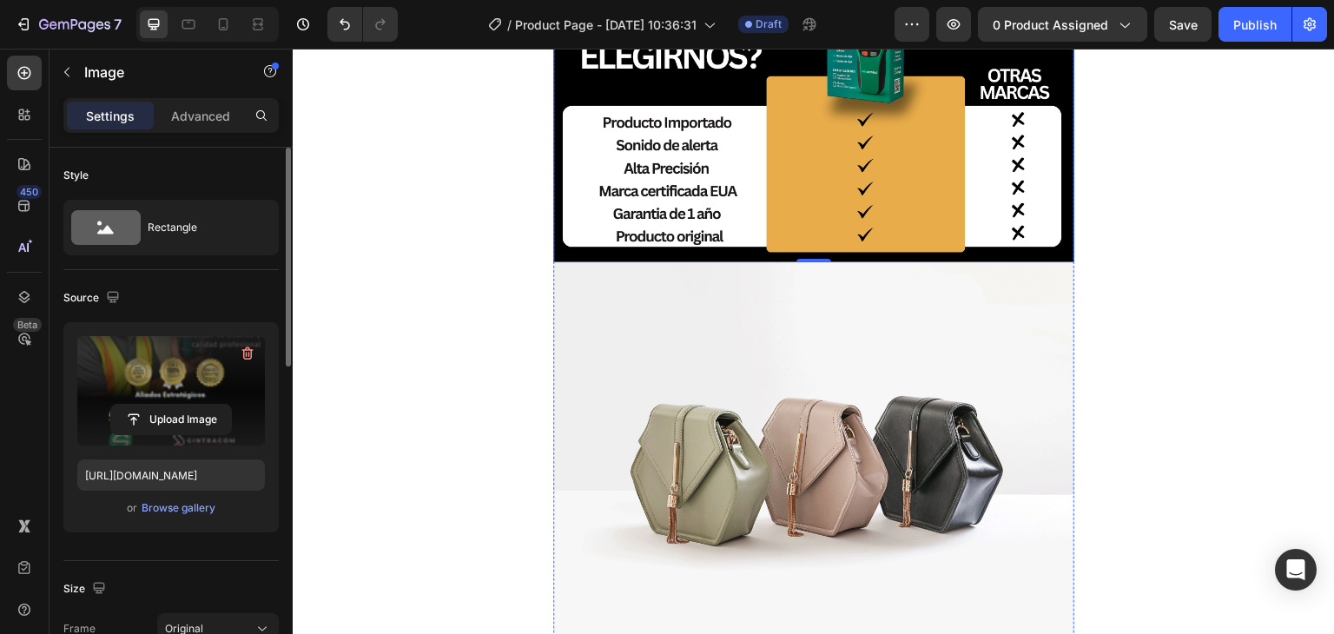
click at [825, 512] on img at bounding box center [813, 457] width 521 height 391
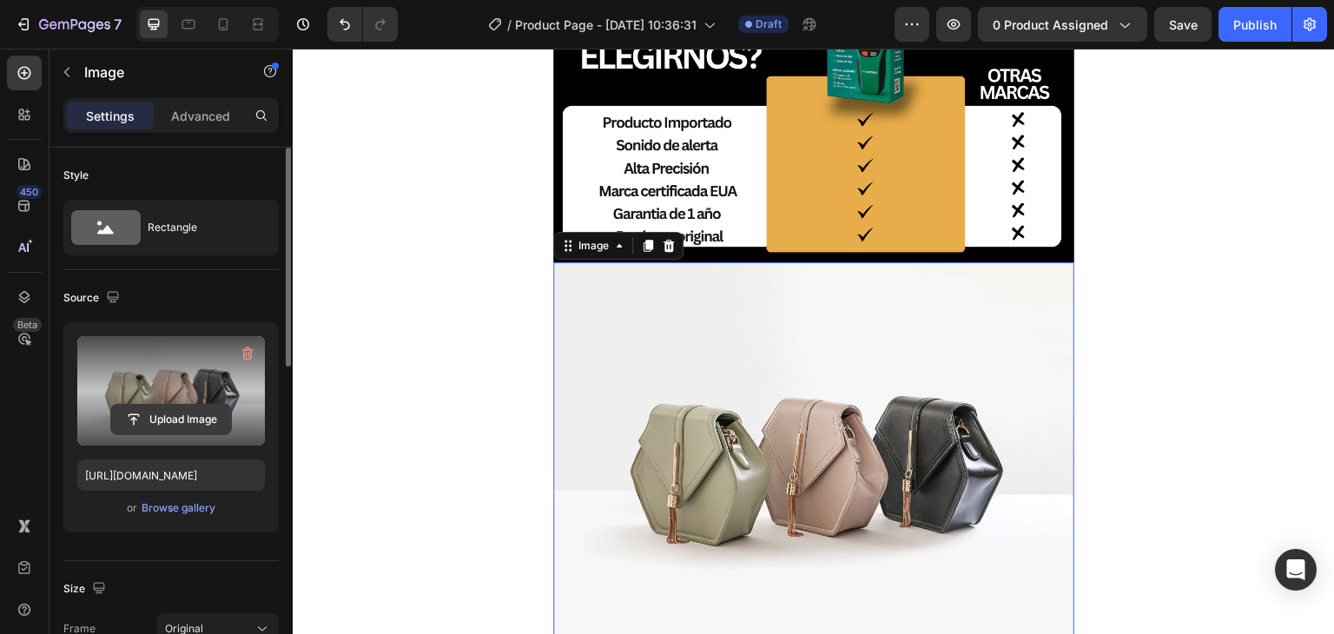
click at [189, 428] on input "file" at bounding box center [171, 420] width 120 height 30
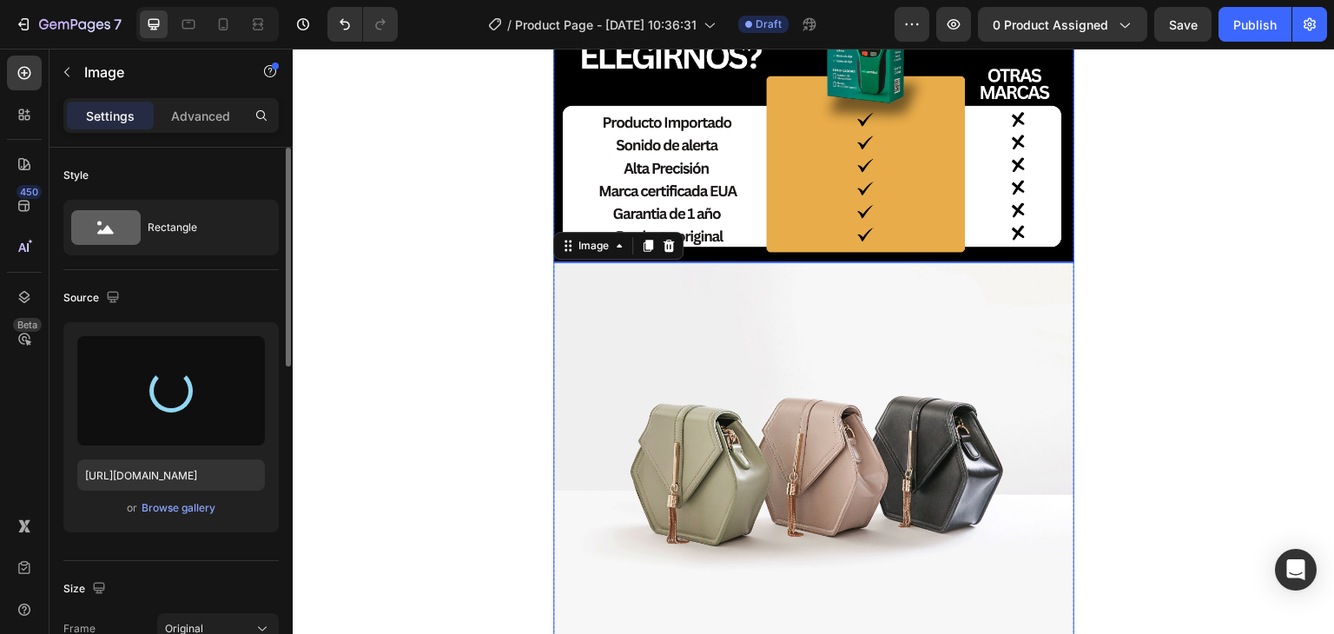
type input "[URL][DOMAIN_NAME]"
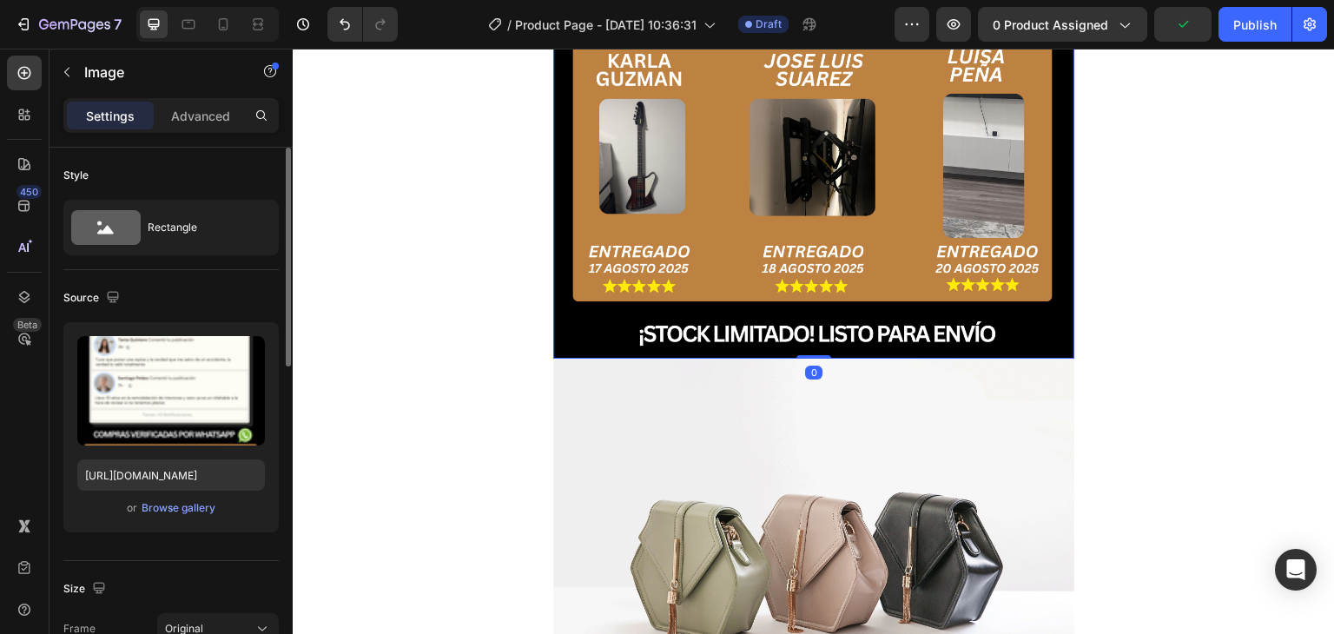
scroll to position [6508, 0]
click at [889, 506] on img at bounding box center [813, 553] width 521 height 391
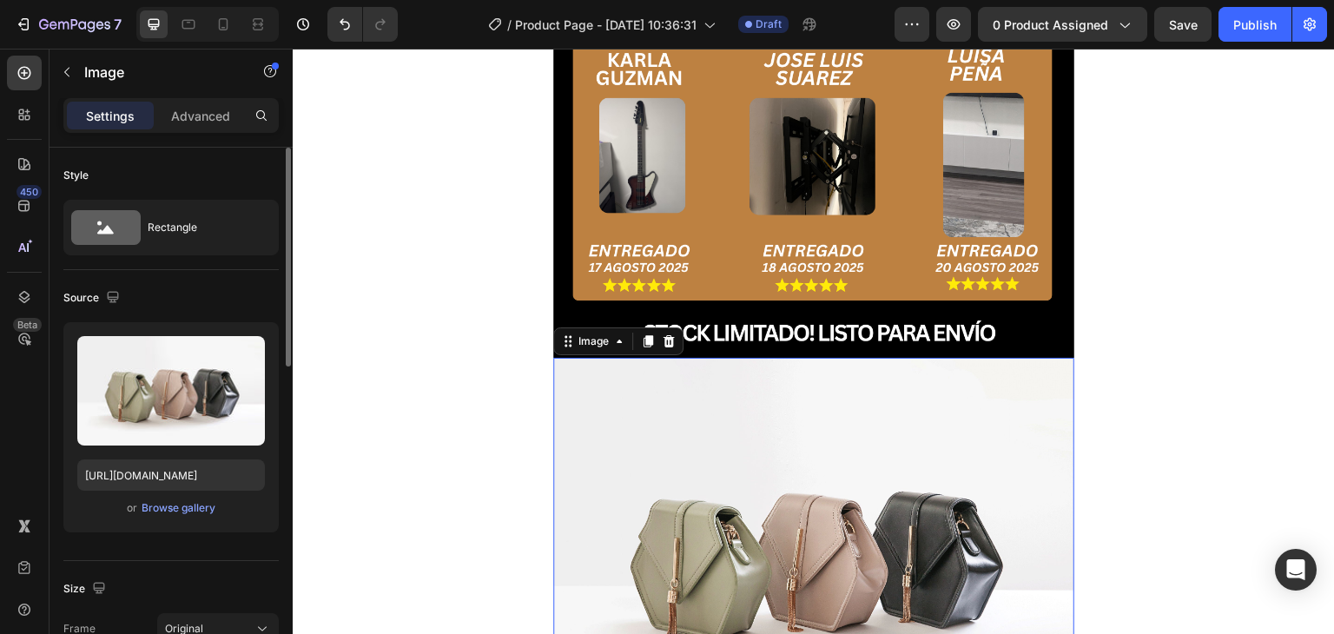
click at [828, 476] on img at bounding box center [813, 553] width 521 height 391
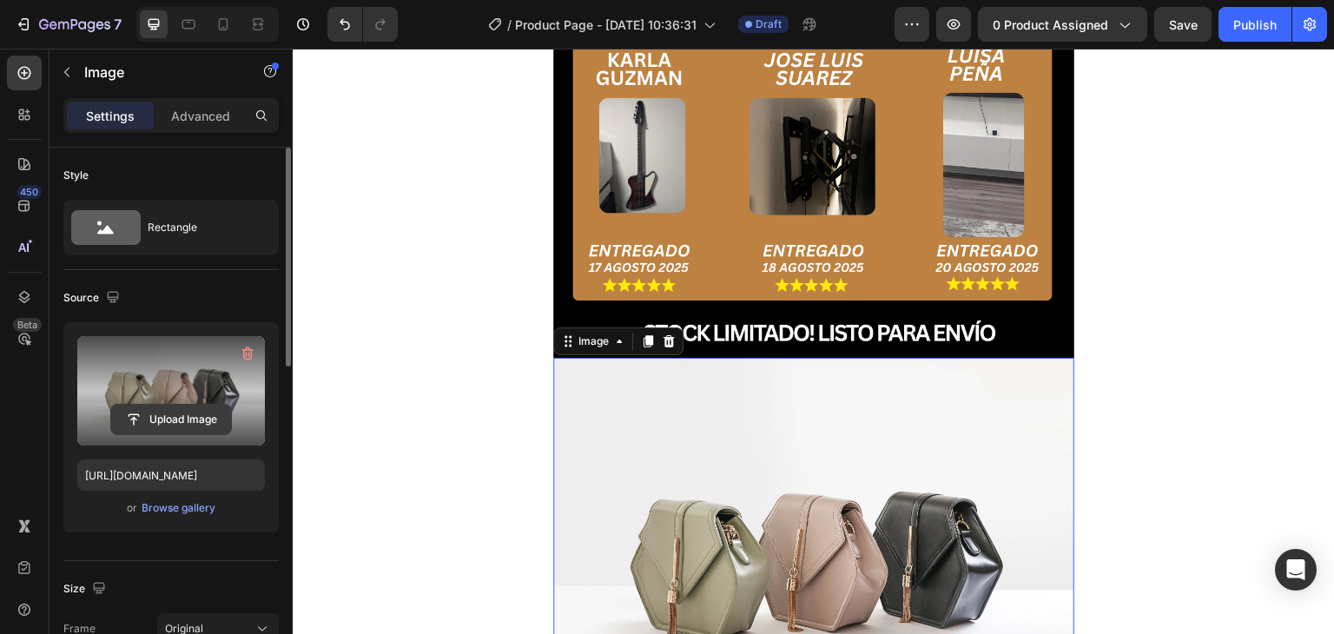
click at [198, 420] on input "file" at bounding box center [171, 420] width 120 height 30
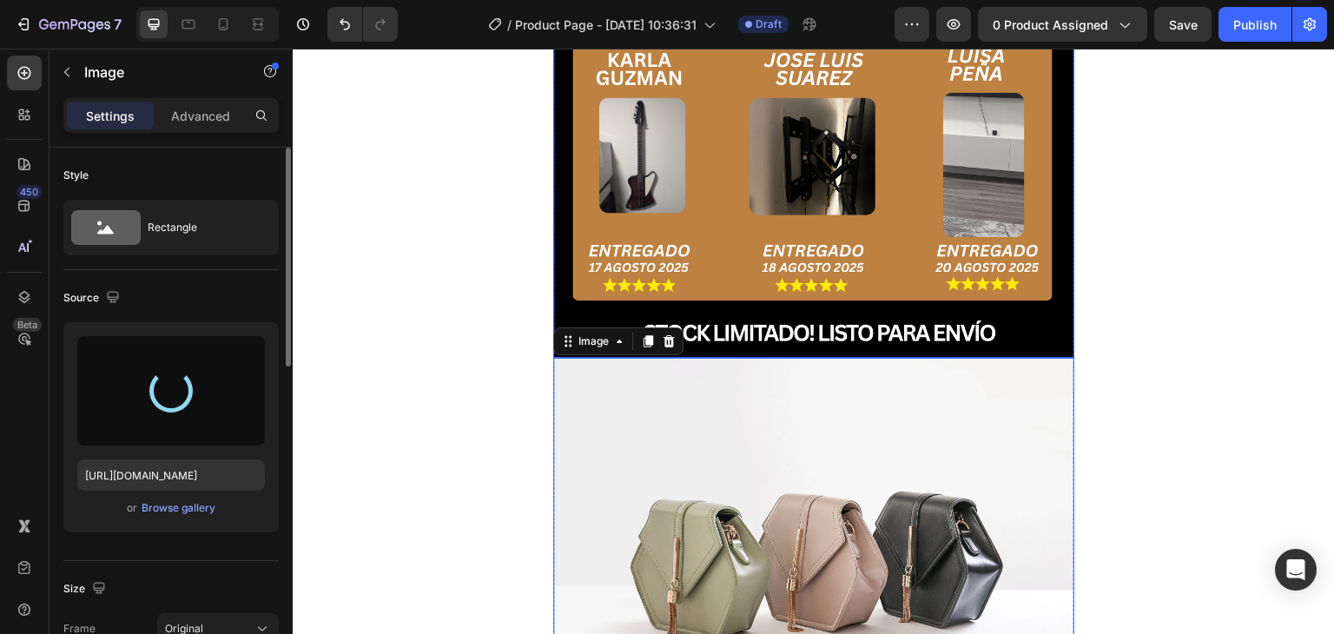
type input "[URL][DOMAIN_NAME]"
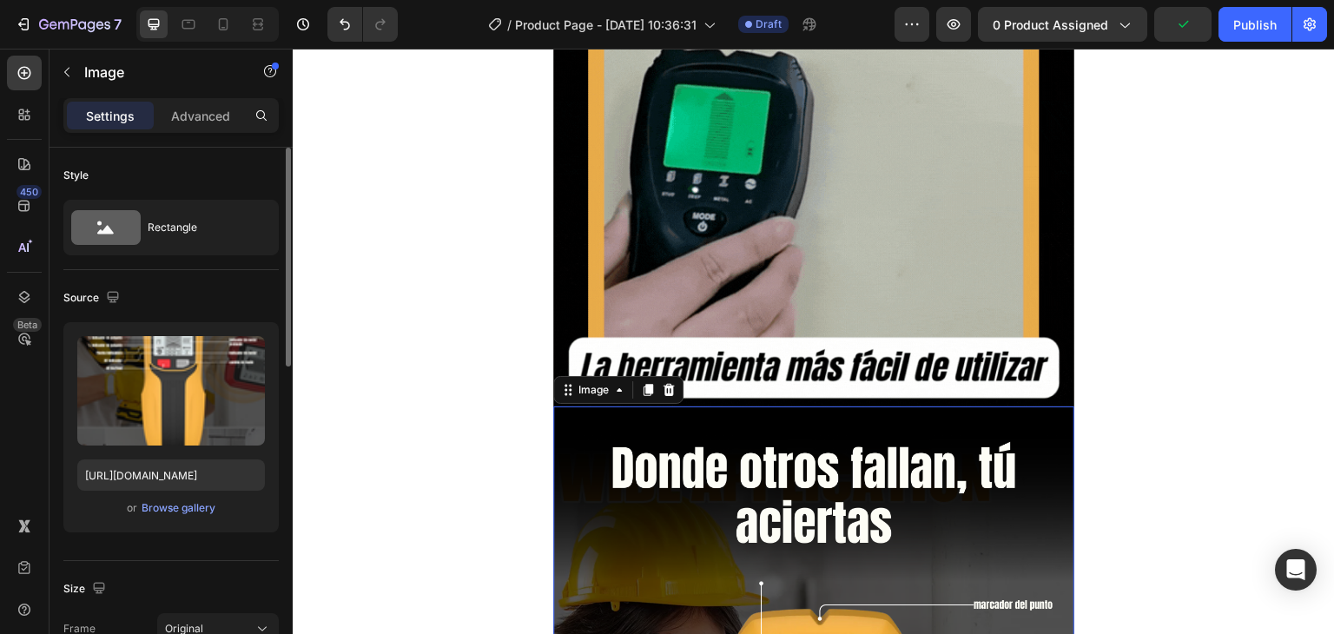
scroll to position [3671, 0]
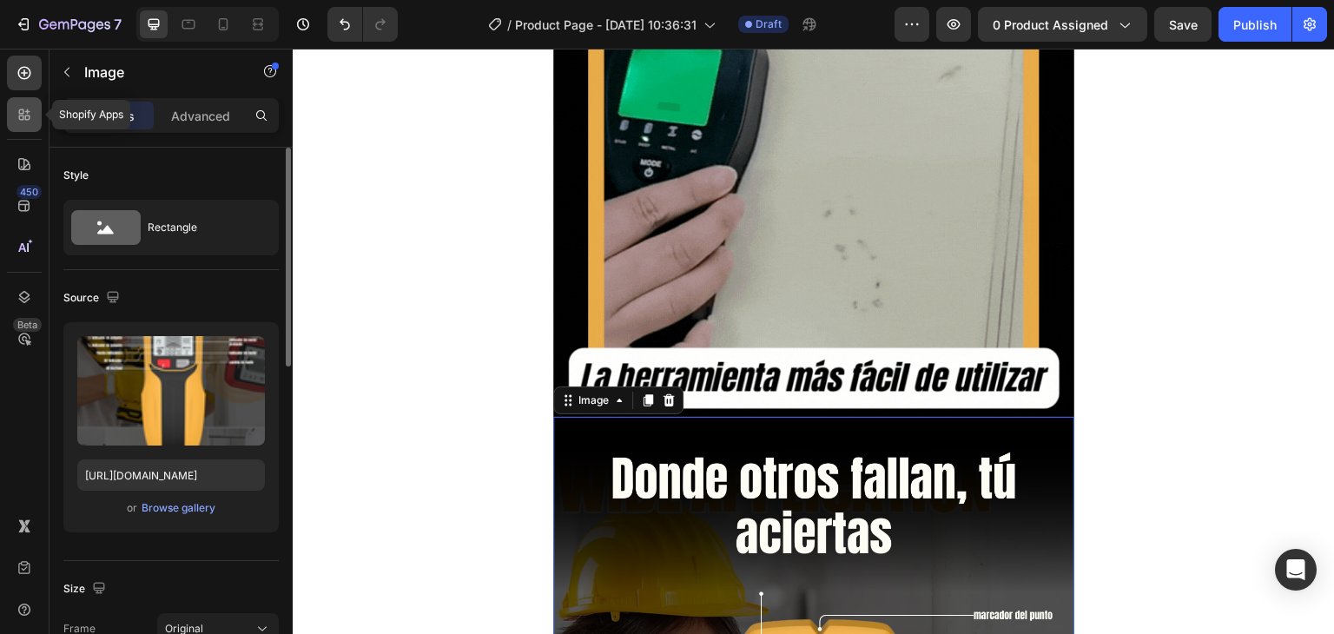
click at [23, 113] on icon at bounding box center [21, 111] width 5 height 5
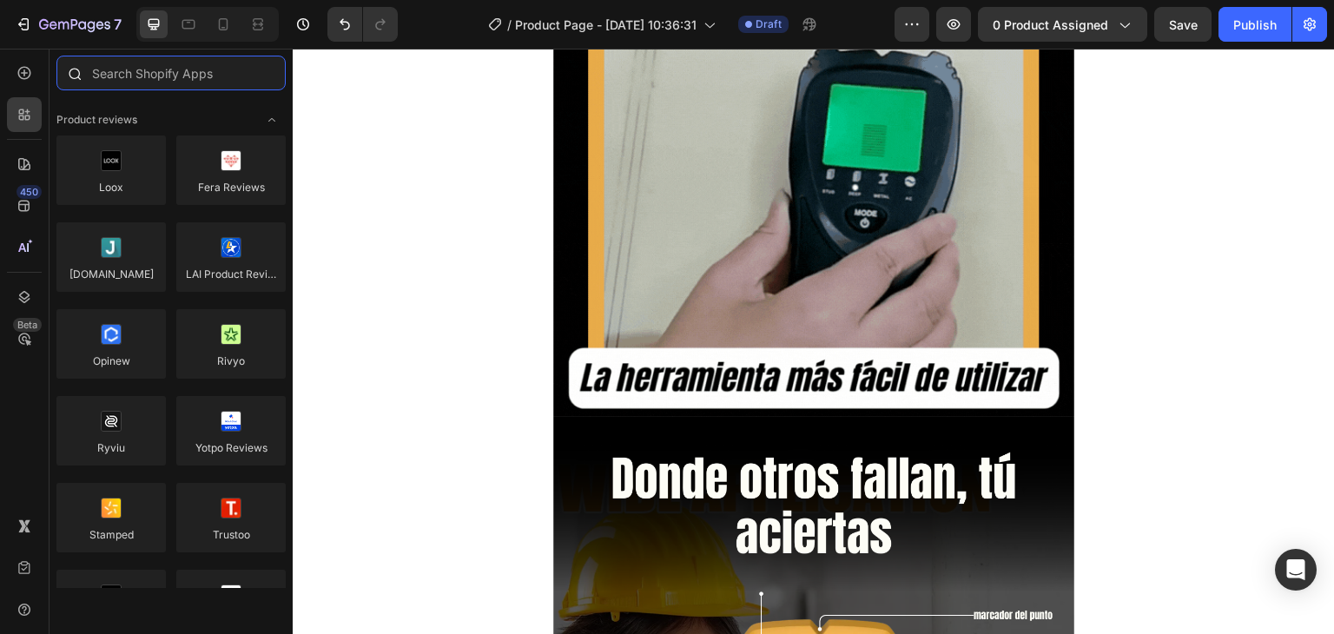
click at [143, 62] on input "text" at bounding box center [170, 73] width 229 height 35
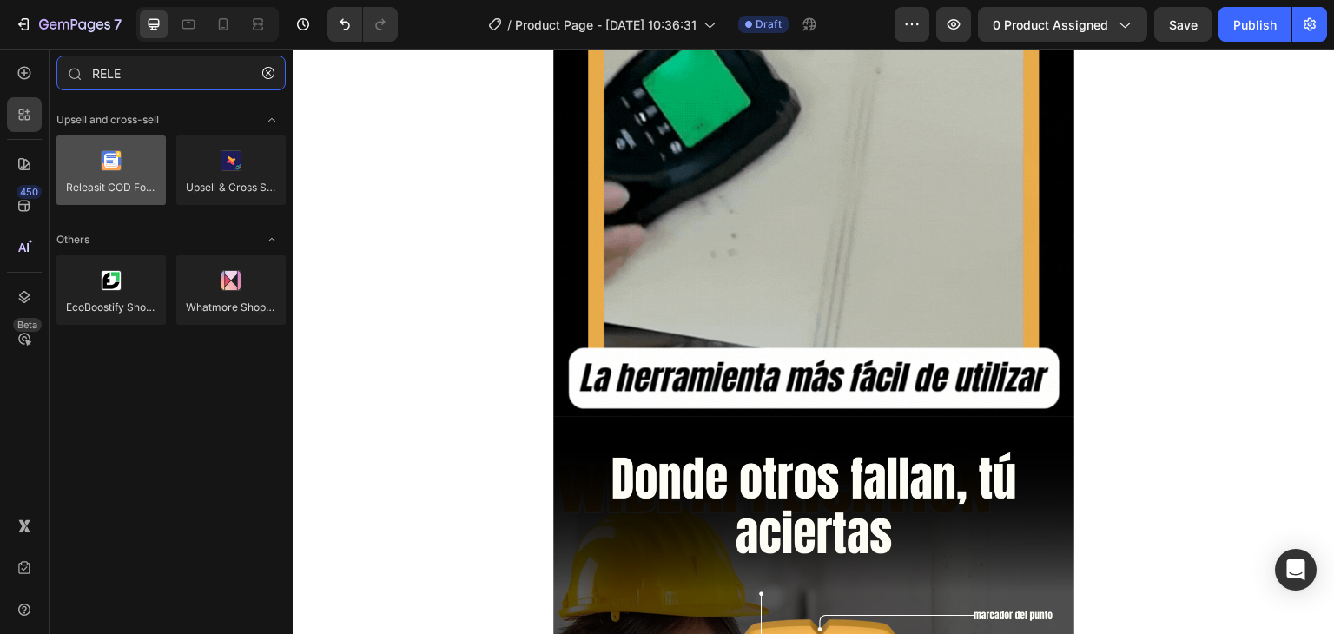
type input "RELE"
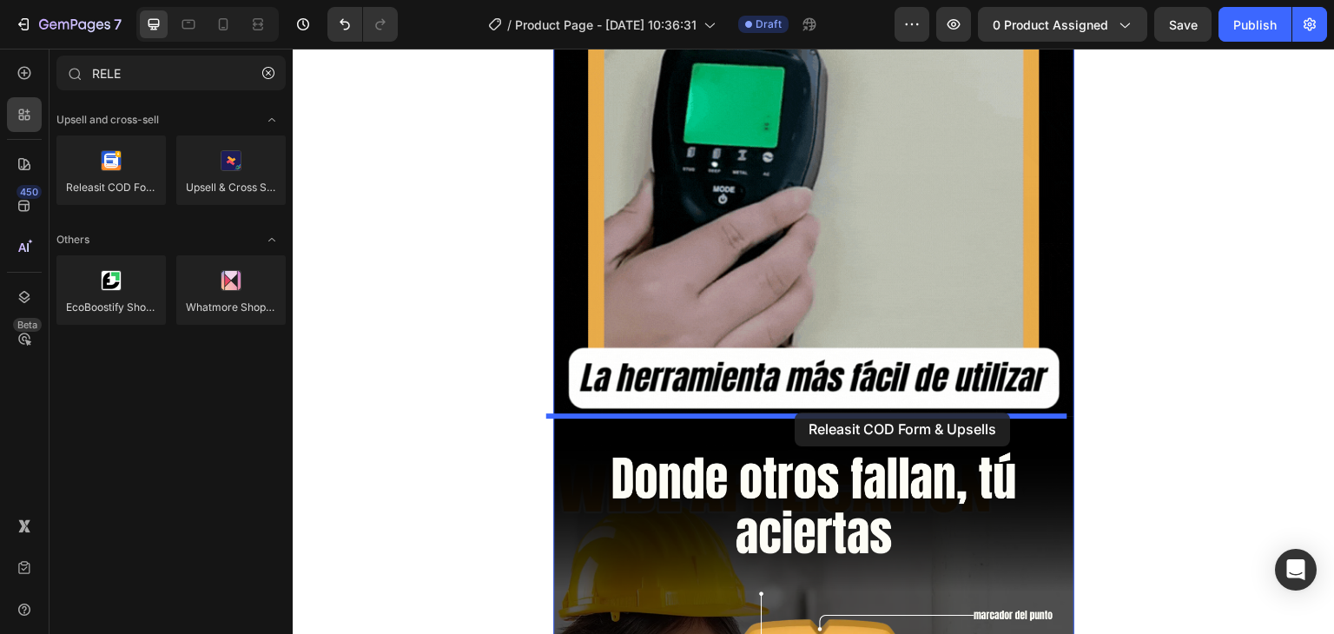
drag, startPoint x: 416, startPoint y: 205, endPoint x: 794, endPoint y: 412, distance: 431.7
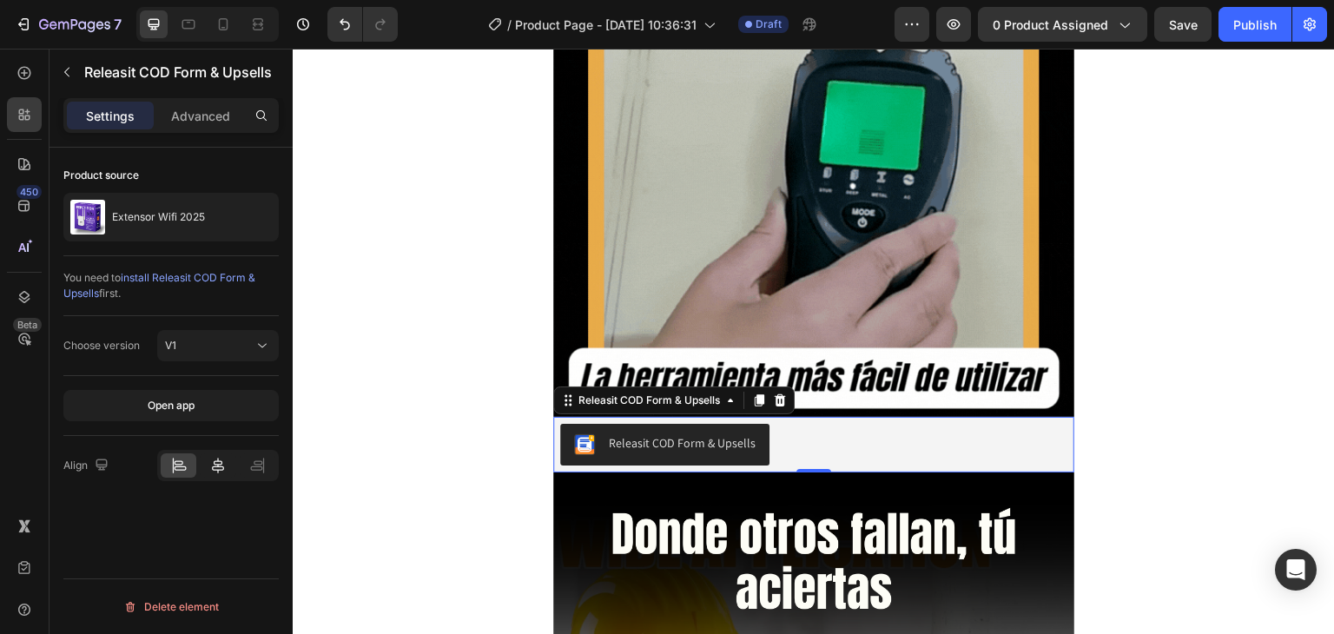
click at [216, 462] on icon at bounding box center [217, 465] width 17 height 17
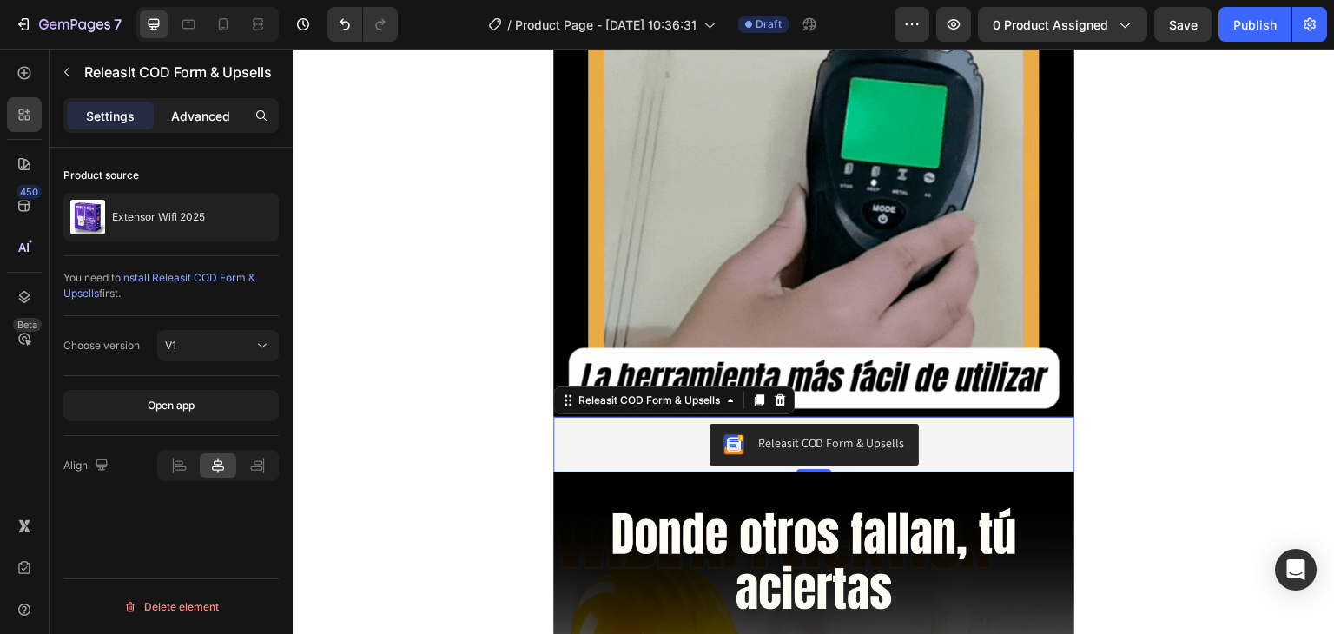
click at [201, 115] on p "Advanced" at bounding box center [200, 116] width 59 height 18
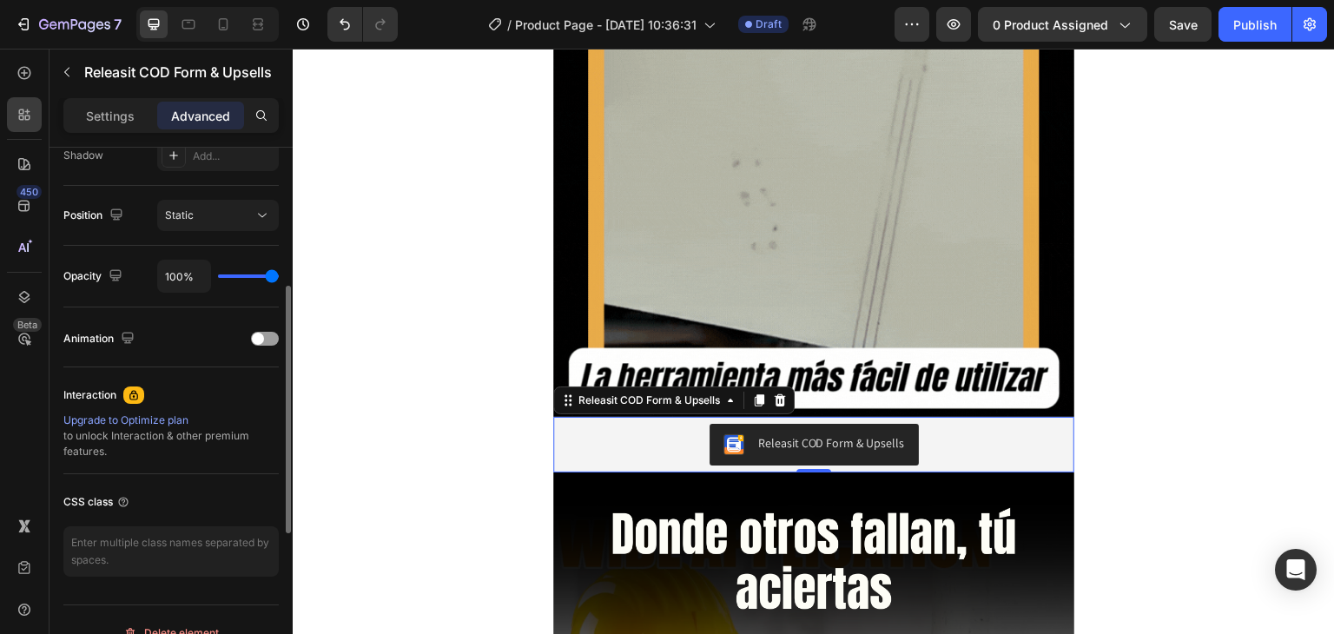
scroll to position [621, 0]
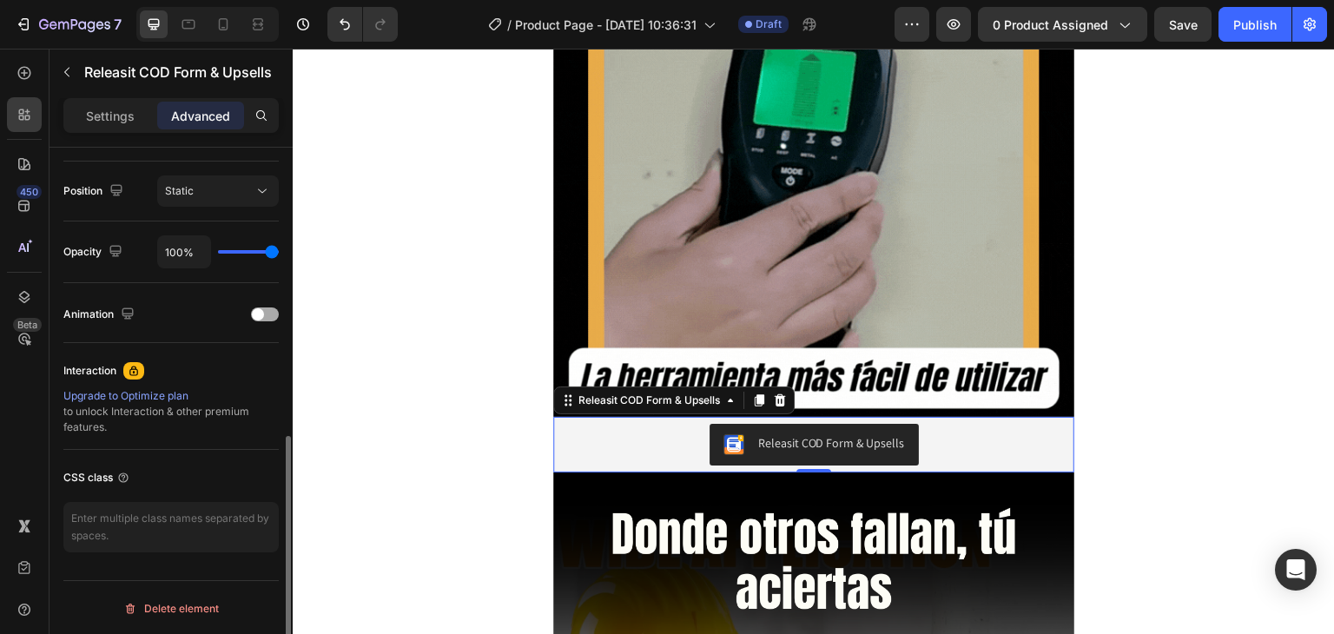
click at [268, 313] on div at bounding box center [265, 314] width 28 height 14
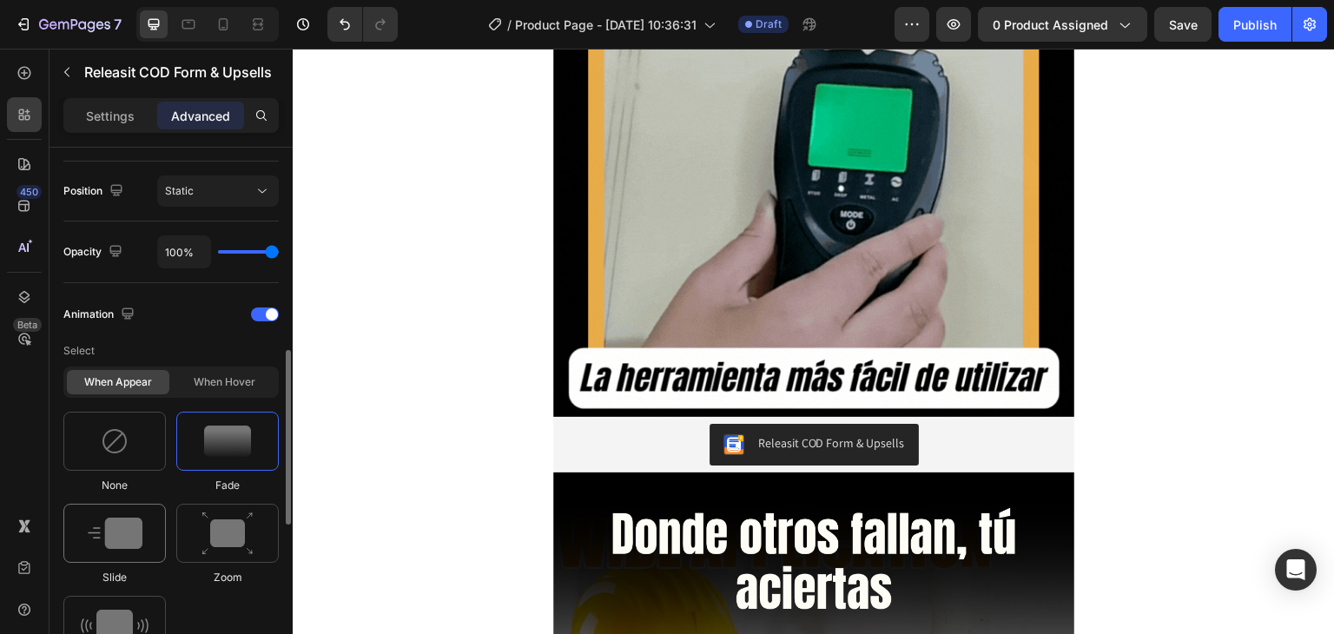
click at [125, 545] on img at bounding box center [115, 532] width 55 height 31
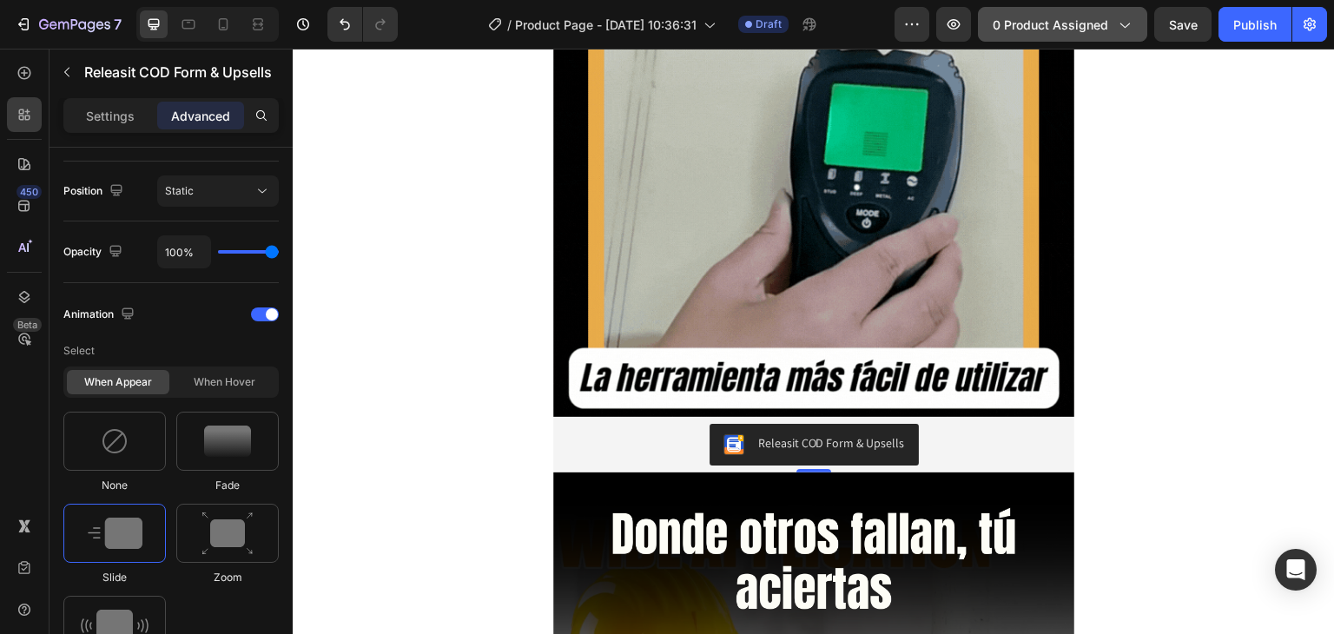
click at [1057, 31] on span "0 product assigned" at bounding box center [1049, 25] width 115 height 18
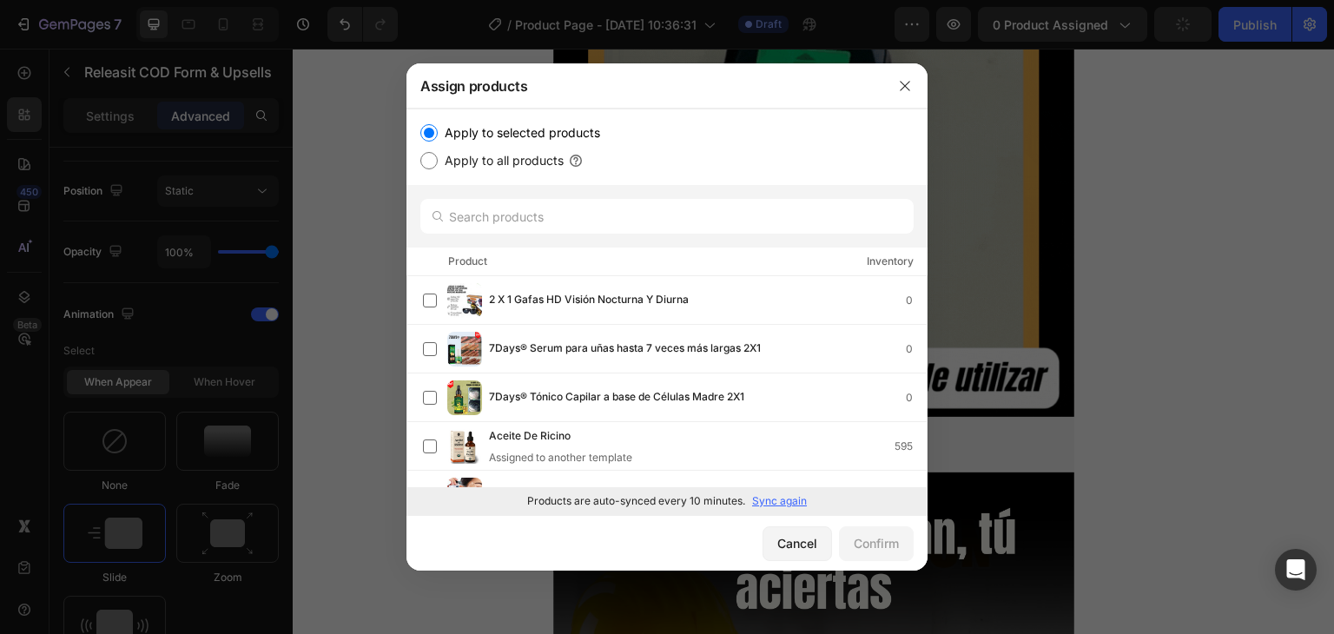
click at [773, 499] on p "Sync again" at bounding box center [779, 501] width 55 height 16
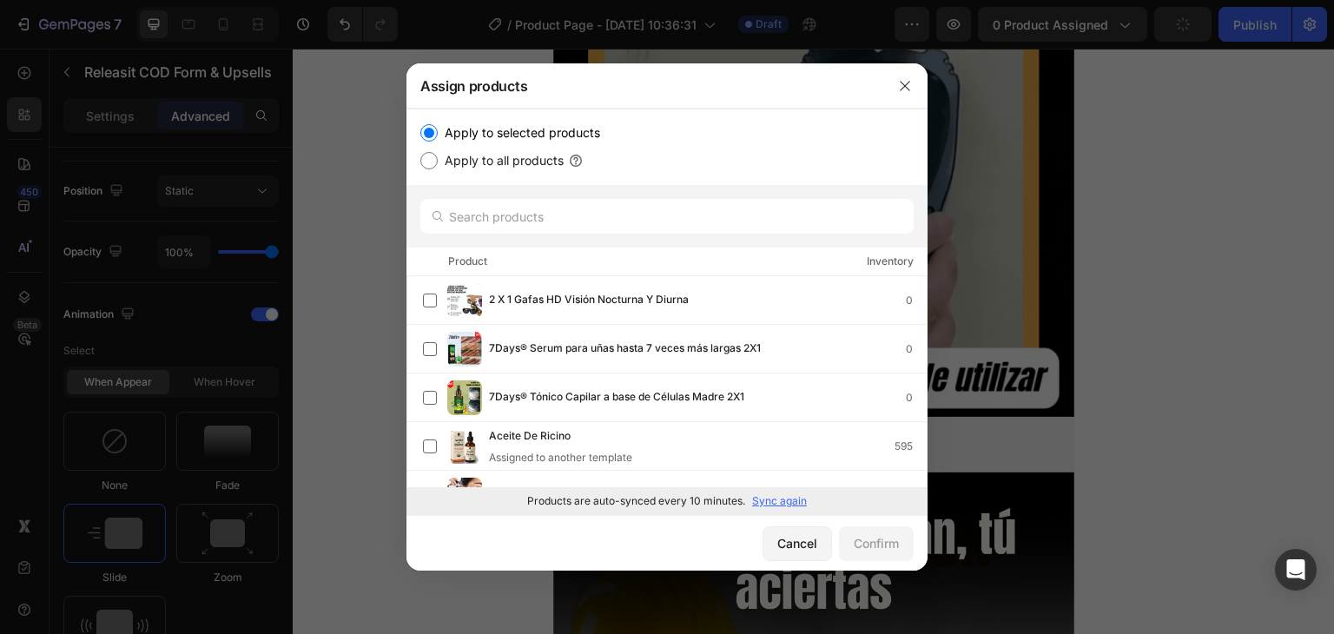
click at [773, 499] on p "Sync again" at bounding box center [779, 501] width 55 height 16
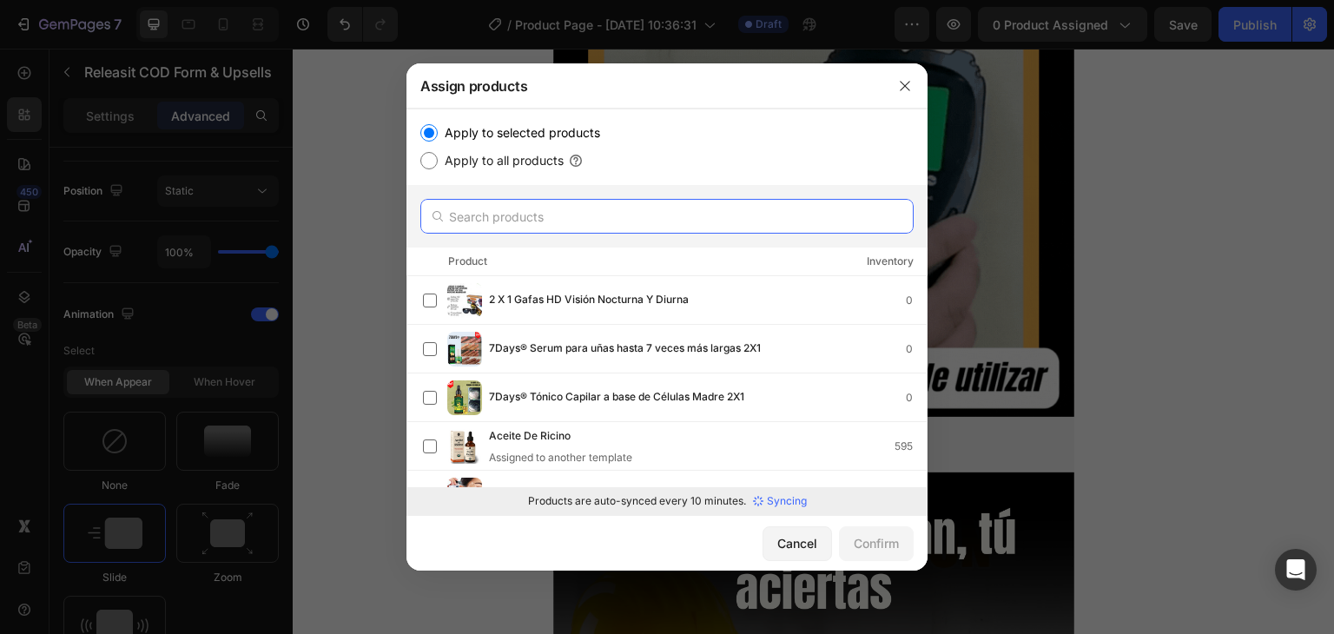
click at [604, 213] on input "text" at bounding box center [666, 216] width 493 height 35
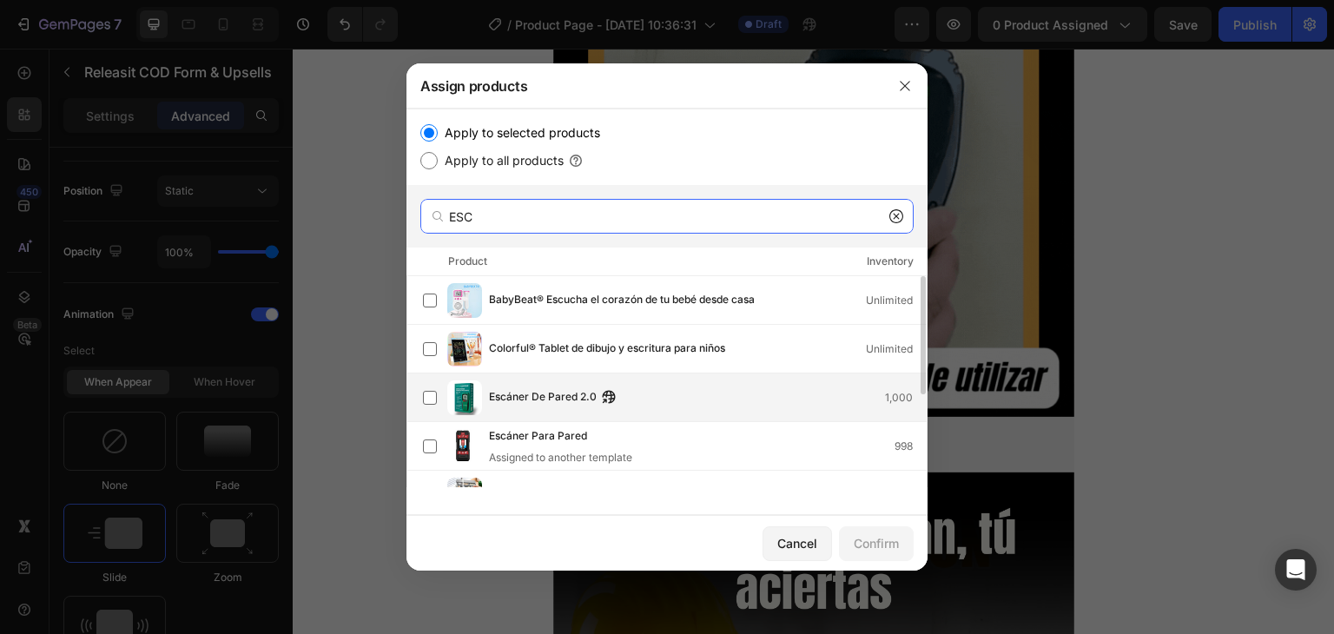
type input "ESC"
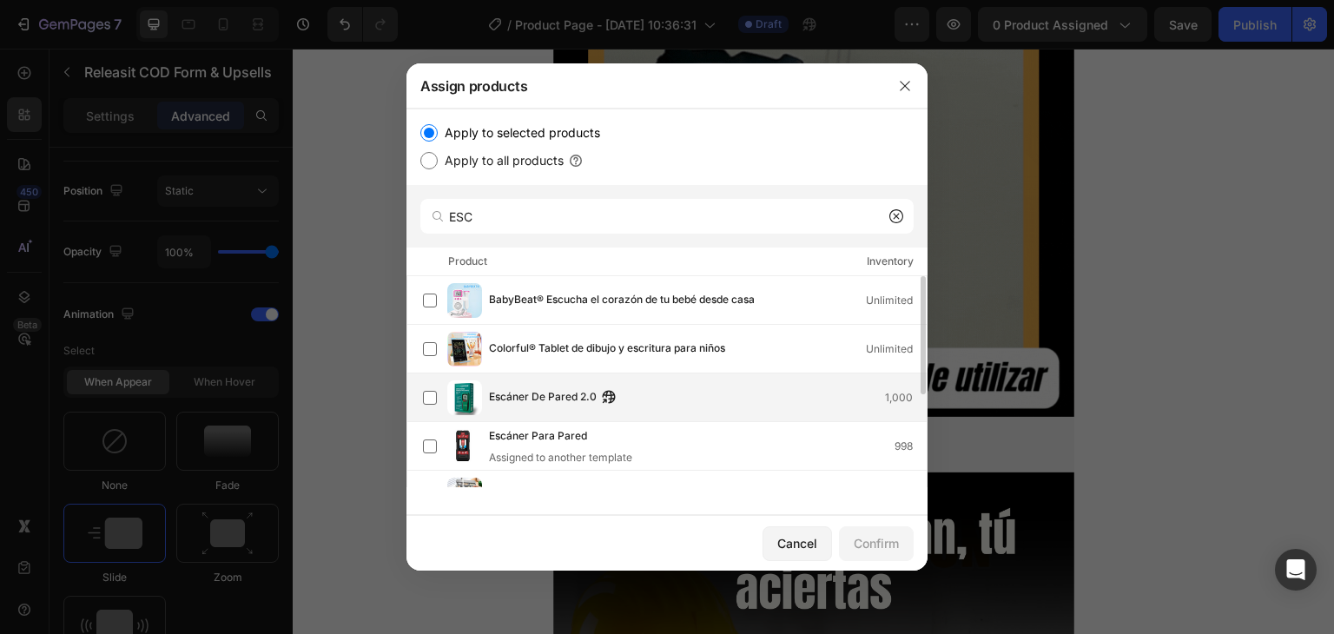
click at [583, 400] on span "Escáner De Pared 2.0" at bounding box center [543, 397] width 108 height 19
click at [885, 551] on div "Confirm" at bounding box center [875, 543] width 45 height 18
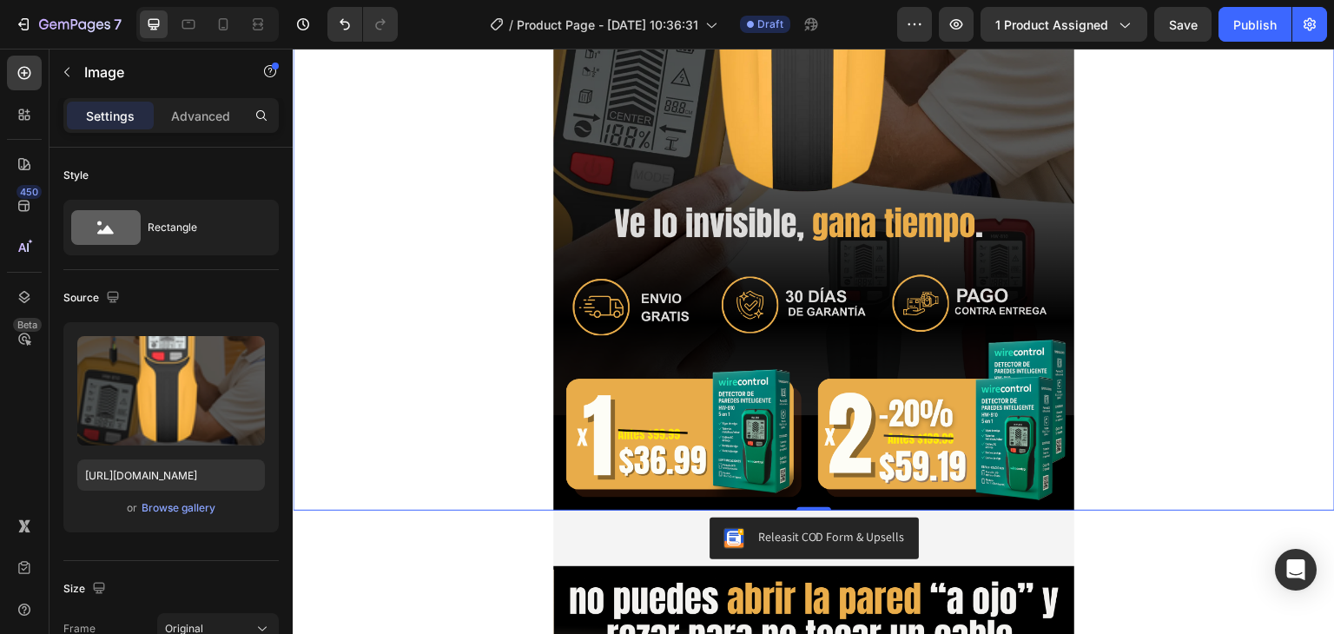
scroll to position [741, 0]
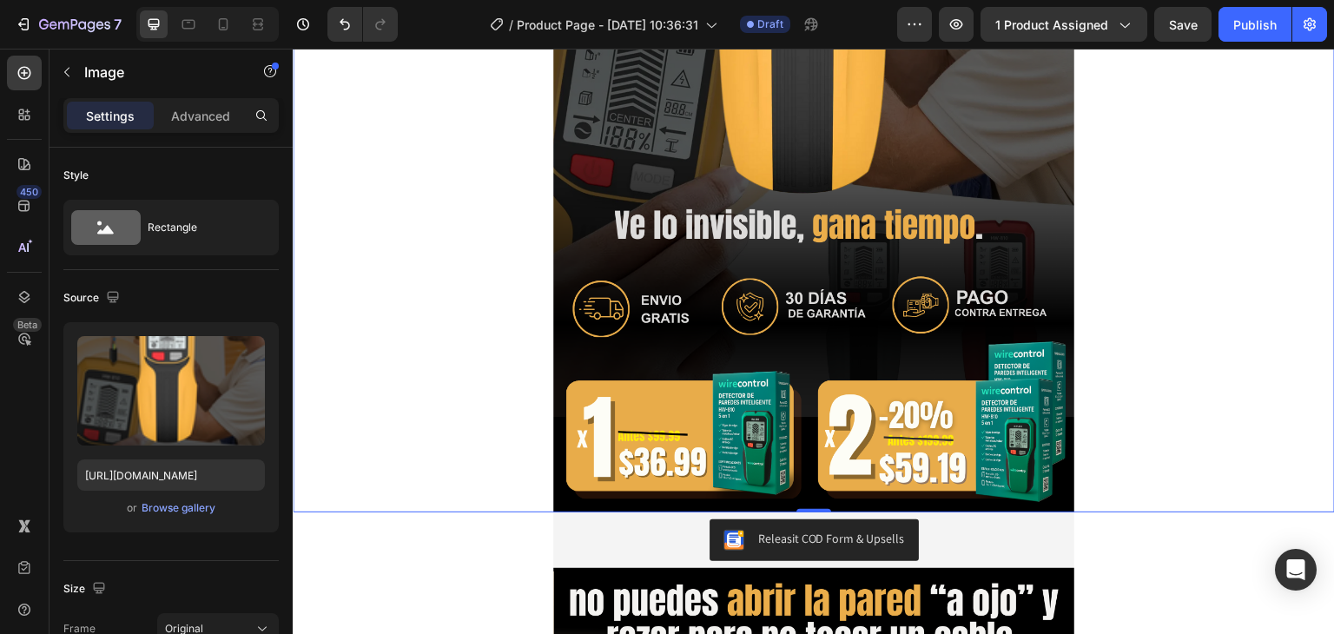
click at [682, 534] on div "Releasit COD Form & Upsells" at bounding box center [813, 540] width 507 height 42
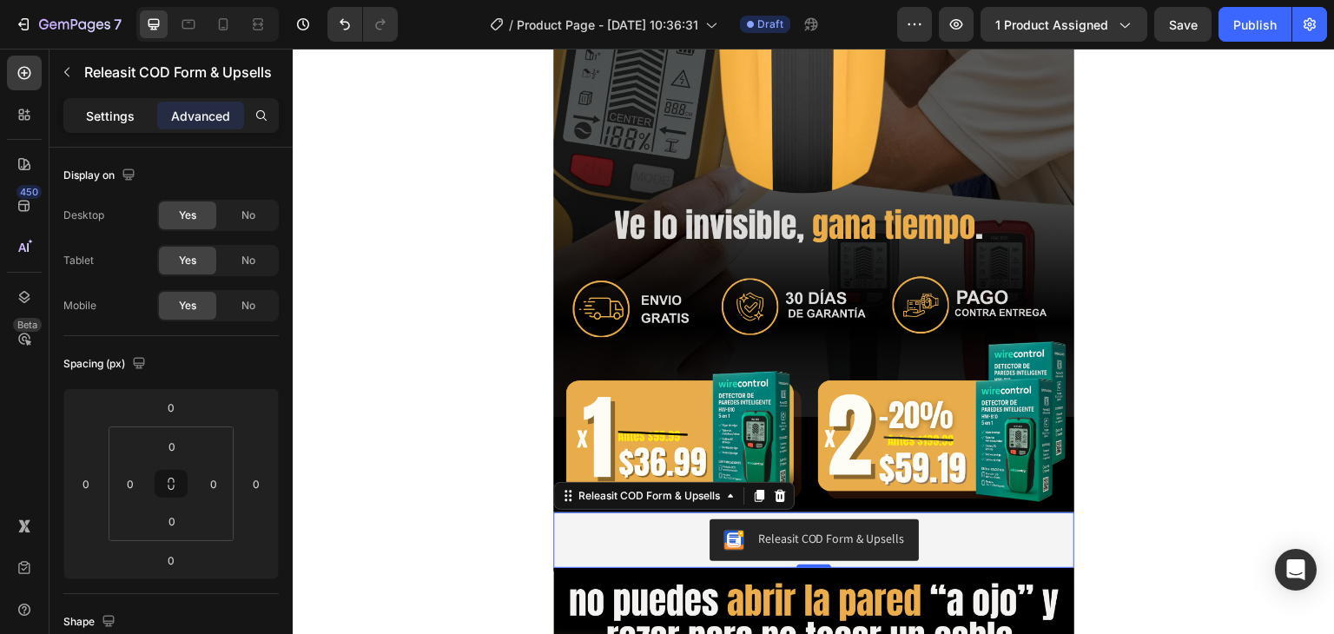
click at [120, 122] on p "Settings" at bounding box center [110, 116] width 49 height 18
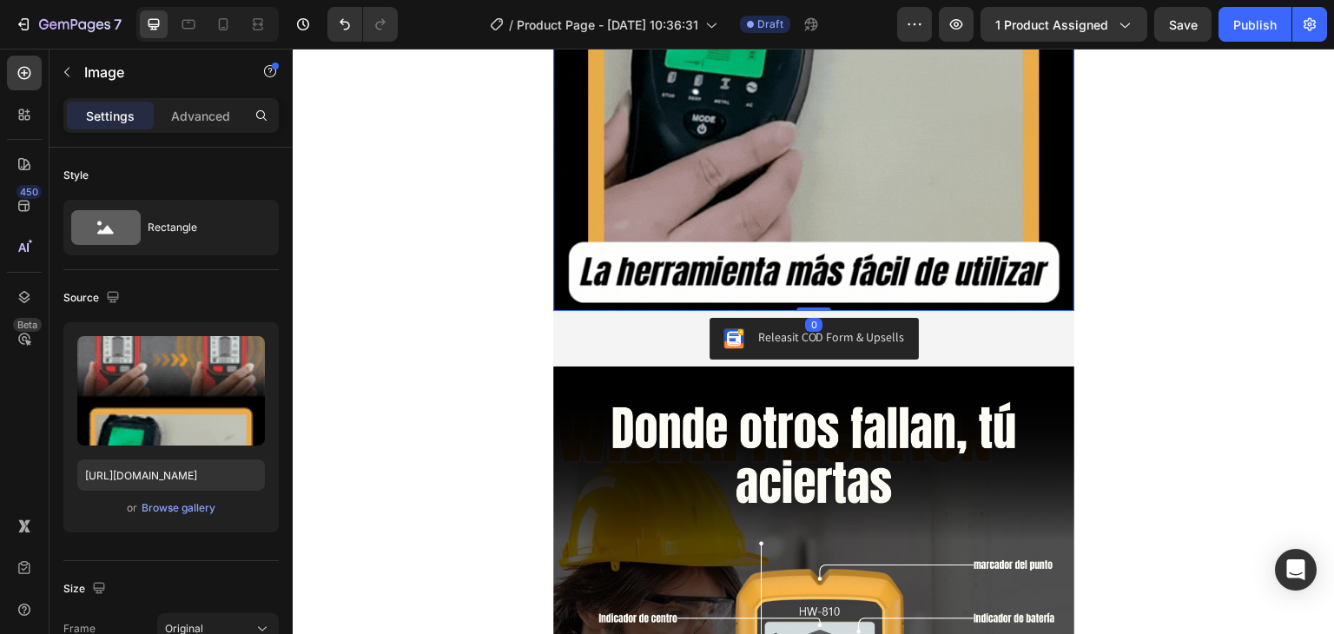
scroll to position [3788, 0]
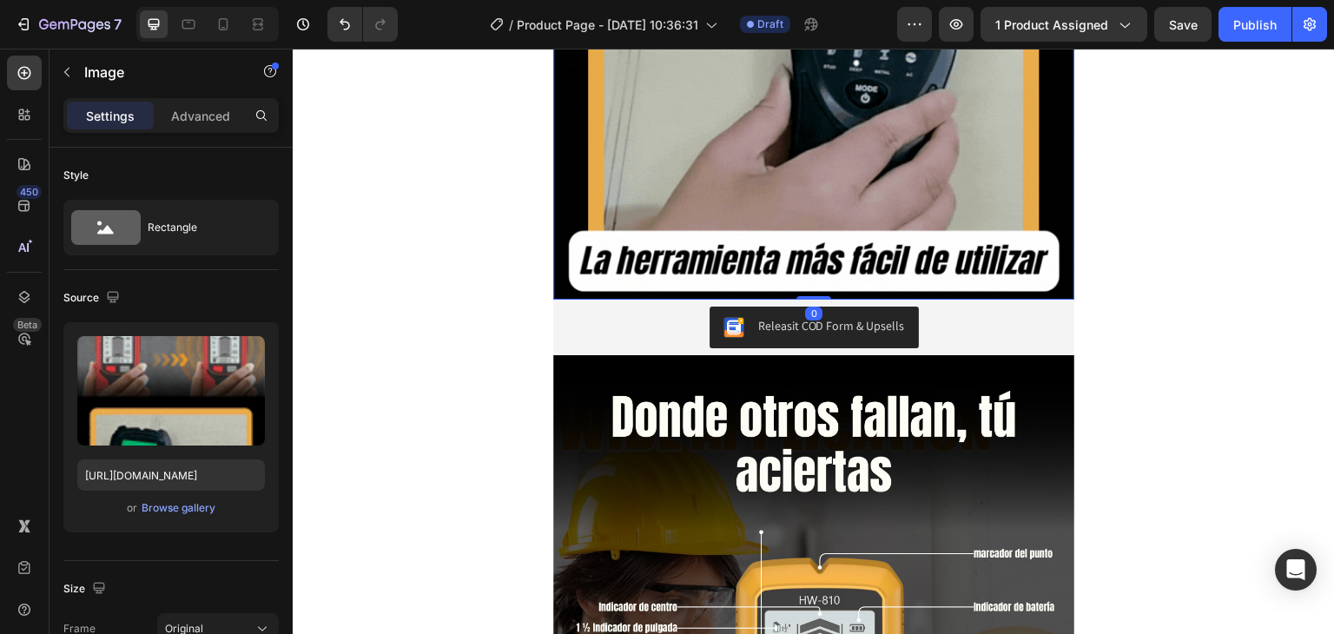
click at [672, 319] on div "Releasit COD Form & Upsells" at bounding box center [813, 327] width 507 height 42
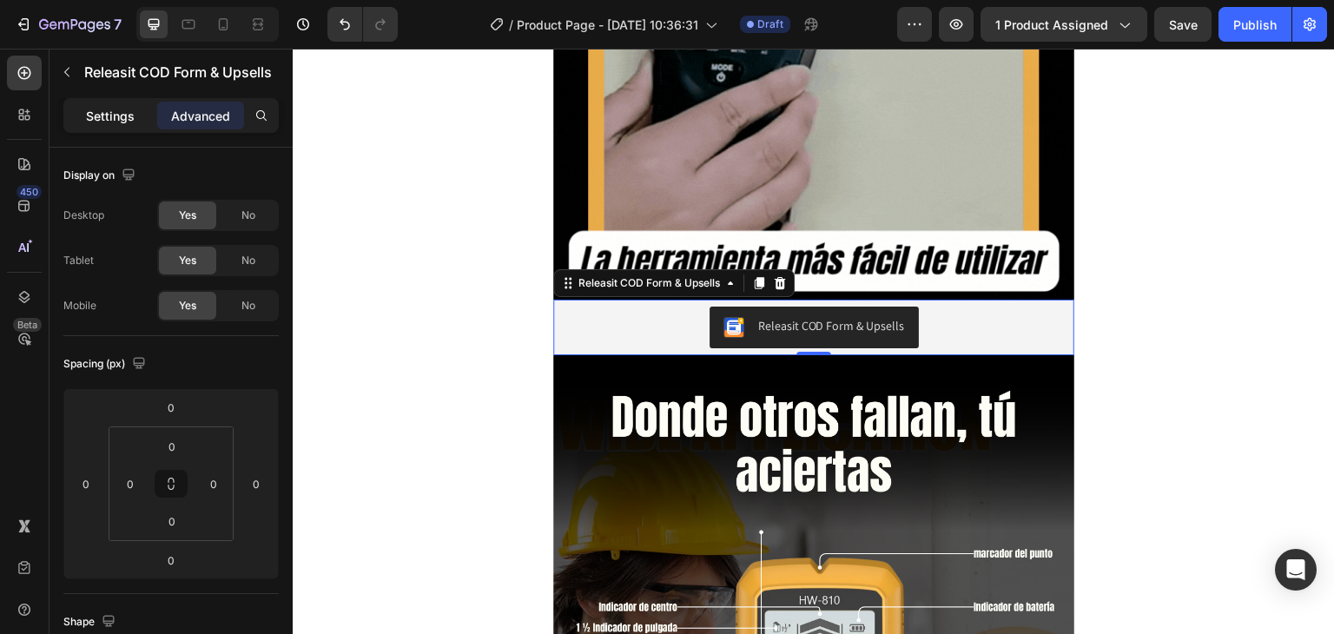
click at [120, 118] on p "Settings" at bounding box center [110, 116] width 49 height 18
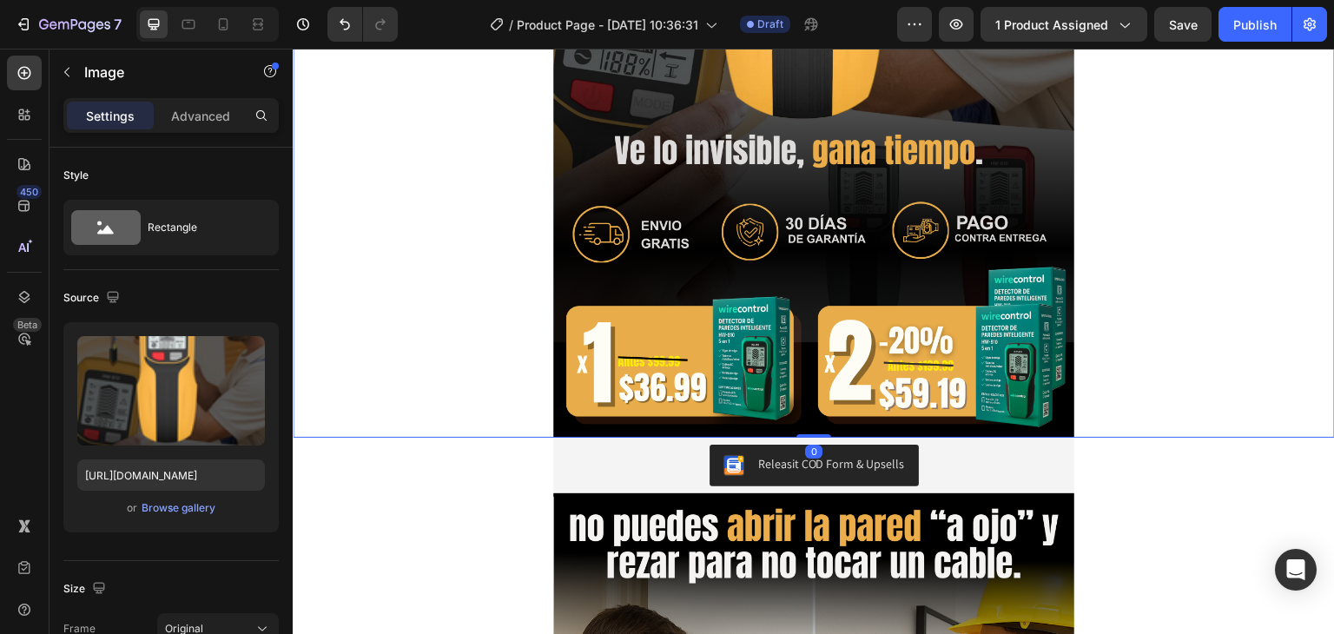
scroll to position [818, 0]
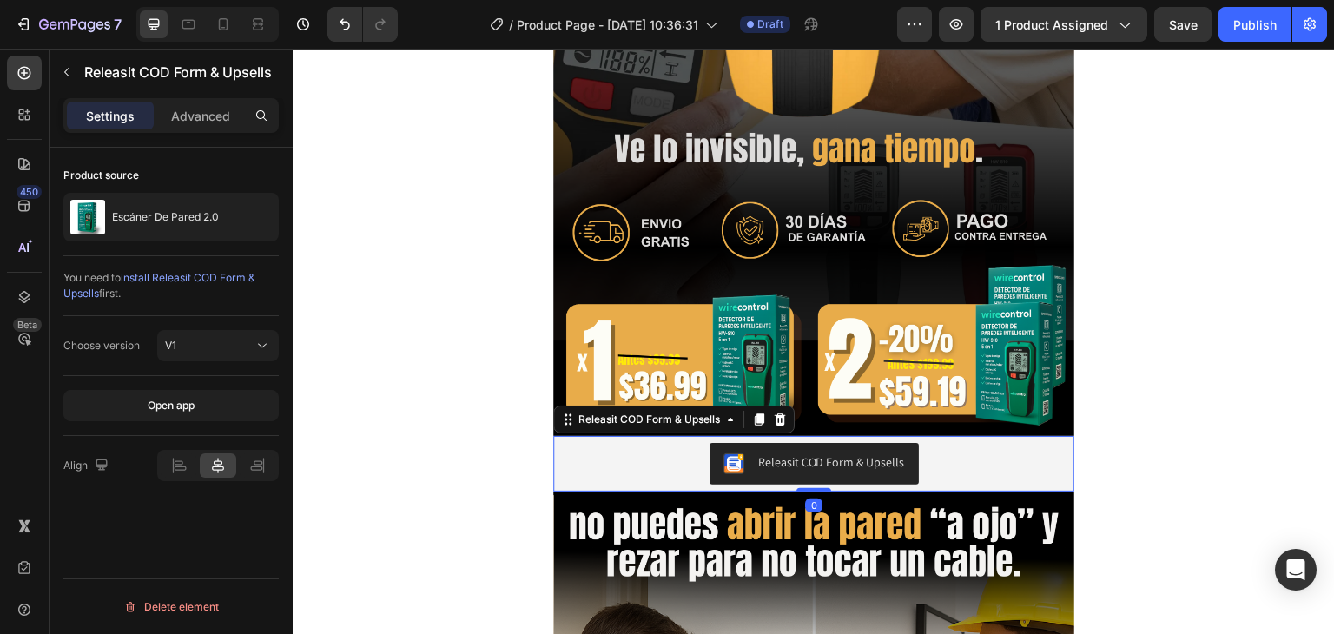
click at [581, 468] on div "Releasit COD Form & Upsells" at bounding box center [813, 464] width 507 height 42
click at [619, 420] on div "Releasit COD Form & Upsells" at bounding box center [649, 420] width 148 height 16
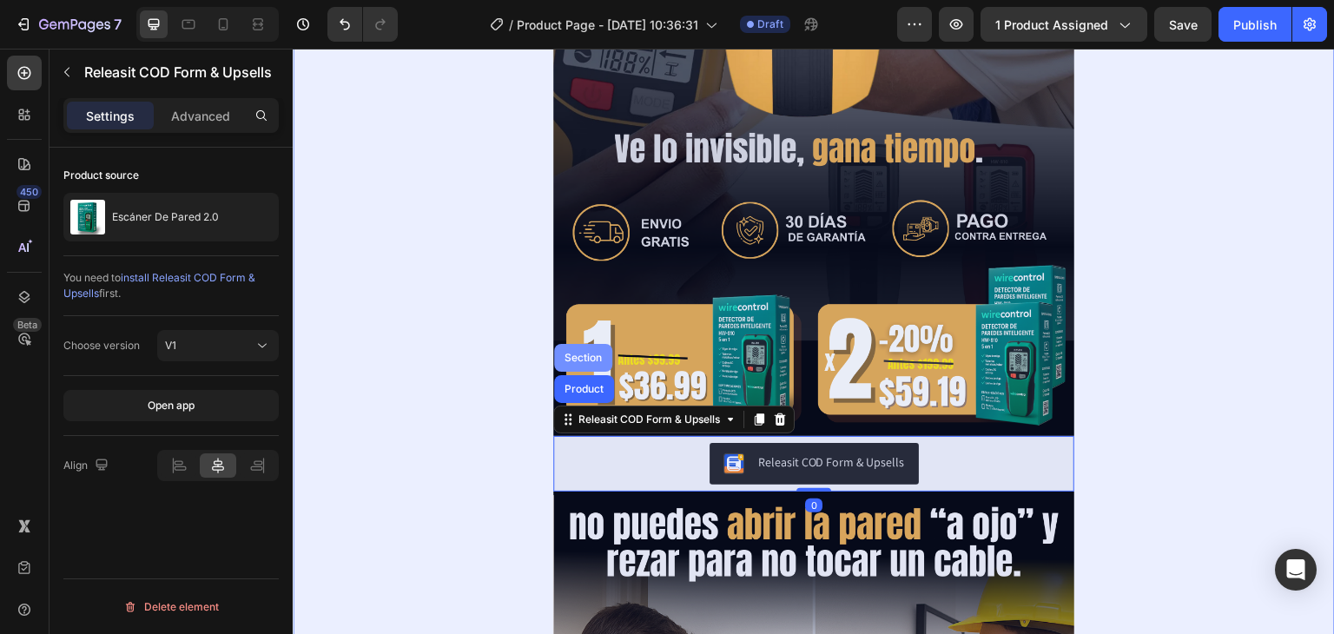
click at [574, 349] on div "Section" at bounding box center [583, 358] width 58 height 28
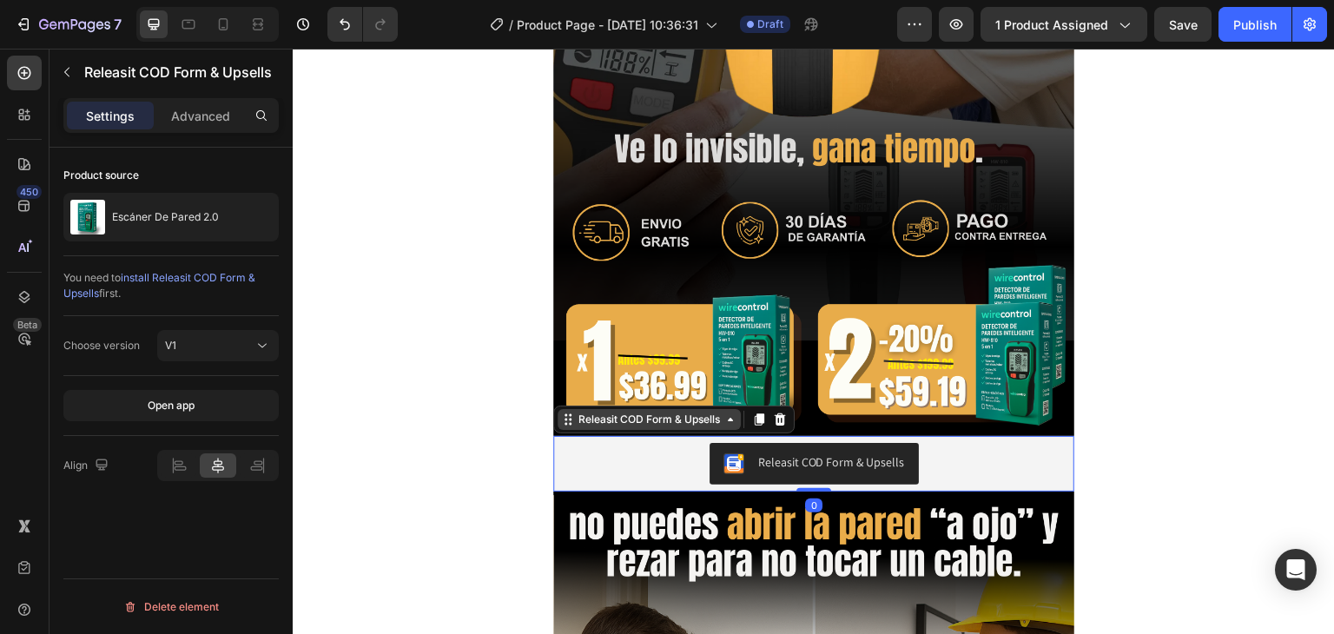
click at [661, 424] on div "Releasit COD Form & Upsells" at bounding box center [649, 420] width 148 height 16
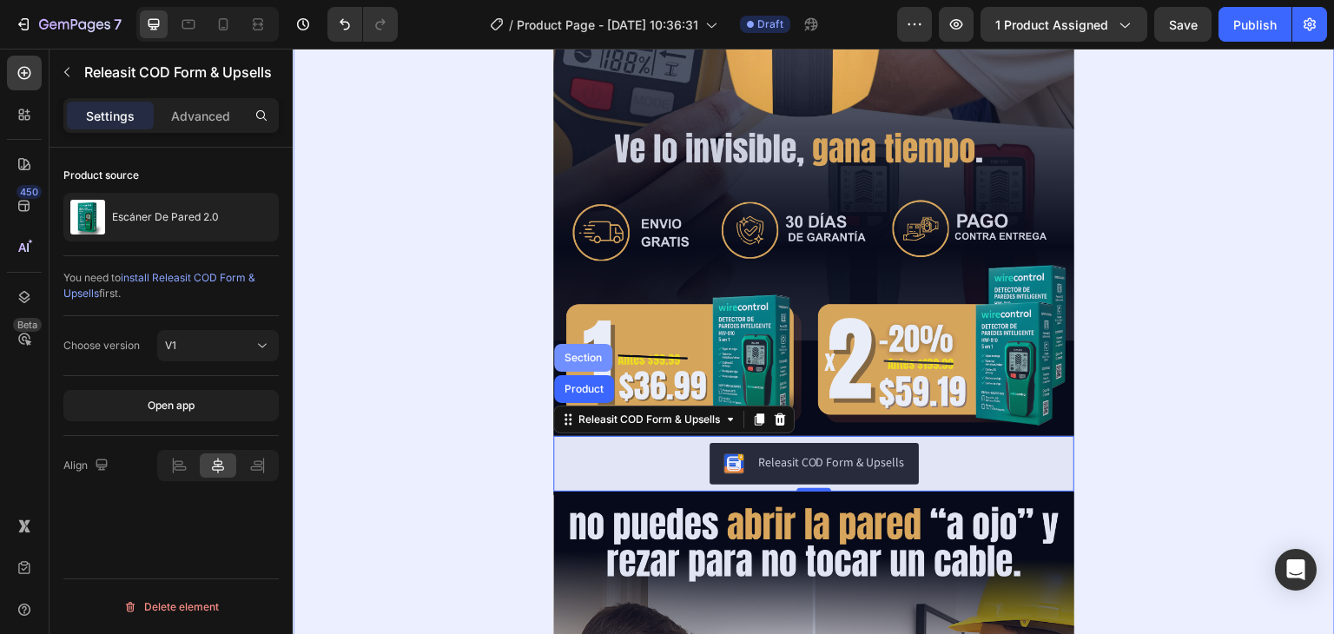
click at [583, 359] on div "Section" at bounding box center [583, 357] width 44 height 10
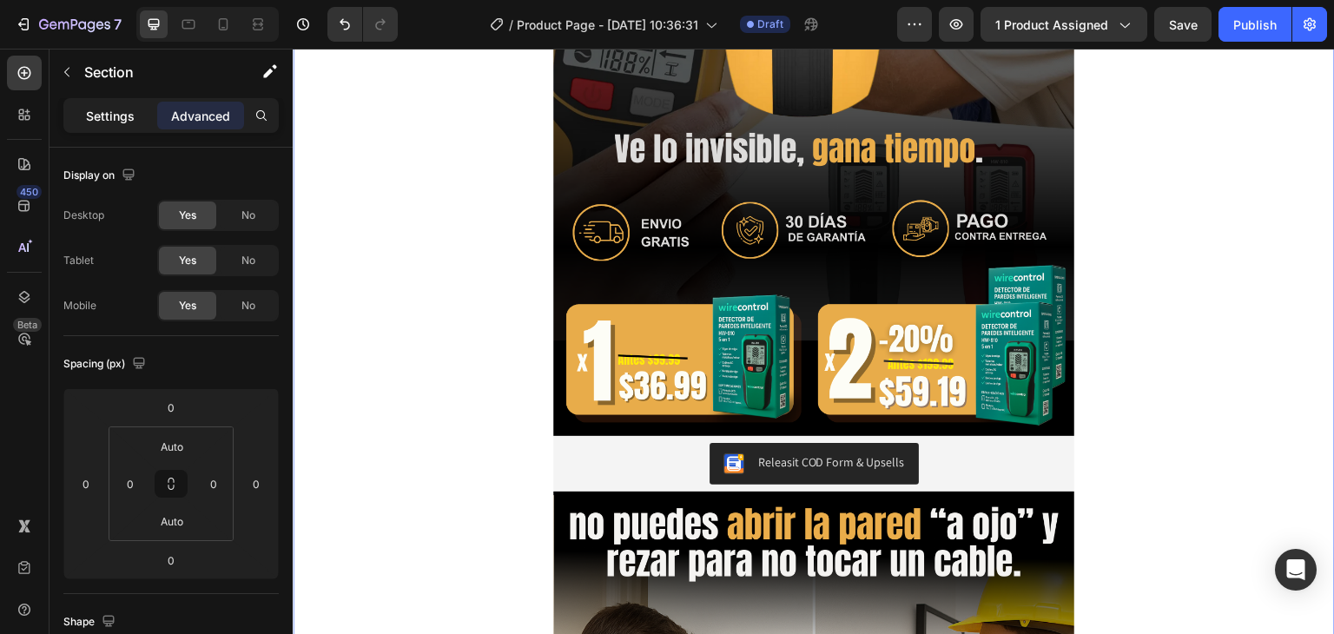
click at [94, 107] on p "Settings" at bounding box center [110, 116] width 49 height 18
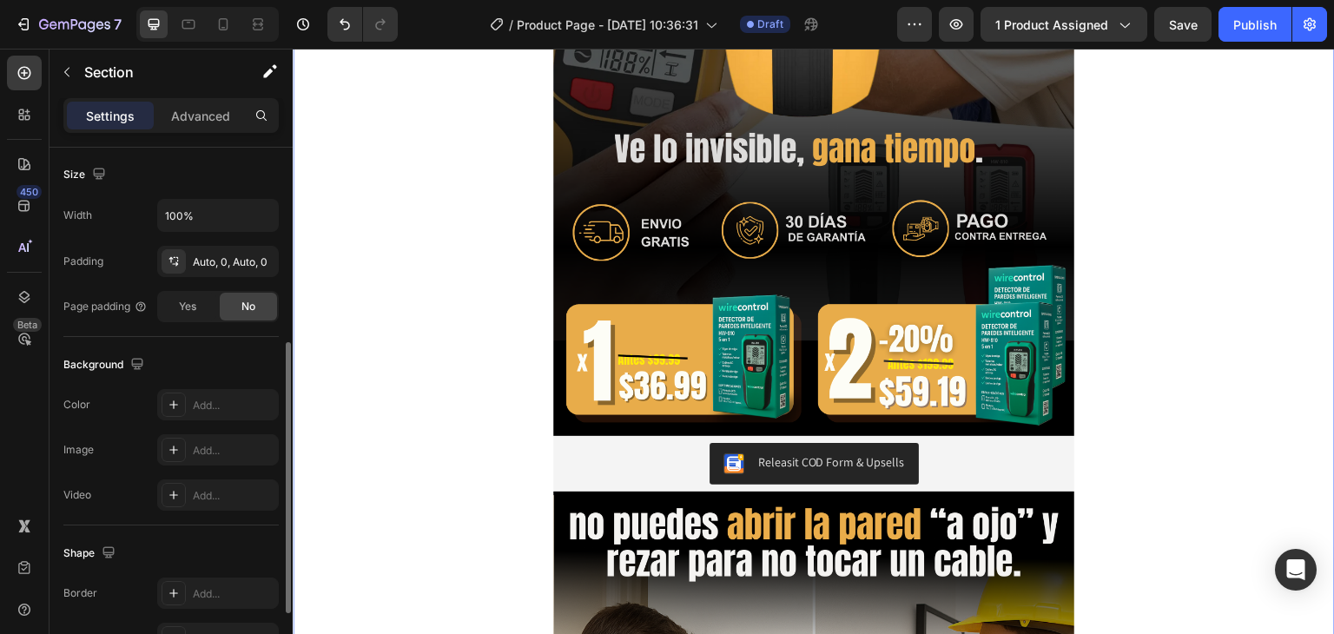
scroll to position [381, 0]
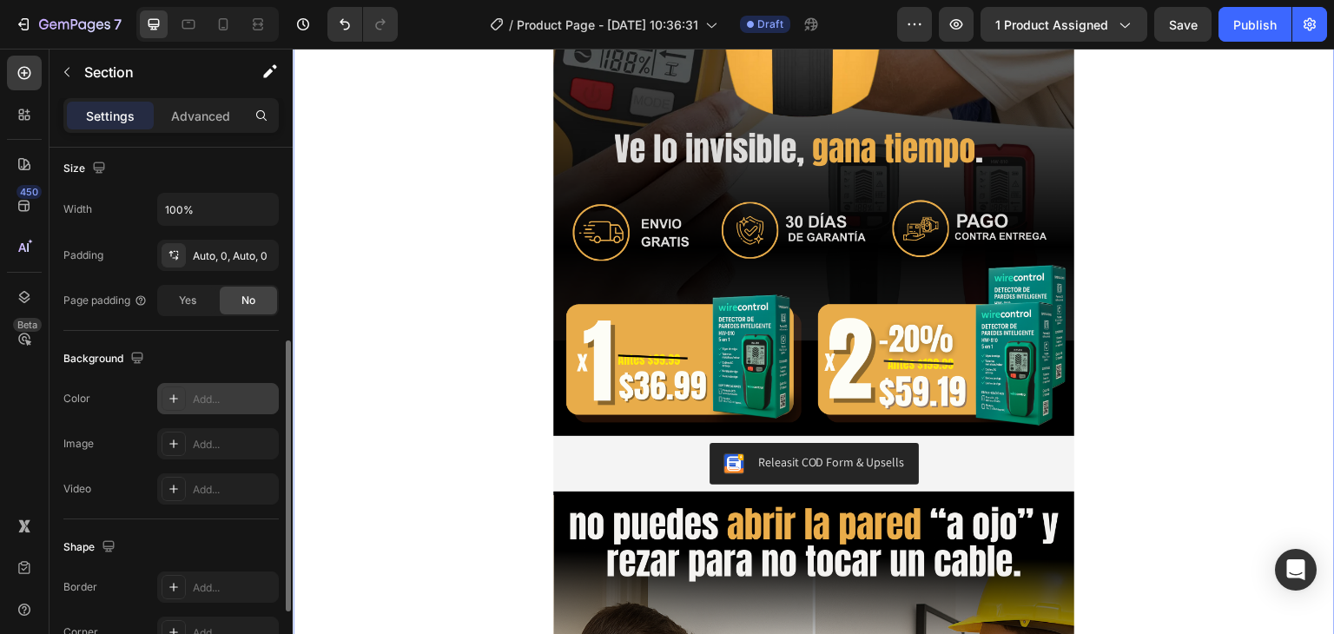
click at [184, 406] on div at bounding box center [173, 398] width 24 height 24
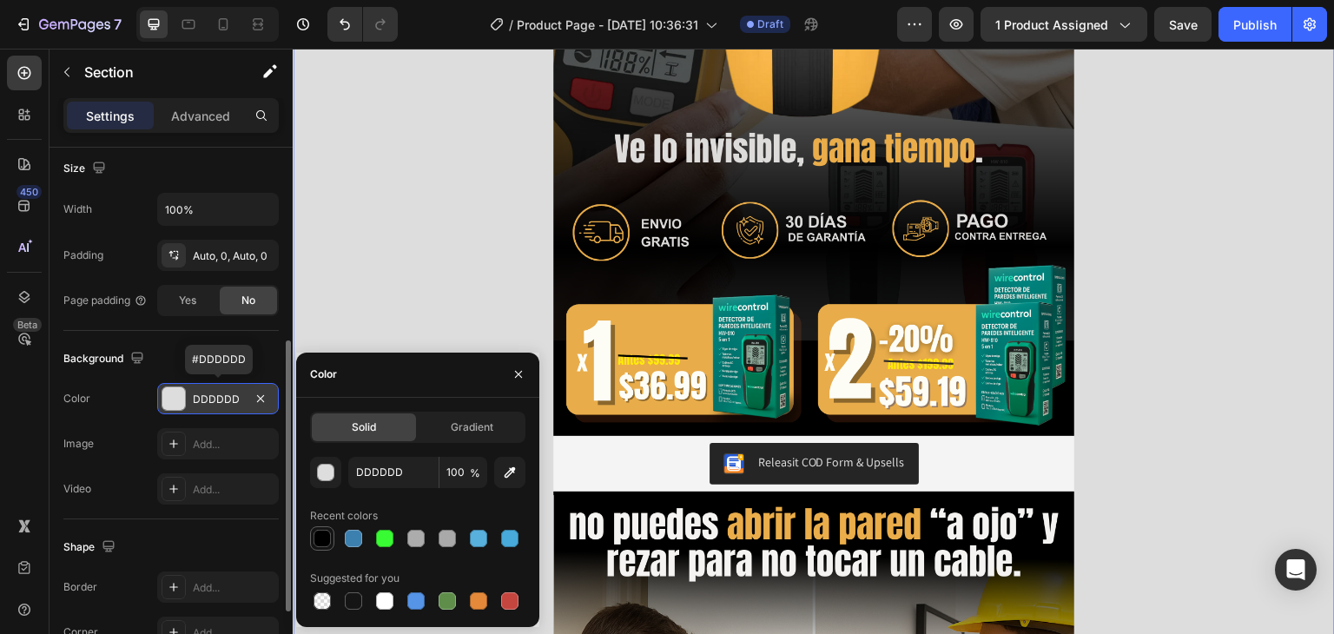
click at [324, 535] on div at bounding box center [321, 538] width 17 height 17
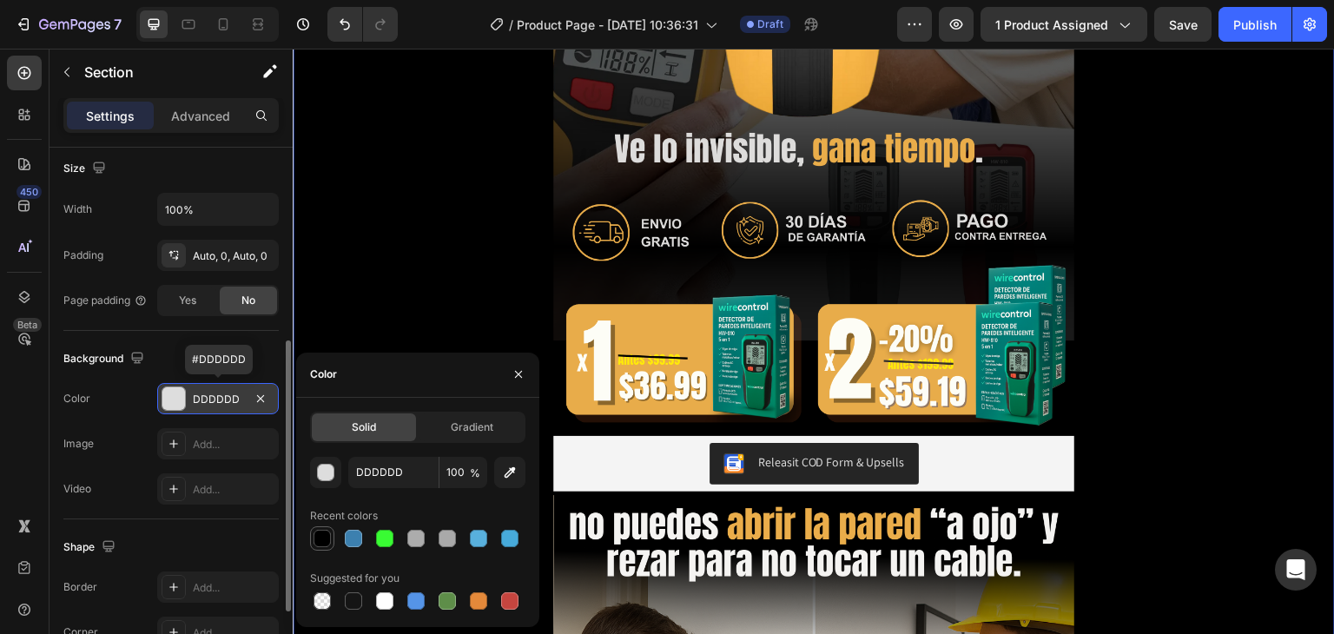
type input "000000"
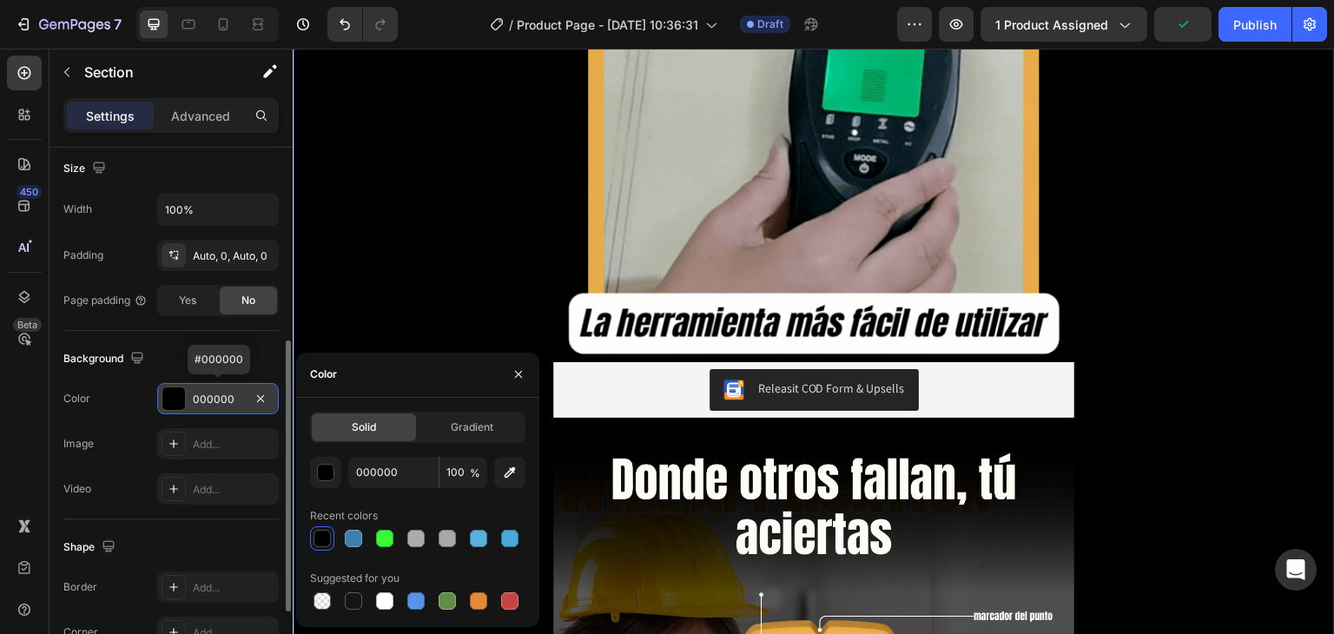
scroll to position [3695, 0]
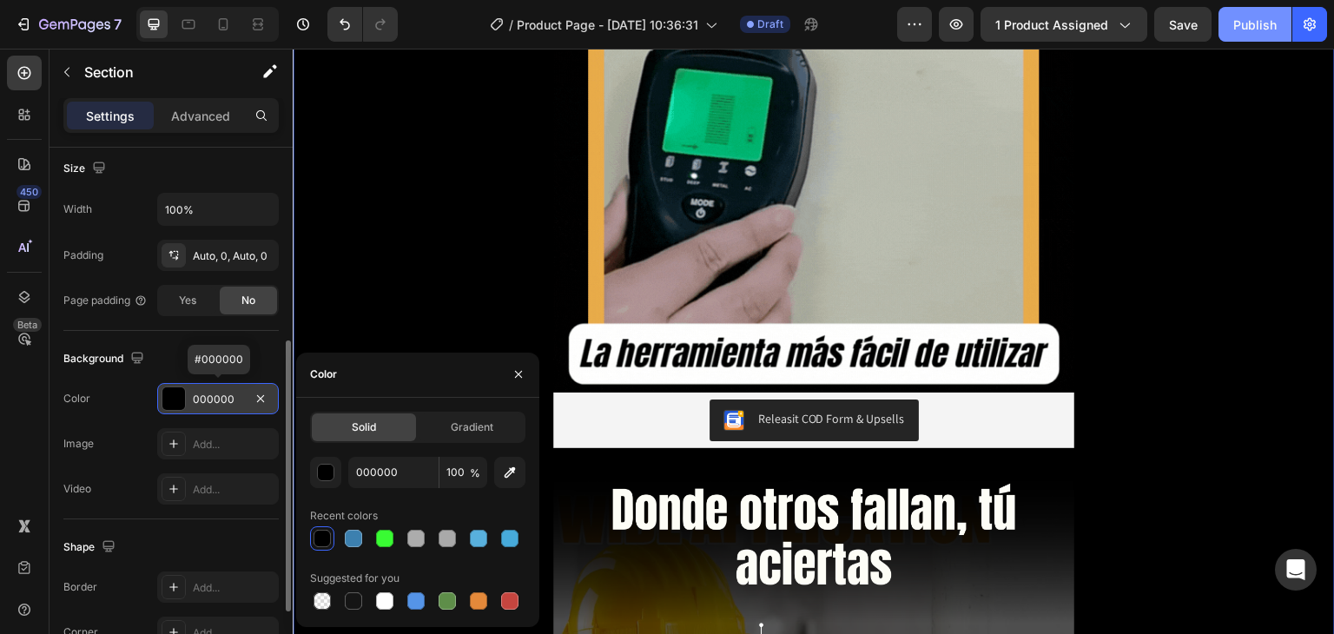
click at [1230, 22] on button "Publish" at bounding box center [1254, 24] width 73 height 35
